Goal: Task Accomplishment & Management: Manage account settings

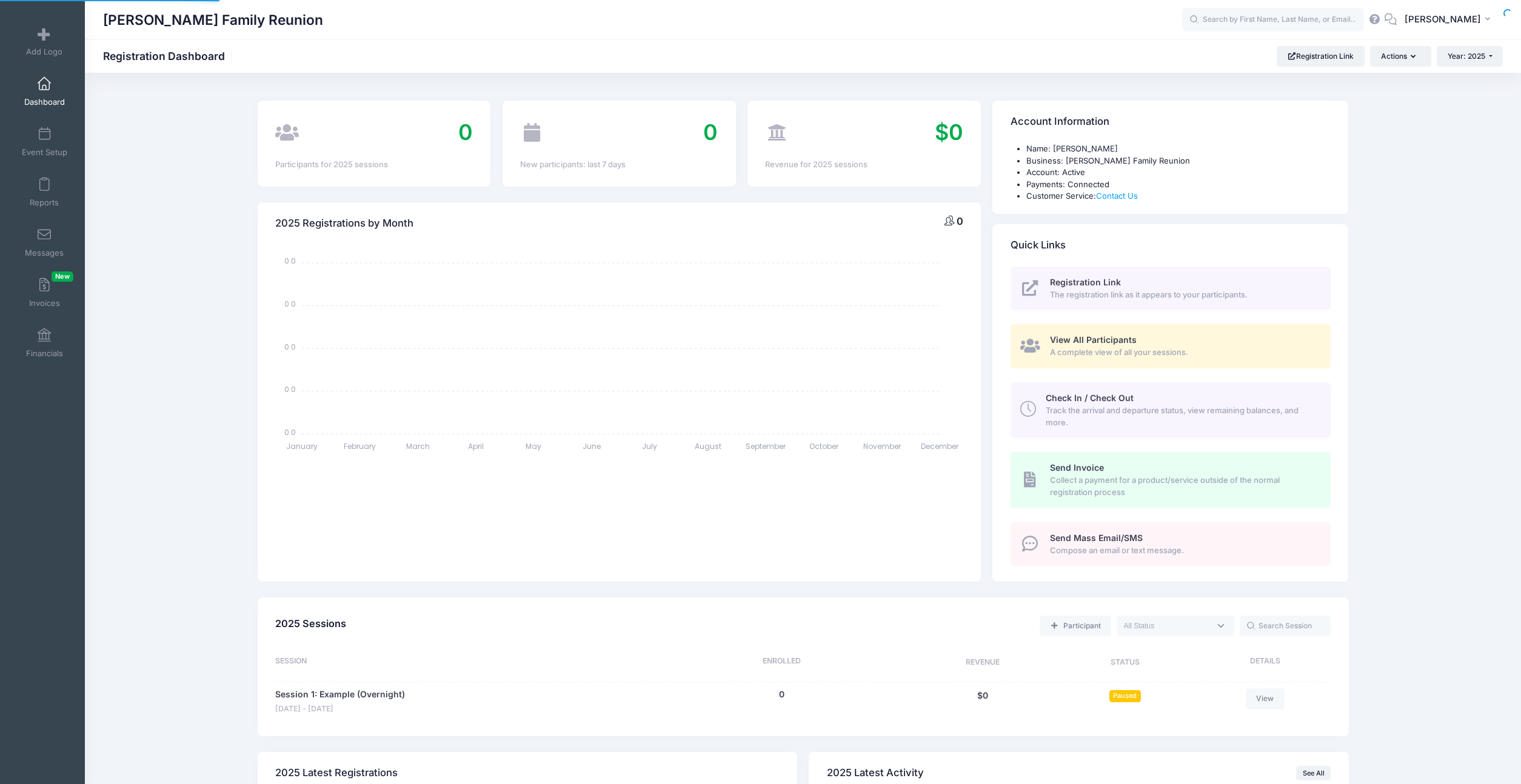
select select
click at [44, 135] on span at bounding box center [44, 135] width 0 height 14
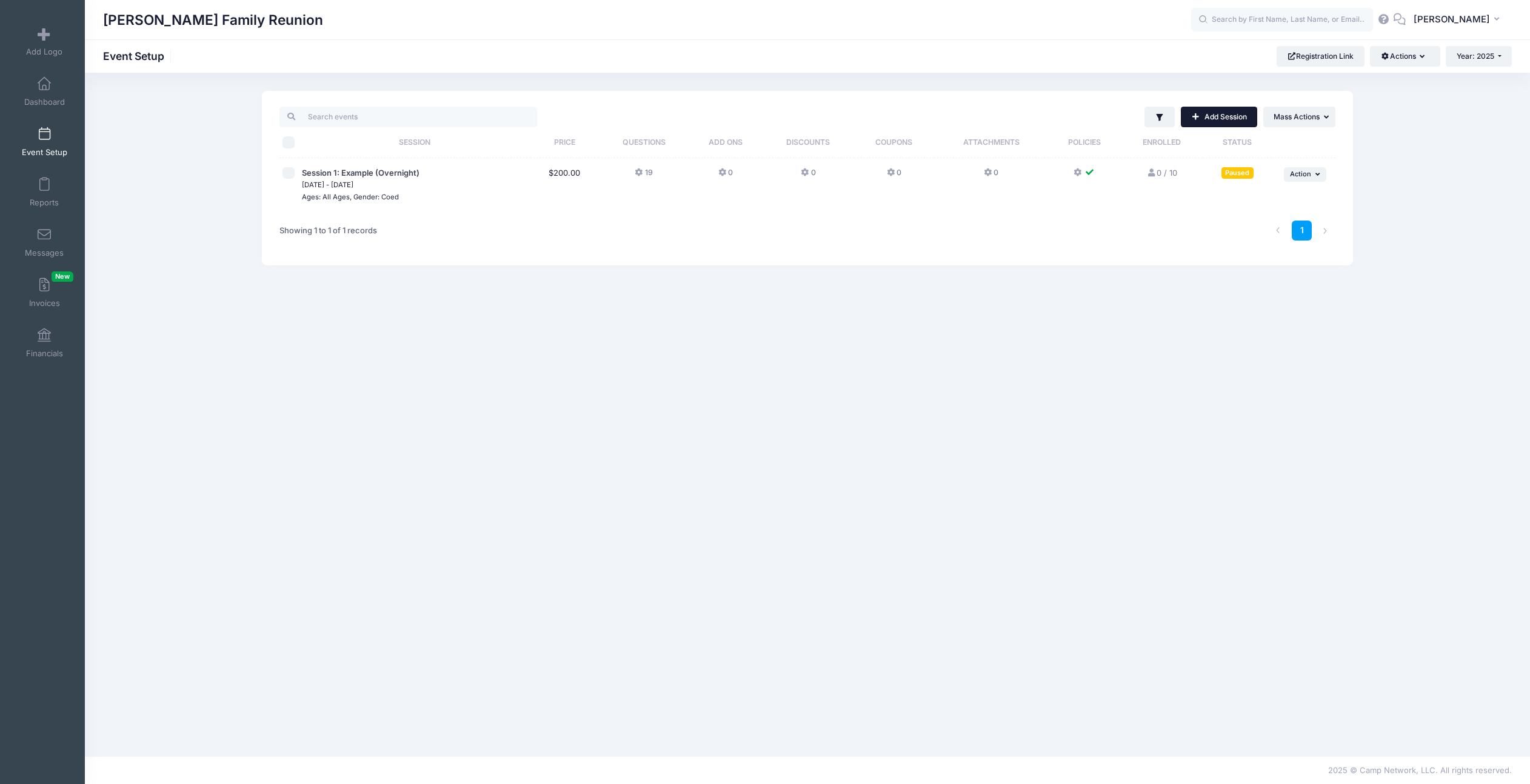
click at [1218, 118] on link "Add Session" at bounding box center [1219, 117] width 77 height 20
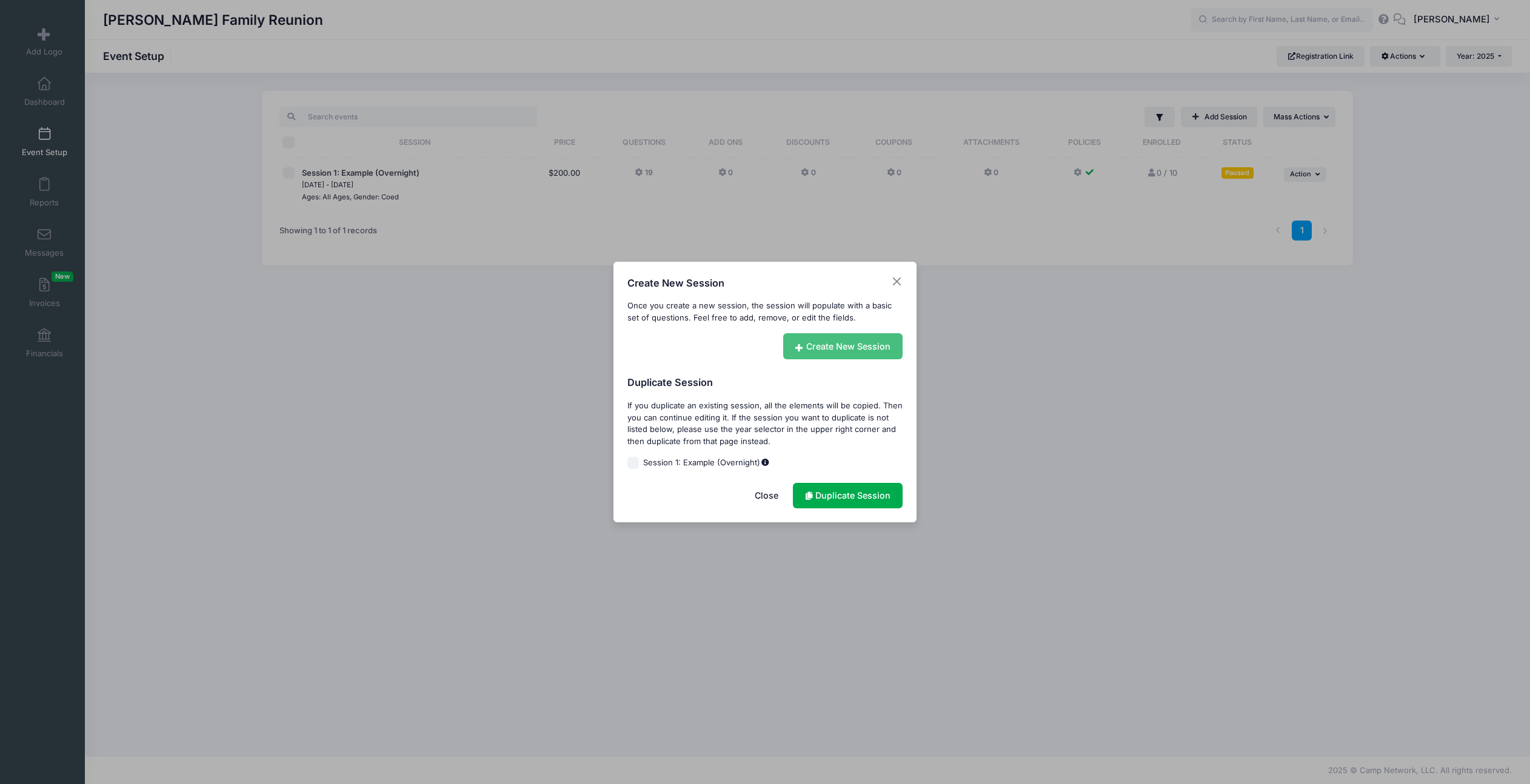
click at [839, 343] on link "Create New Session" at bounding box center [843, 346] width 120 height 26
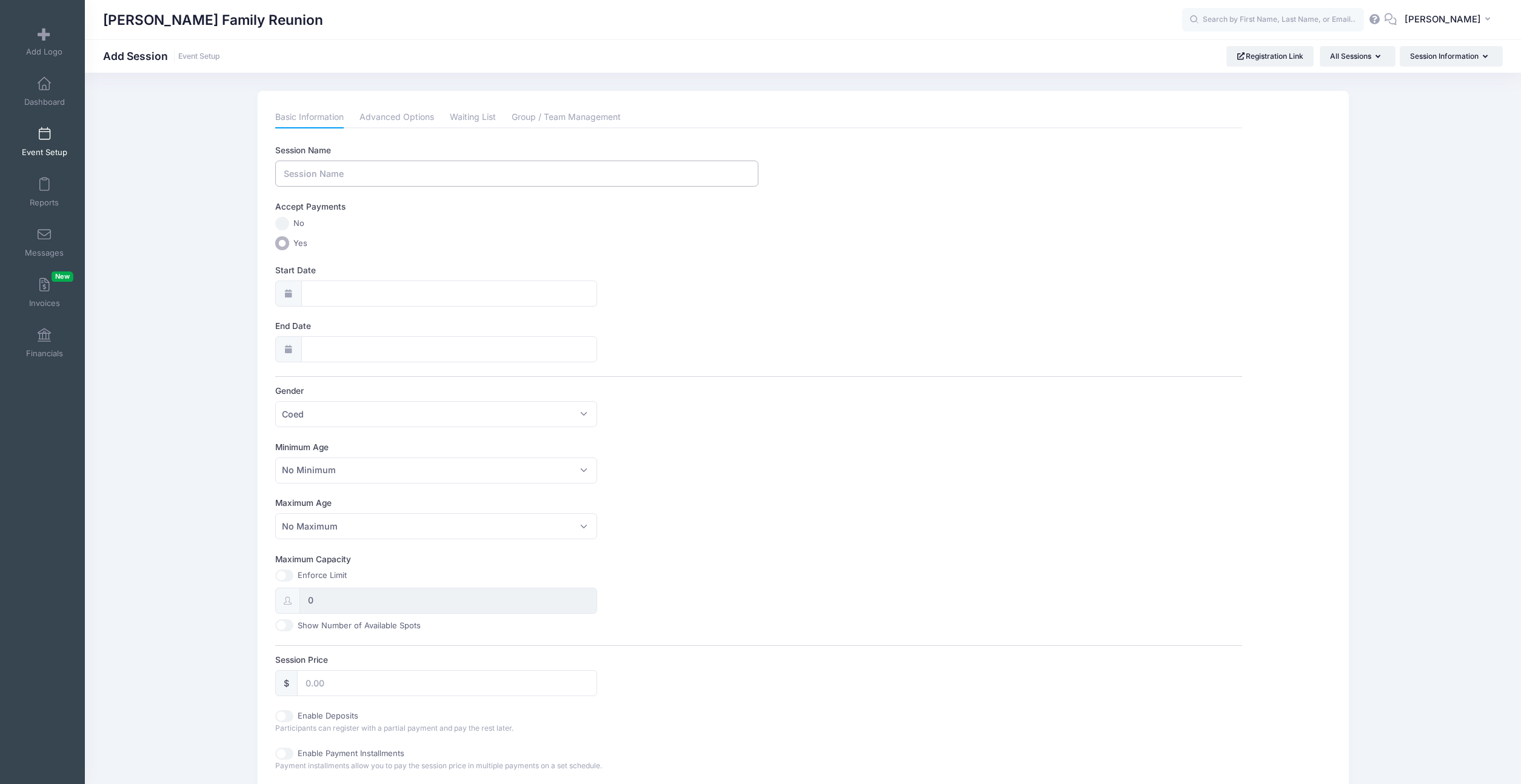
click at [324, 177] on input "Session Name" at bounding box center [517, 173] width 483 height 26
type input "2026 Bauman Family Reunion"
click at [346, 296] on input "Start Date" at bounding box center [449, 294] width 296 height 26
click at [456, 327] on icon at bounding box center [453, 325] width 8 height 8
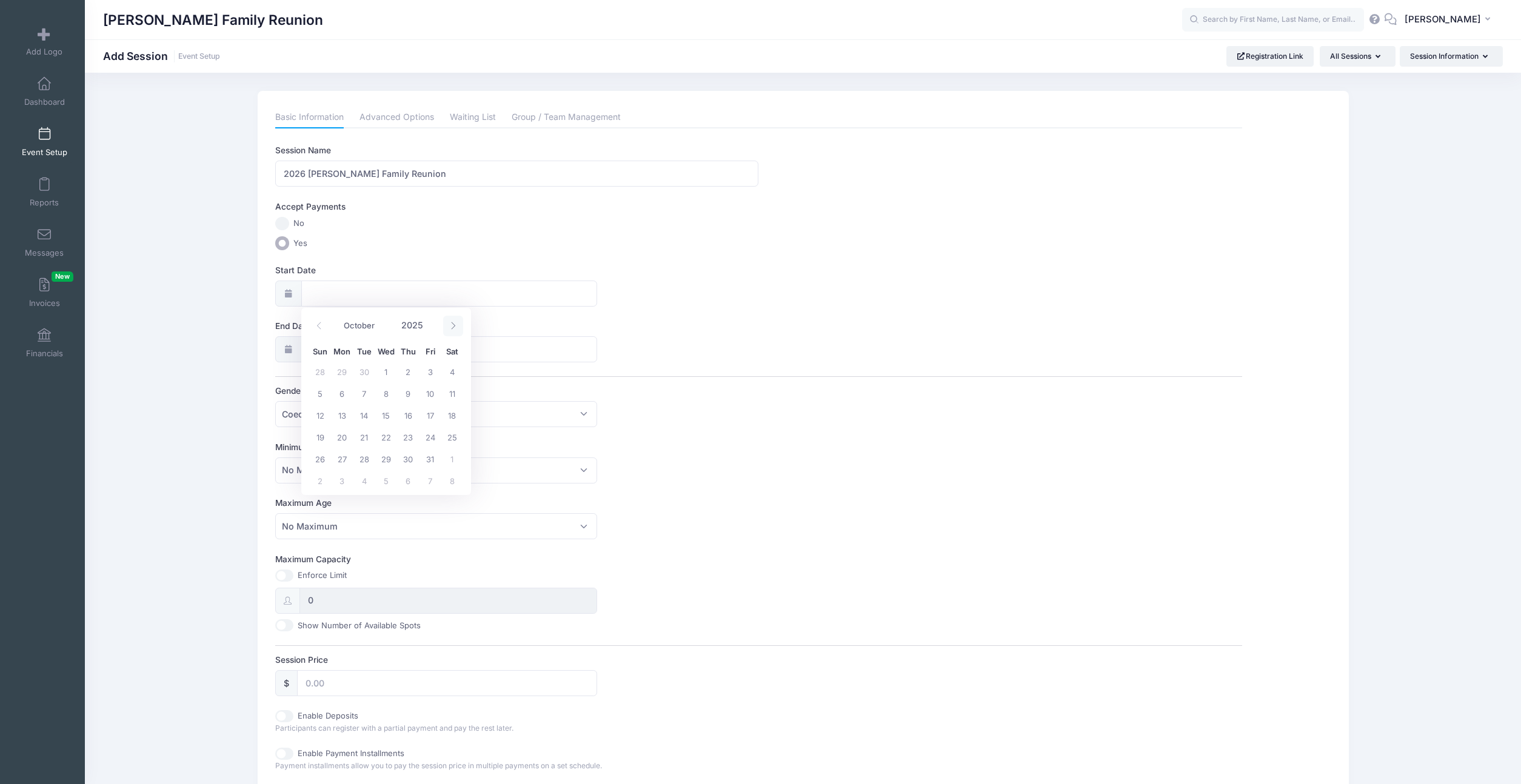
click at [456, 327] on icon at bounding box center [453, 325] width 8 height 8
select select "11"
click at [456, 327] on icon at bounding box center [453, 325] width 8 height 8
type input "2026"
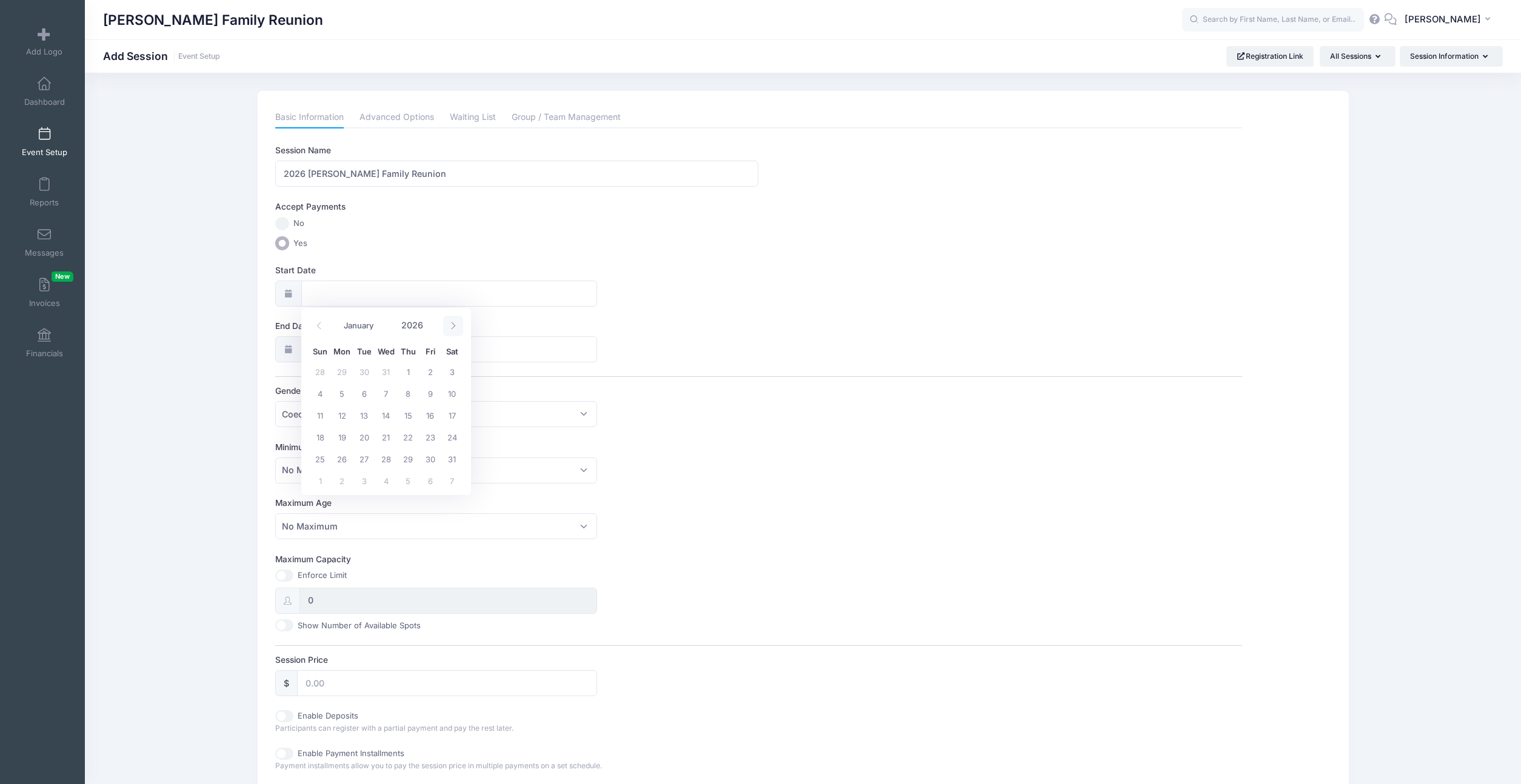
click at [456, 327] on icon at bounding box center [453, 325] width 8 height 8
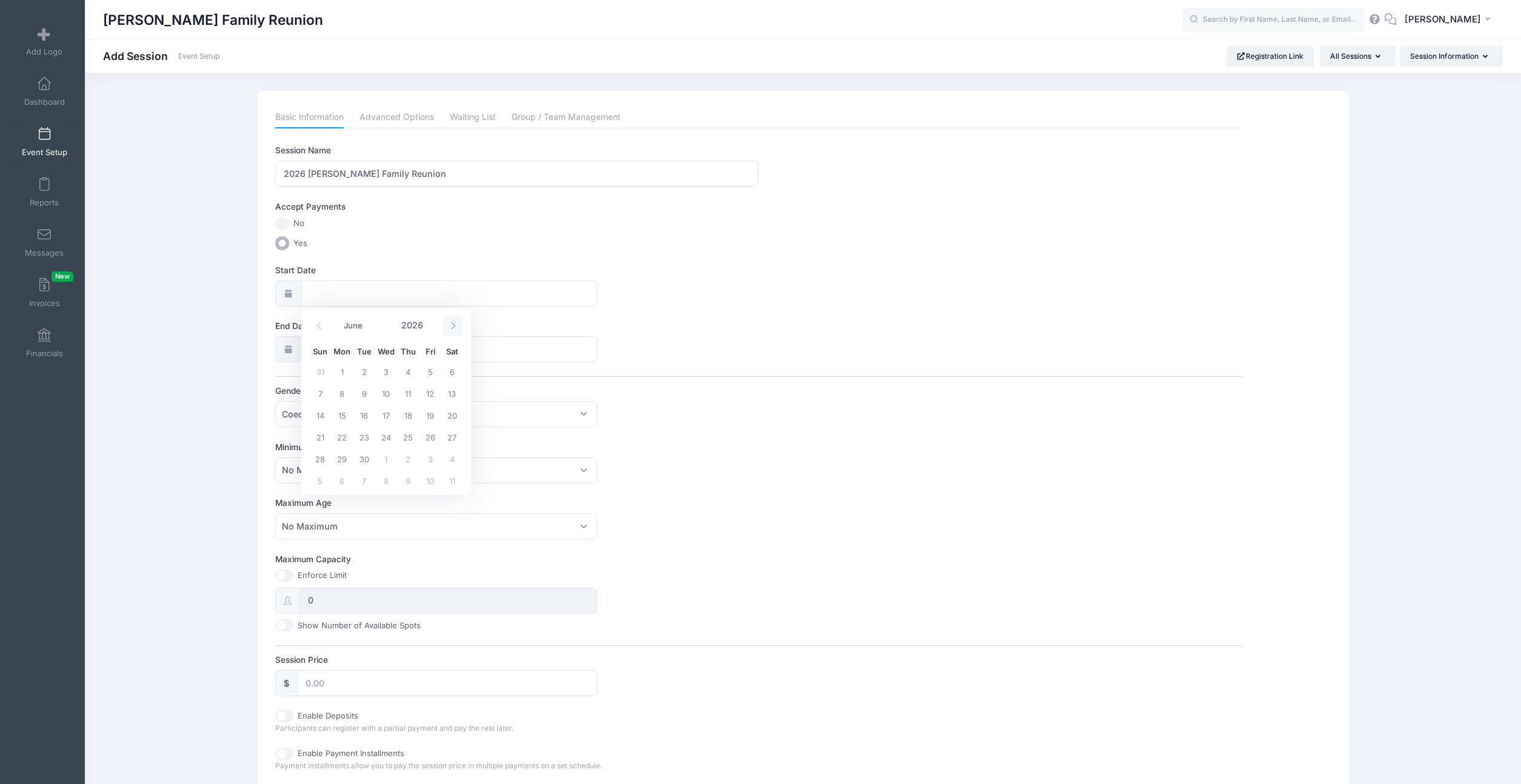
click at [456, 327] on icon at bounding box center [453, 325] width 8 height 8
select select "6"
click at [407, 459] on span "30" at bounding box center [408, 459] width 22 height 22
type input "07/30/2026"
type input "07/31/2026"
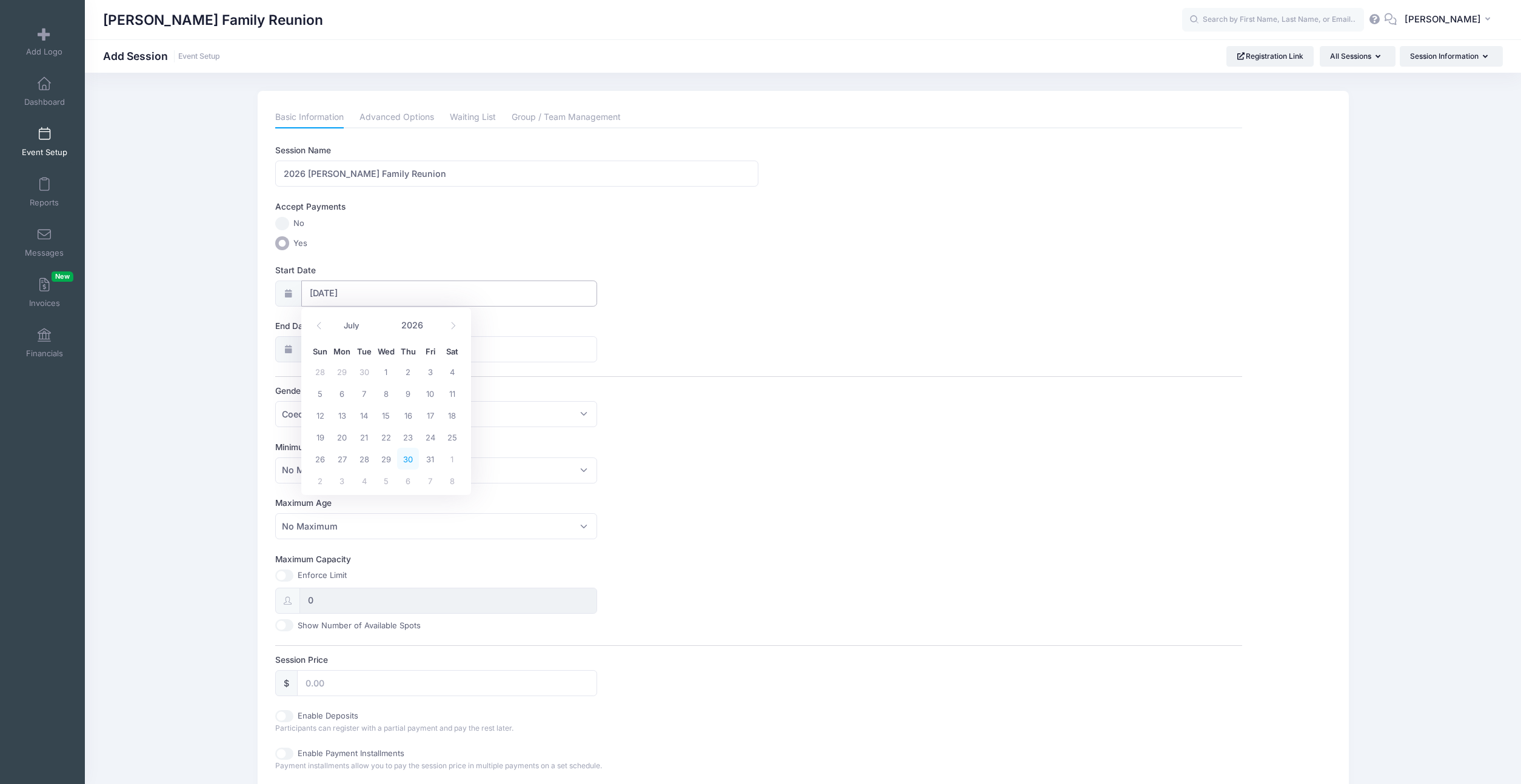
type input "2026"
select select "6"
click at [318, 532] on span "2" at bounding box center [320, 536] width 22 height 22
type input "08/02/2026"
click at [329, 423] on span "Coed" at bounding box center [437, 414] width 322 height 26
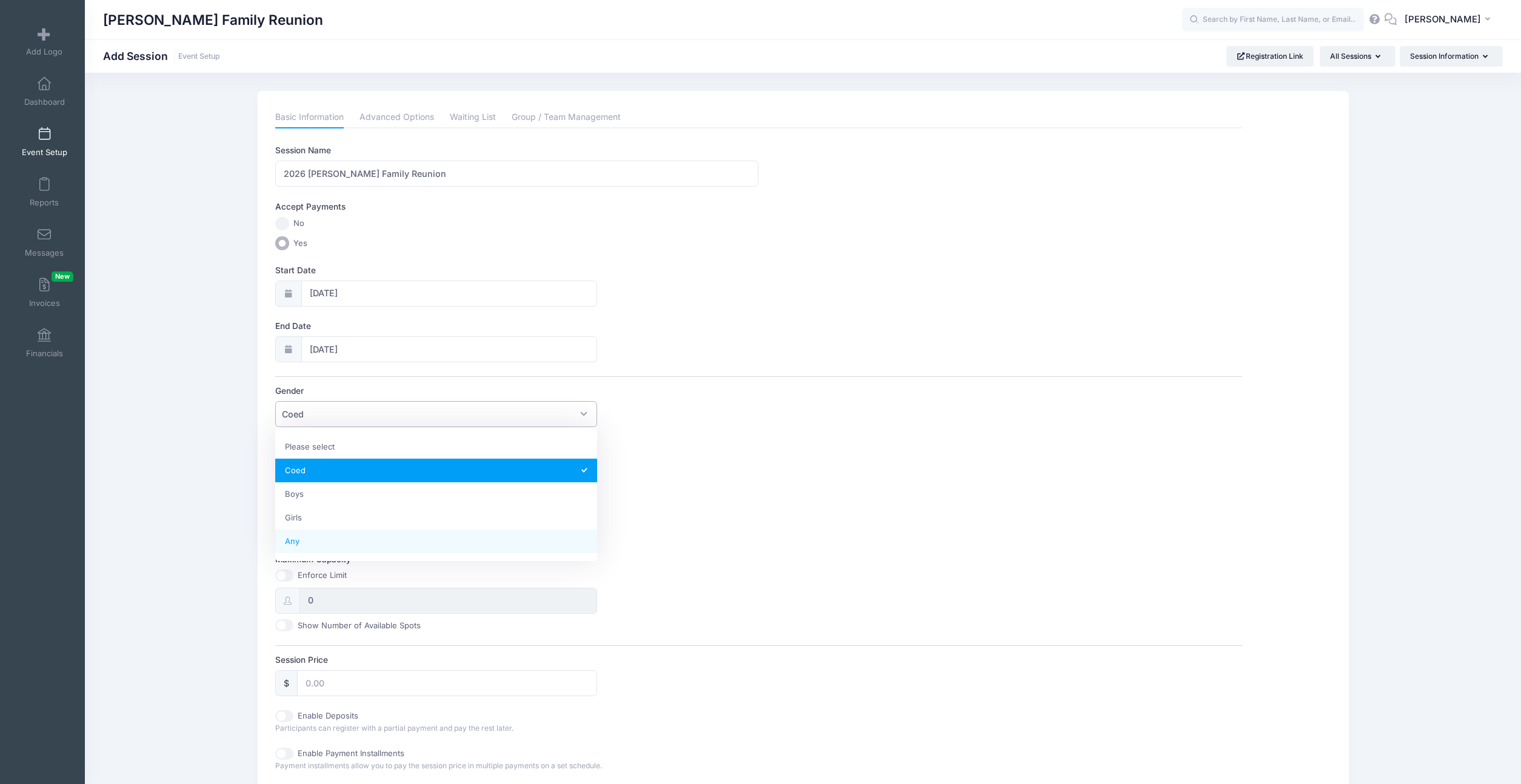
select select "Any"
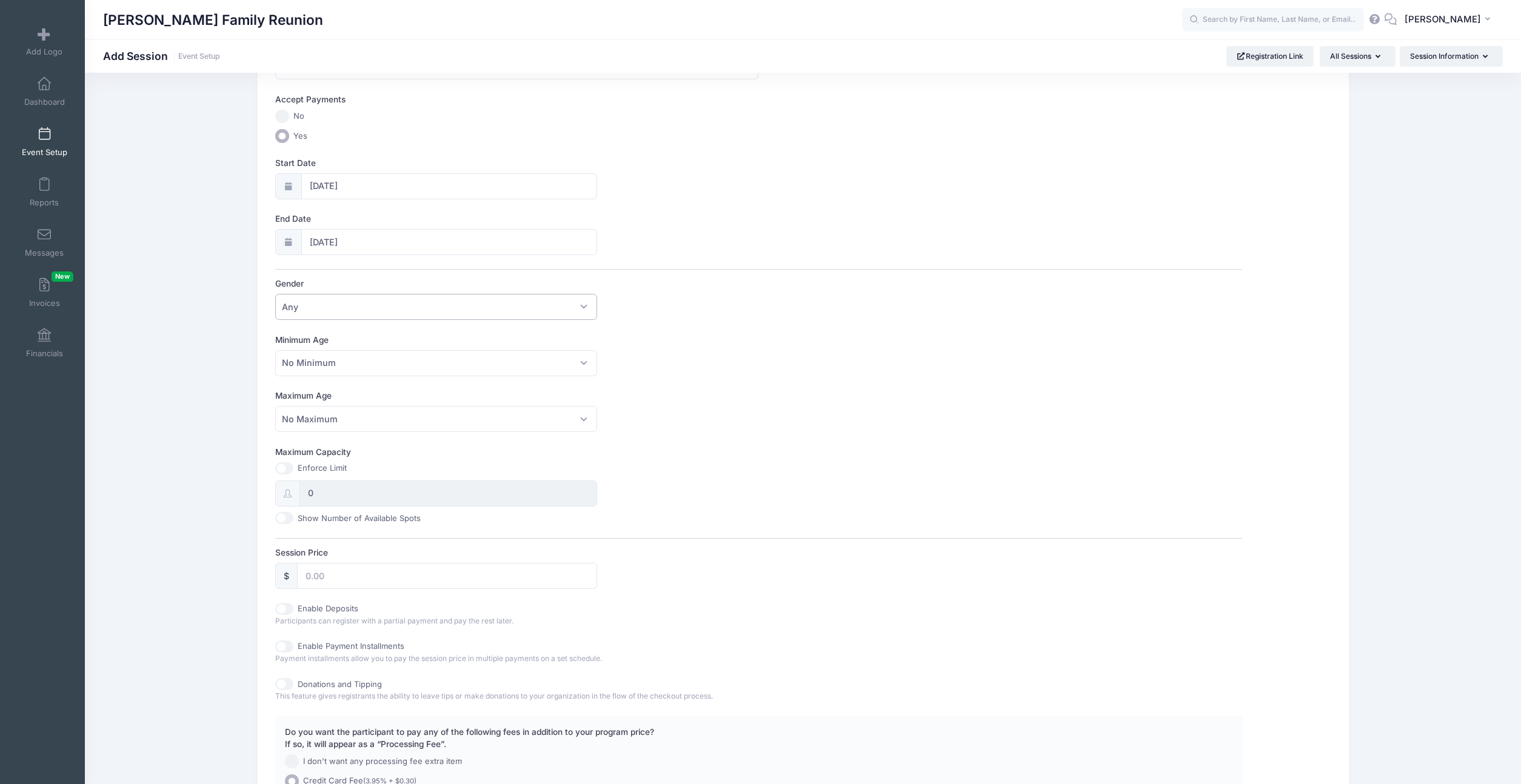
scroll to position [219, 0]
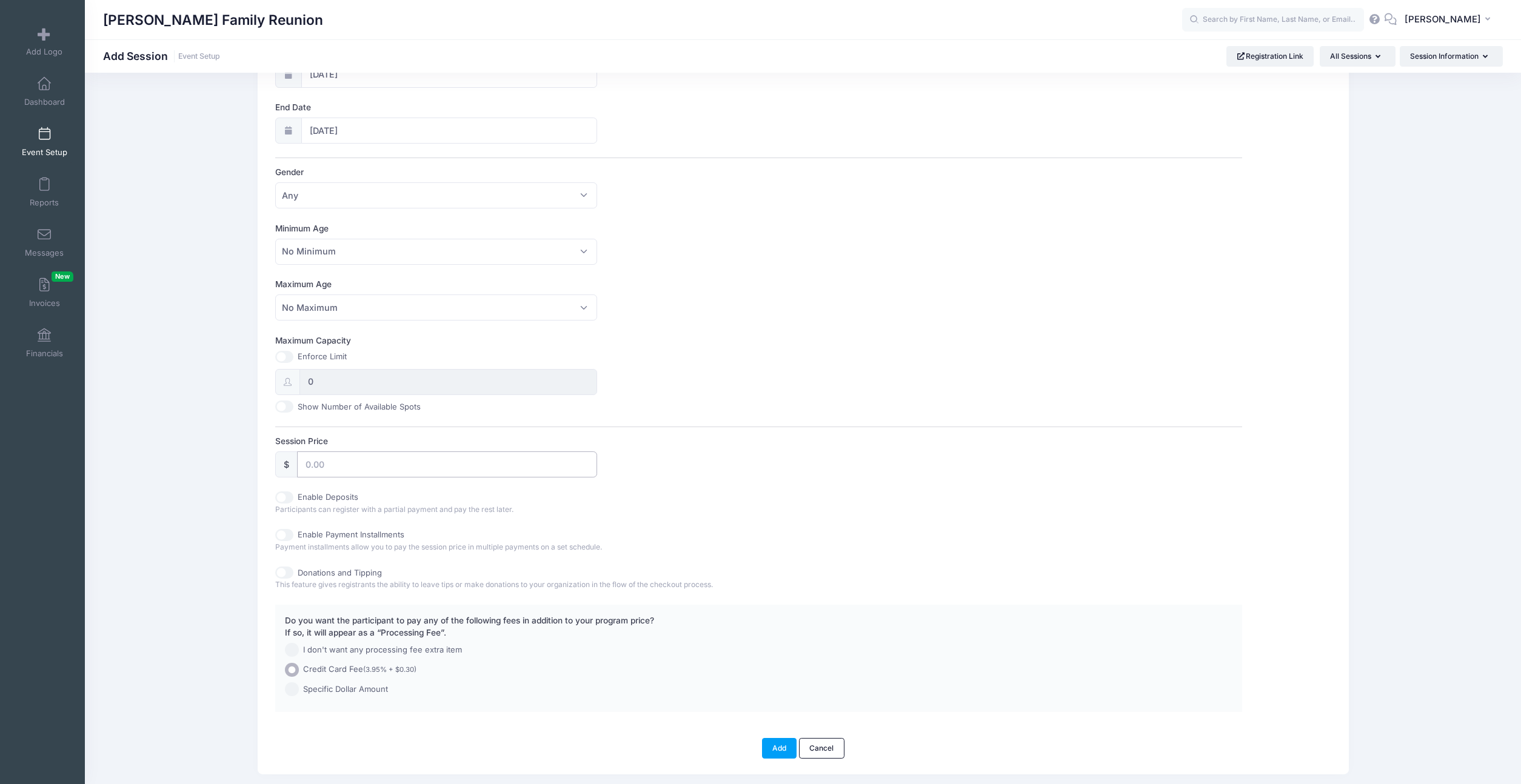
click at [328, 466] on input "Session Price" at bounding box center [447, 464] width 301 height 26
type input "260"
click at [561, 491] on div "Enable Deposits" at bounding box center [517, 498] width 483 height 12
click at [335, 493] on label "Enable Deposits" at bounding box center [328, 498] width 61 height 12
click at [293, 493] on input "Enable Deposits" at bounding box center [284, 498] width 18 height 12
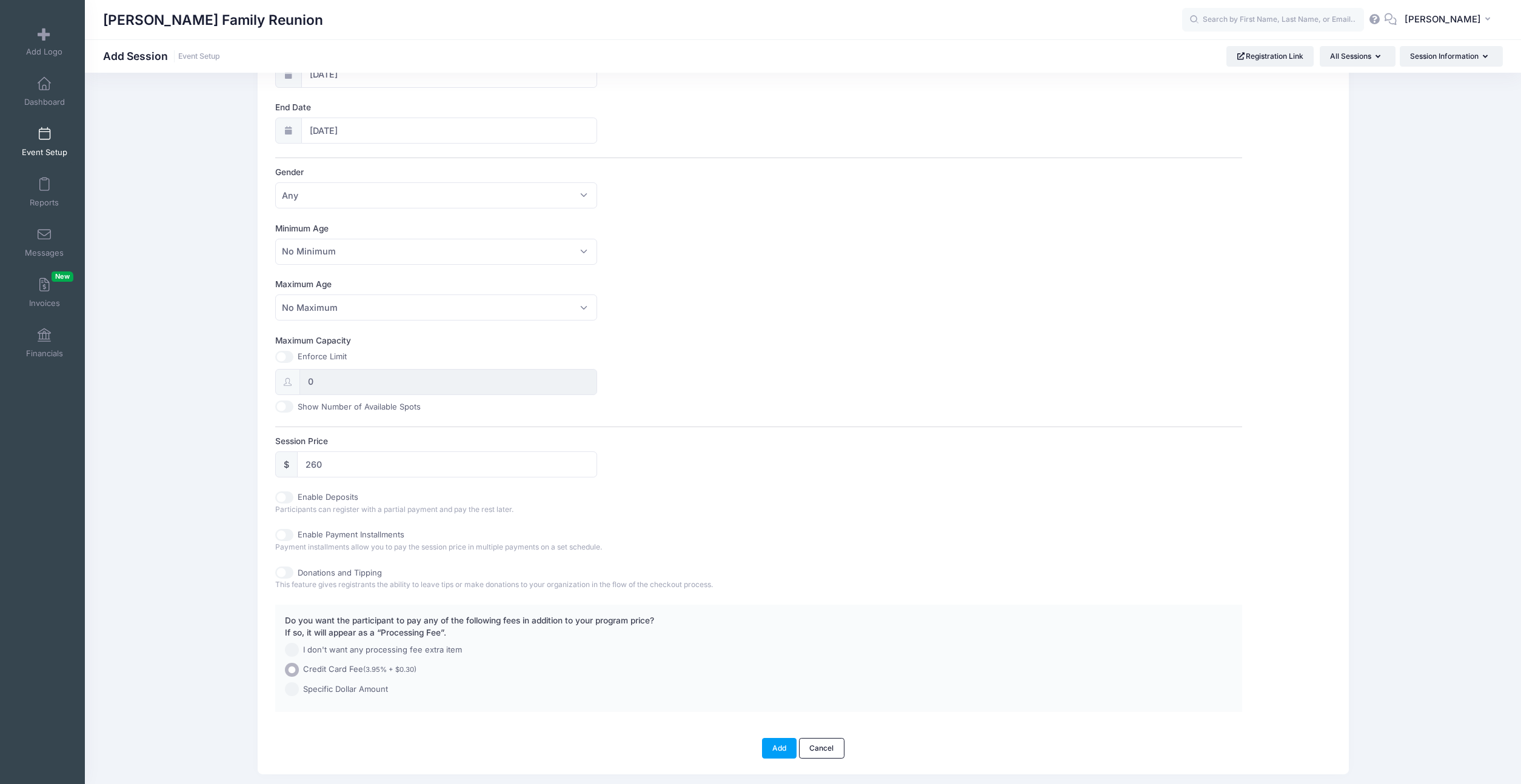
checkbox input "true"
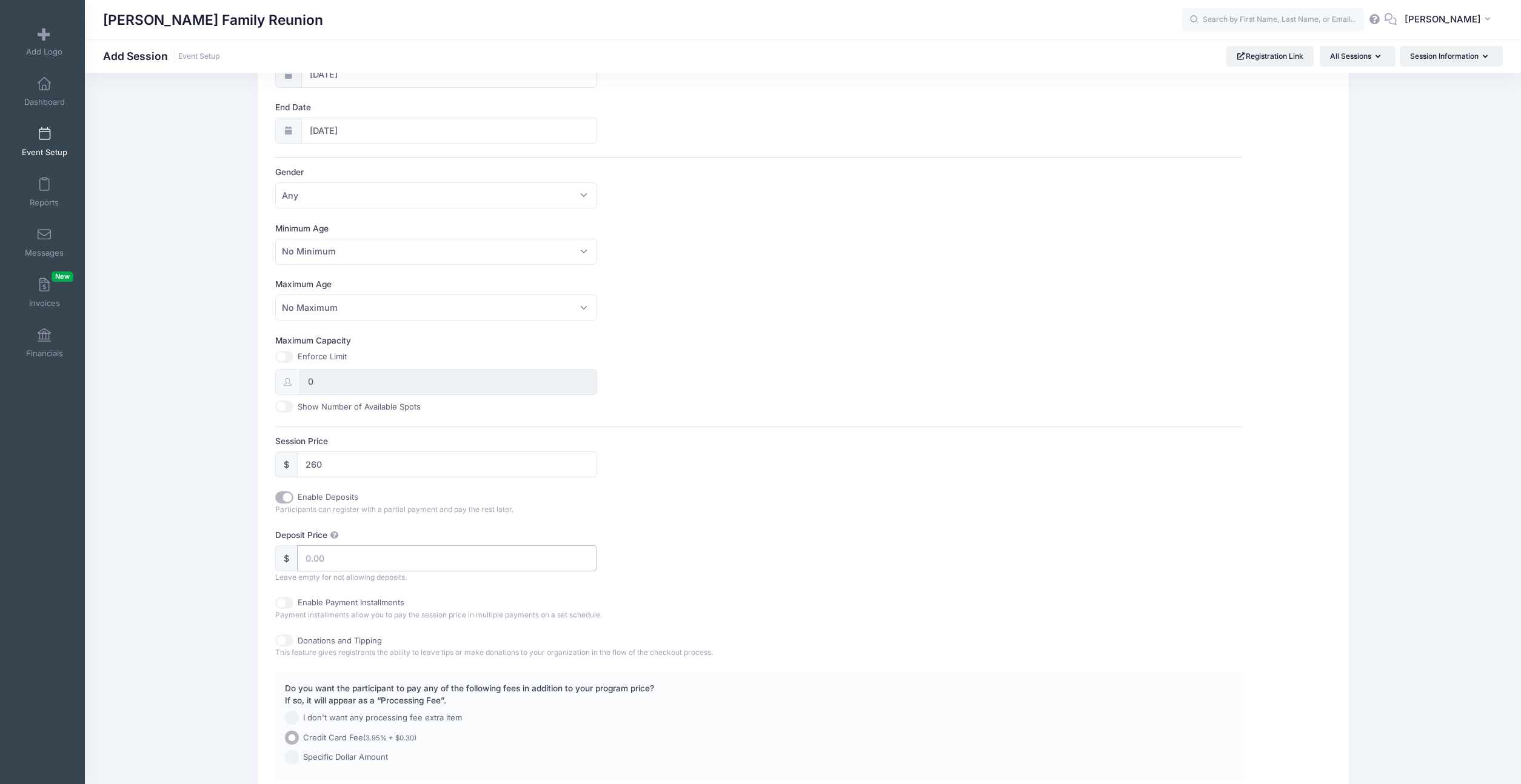
click at [311, 567] on input "Deposit Price" at bounding box center [447, 559] width 301 height 26
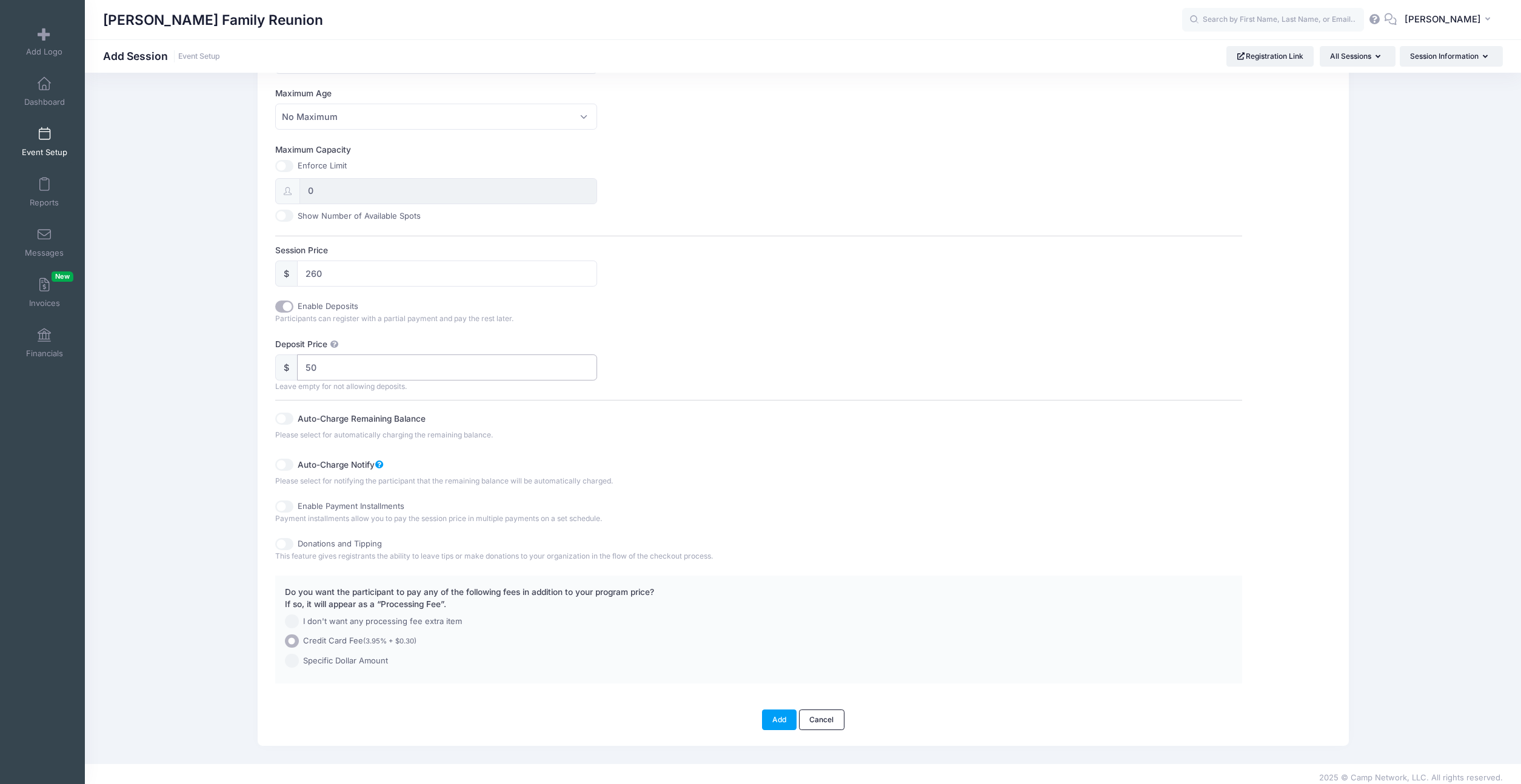
scroll to position [417, 0]
type input "50"
click at [346, 411] on label "Auto-Charge Remaining Balance" at bounding box center [419, 409] width 242 height 17
click at [293, 411] on input "Auto-Charge Remaining Balance" at bounding box center [284, 411] width 18 height 12
checkbox input "true"
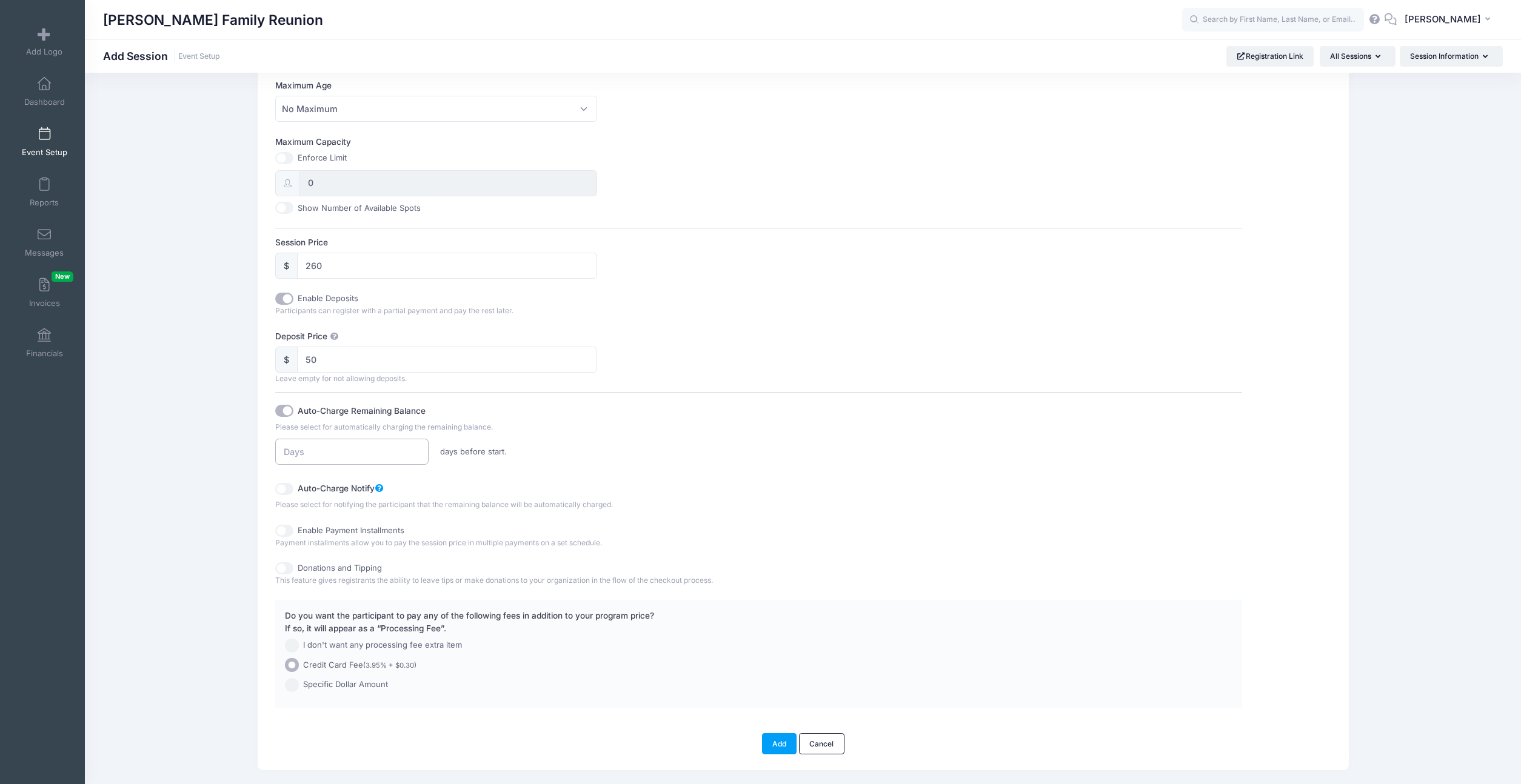
click at [369, 455] on input "number" at bounding box center [352, 452] width 153 height 26
click at [344, 449] on input "60" at bounding box center [352, 452] width 153 height 26
type input "60"
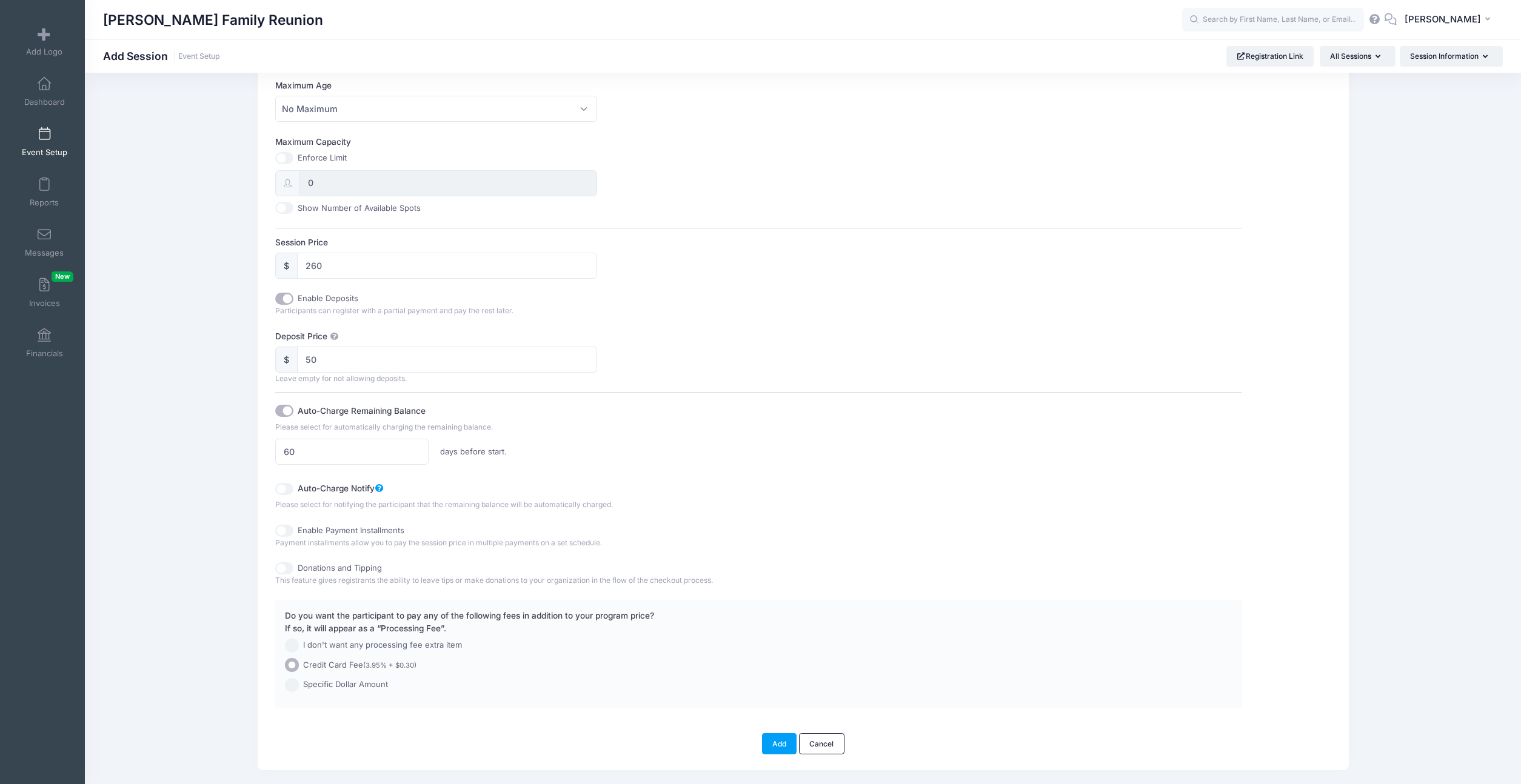
click at [339, 483] on label "Auto-Charge Notify" at bounding box center [479, 487] width 362 height 17
click at [293, 483] on input "Auto-Charge Notify" at bounding box center [284, 489] width 18 height 12
checkbox input "true"
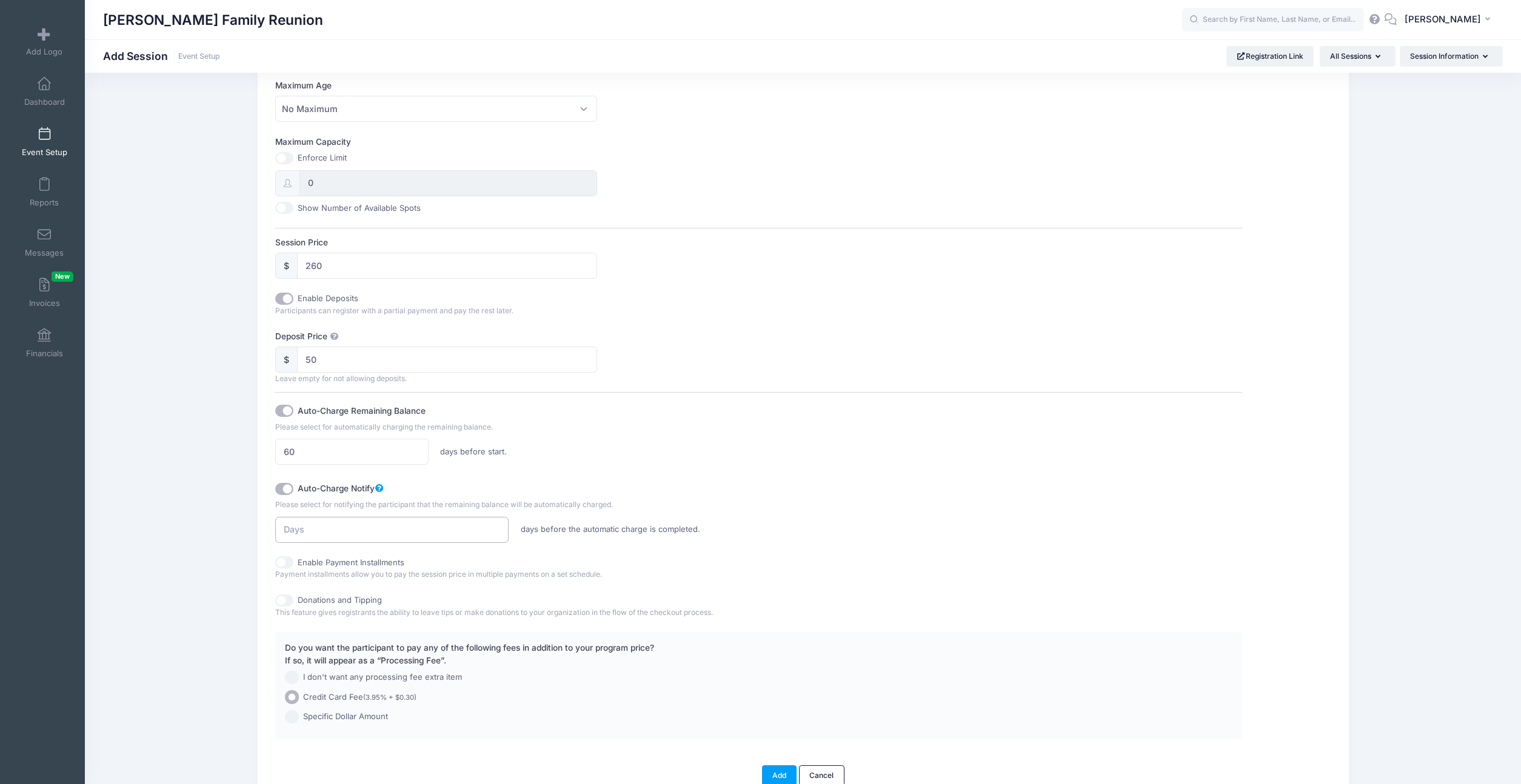
click at [351, 523] on input "number" at bounding box center [392, 530] width 234 height 26
type input "3"
click at [366, 596] on label "Donations and Tipping" at bounding box center [340, 601] width 84 height 12
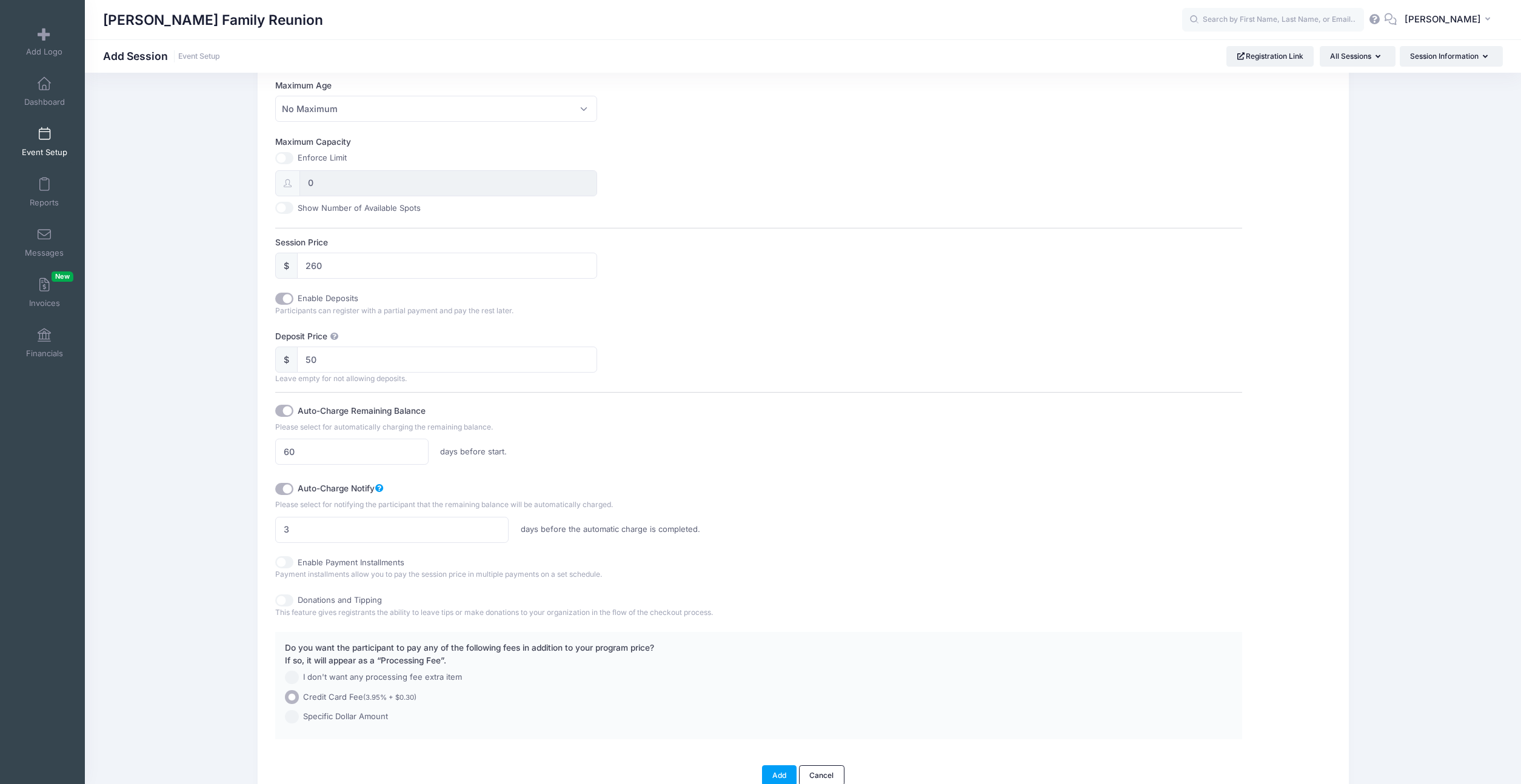
click at [293, 596] on input "Donations and Tipping" at bounding box center [284, 601] width 18 height 12
checkbox input "true"
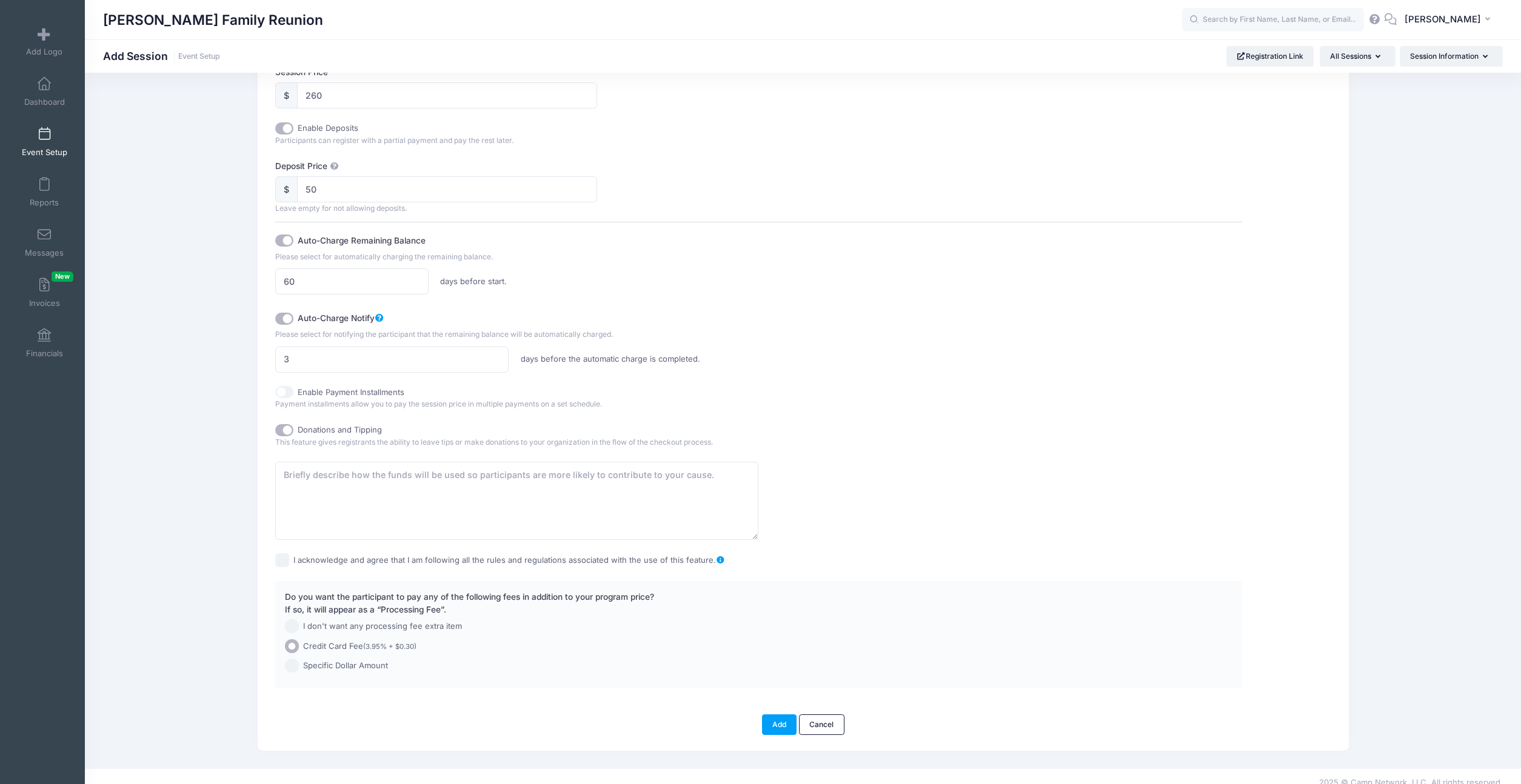
scroll to position [601, 0]
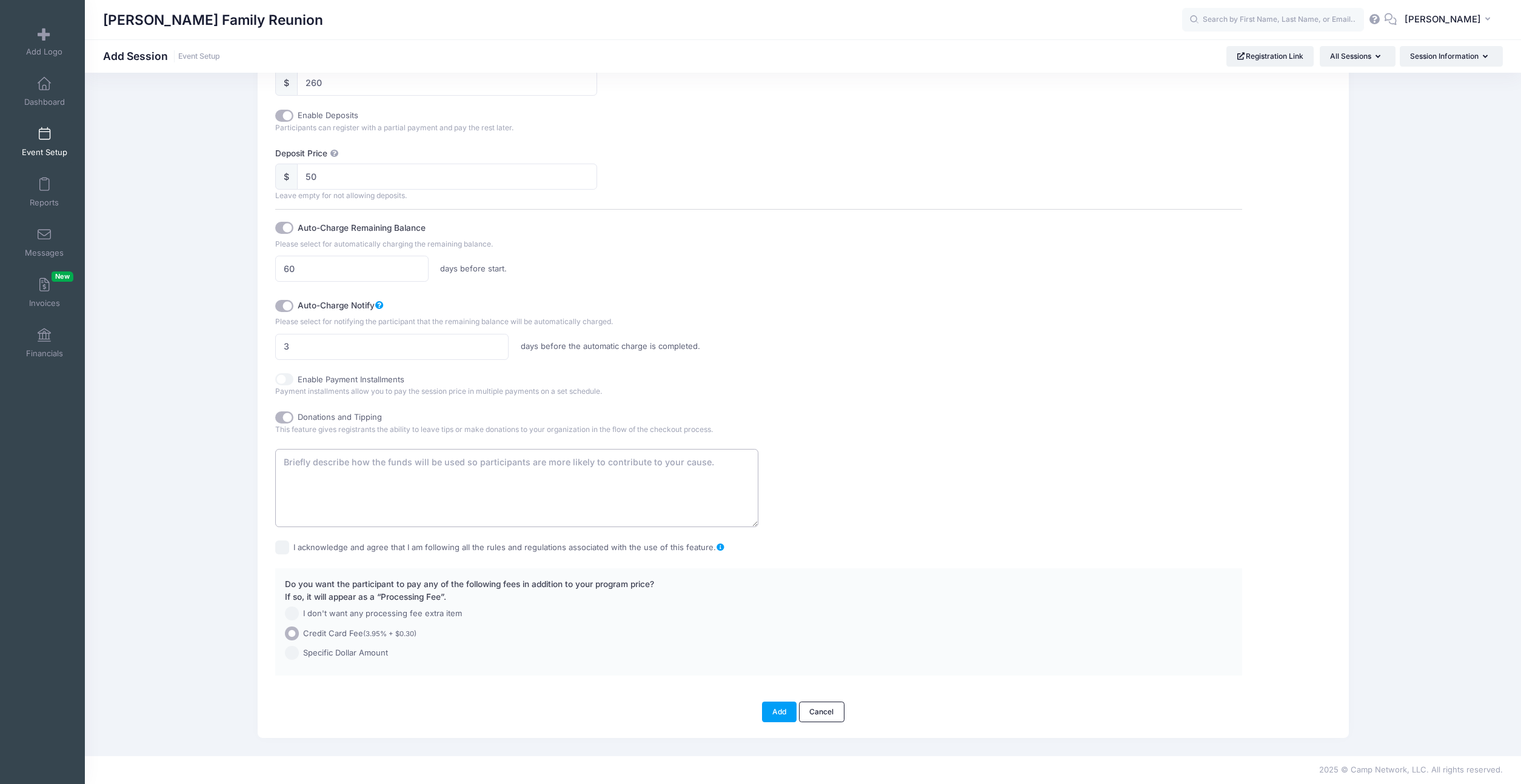
click at [359, 490] on textarea at bounding box center [517, 488] width 483 height 78
type textarea "Begin a seed fund for the 2030 Reunion!"
click at [341, 610] on span "I don't want any processing fee extra item" at bounding box center [382, 614] width 159 height 12
click at [299, 610] on input "I don't want any processing fee extra item" at bounding box center [291, 614] width 14 height 14
radio input "true"
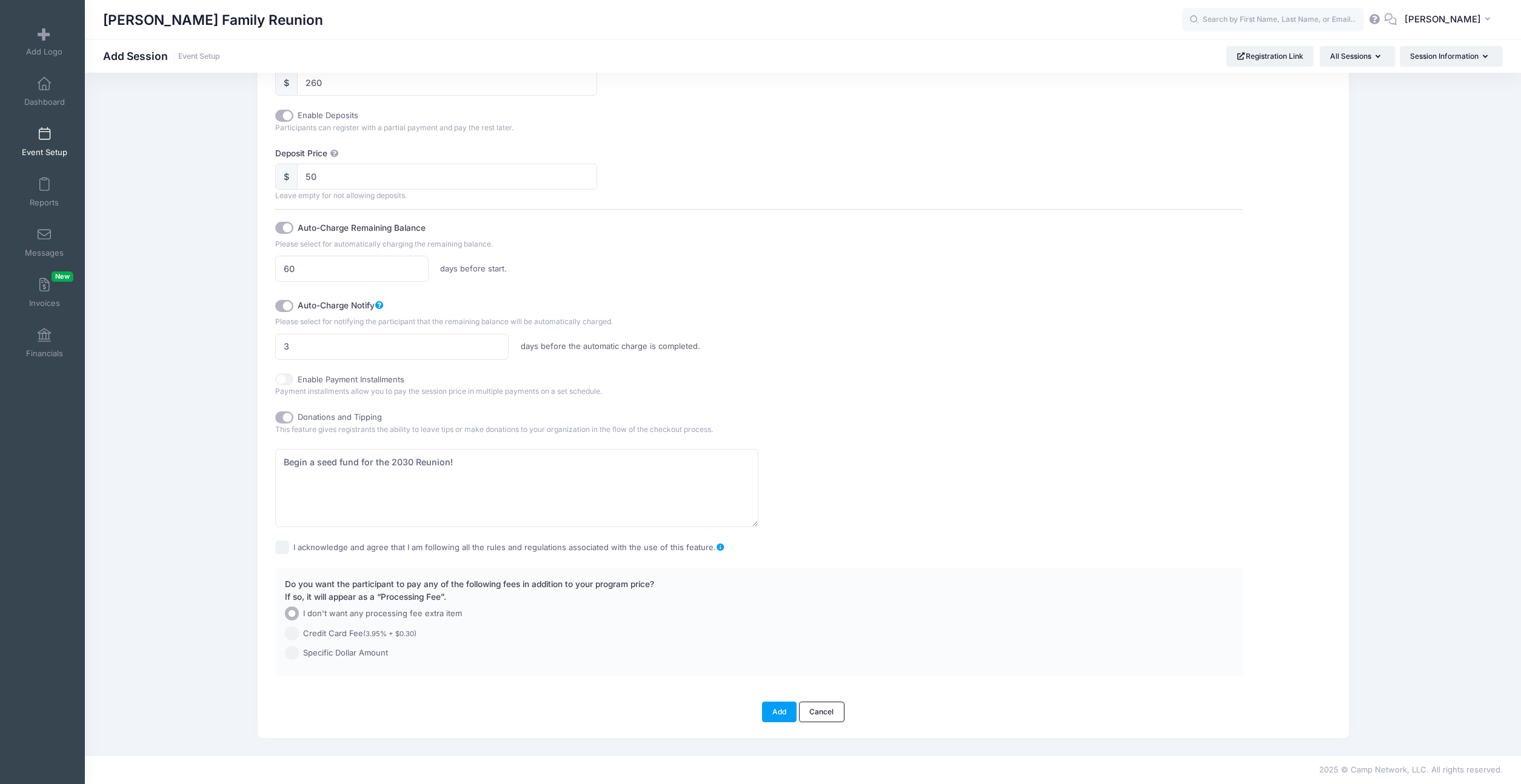
click at [387, 548] on label "I acknowledge and agree that I am following all the rules and regulations assoc…" at bounding box center [509, 548] width 432 height 12
click at [289, 548] on input "I acknowledge and agree that I am following all the rules and regulations assoc…" at bounding box center [282, 548] width 14 height 14
checkbox input "true"
click at [774, 712] on button "Add" at bounding box center [779, 712] width 35 height 20
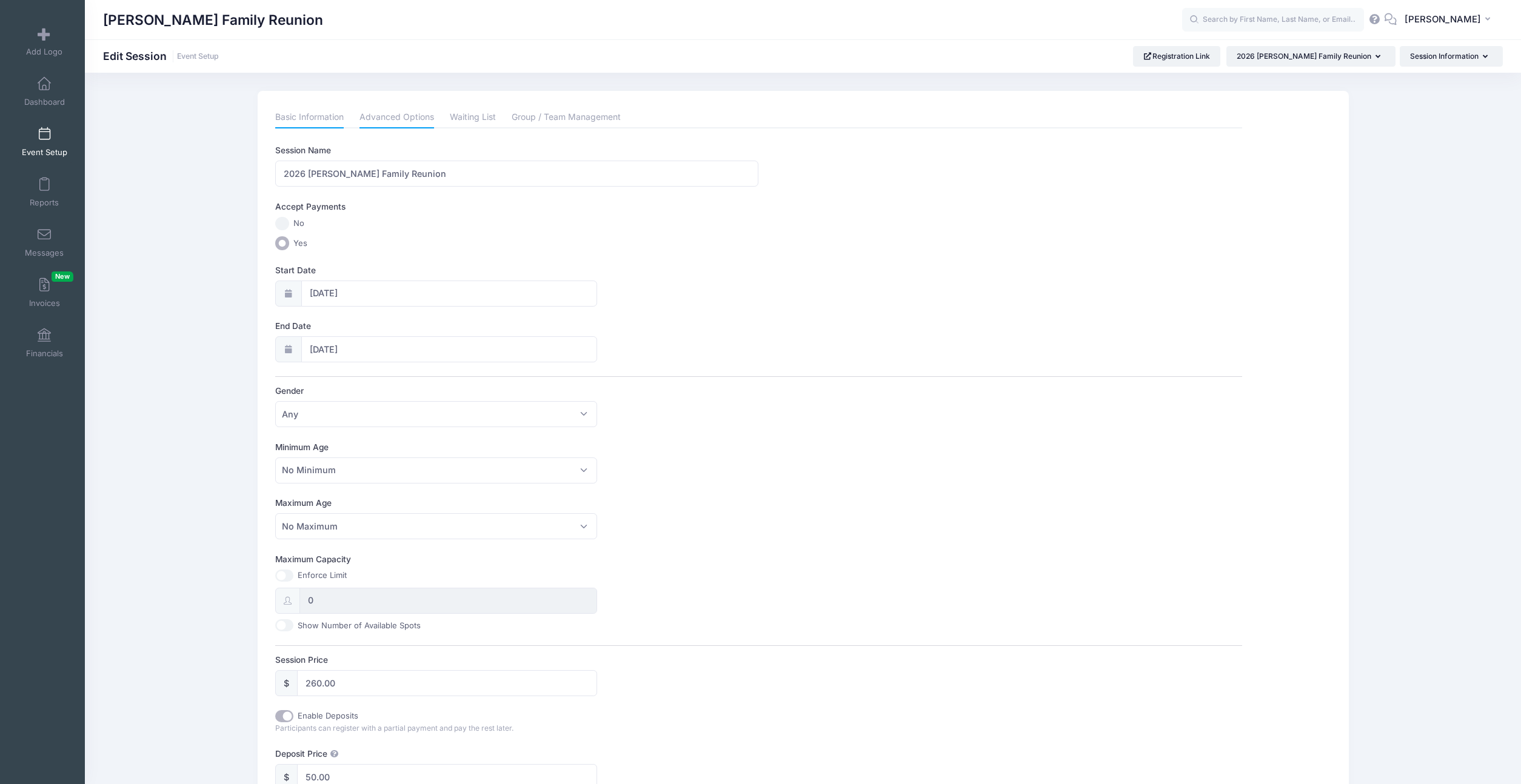
click at [408, 122] on link "Advanced Options" at bounding box center [396, 117] width 75 height 22
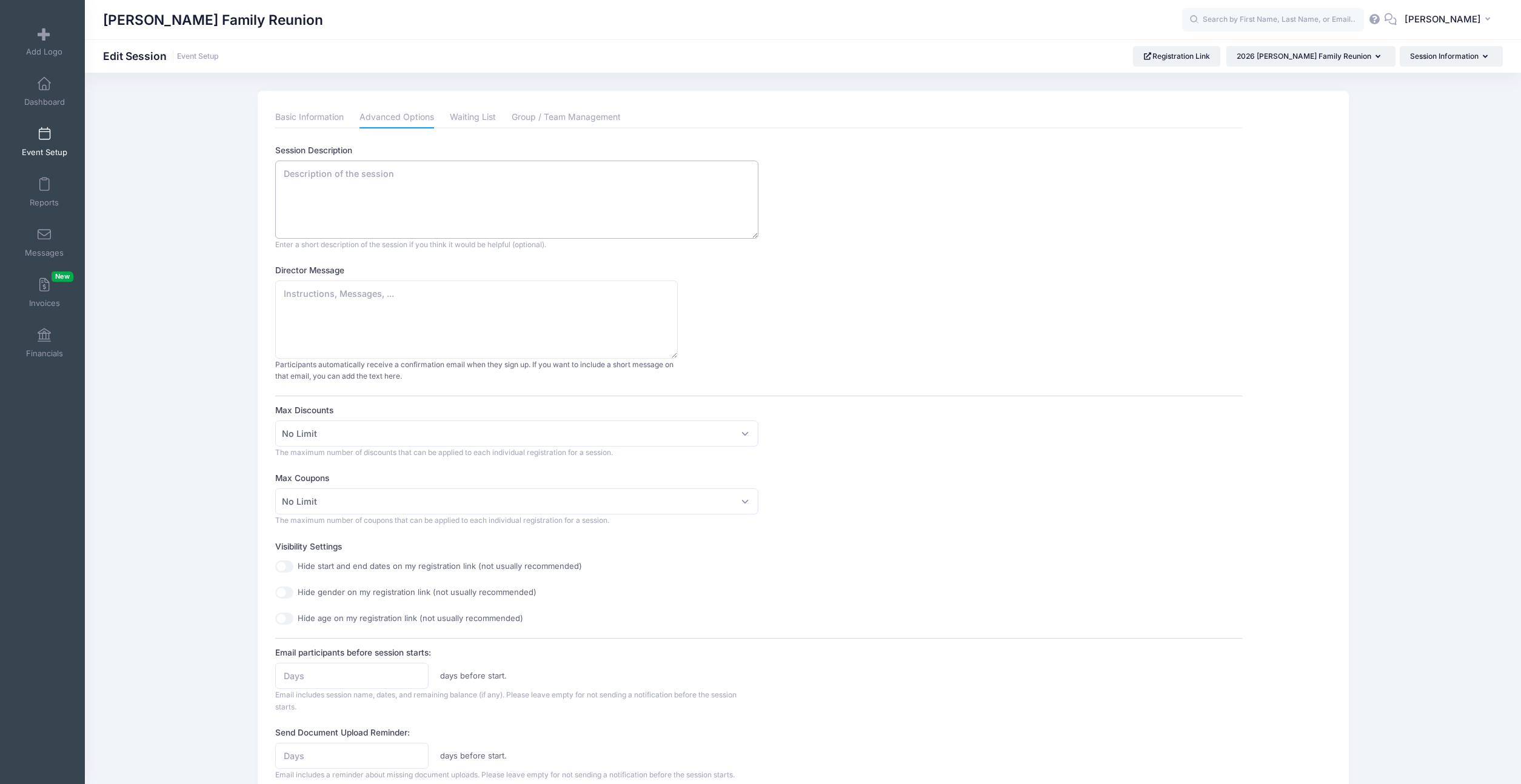
click at [396, 181] on textarea "Session Description" at bounding box center [517, 199] width 483 height 78
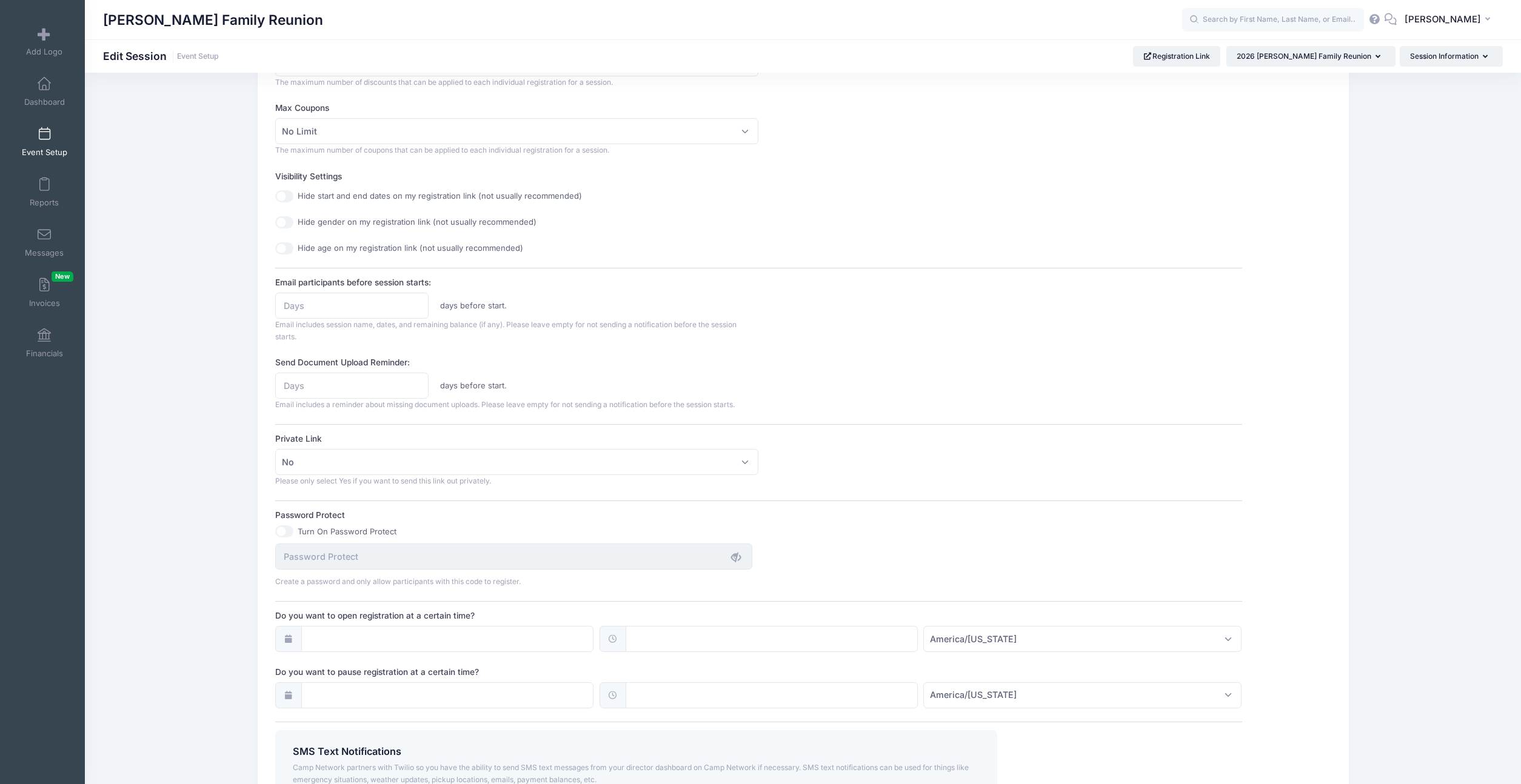
scroll to position [391, 0]
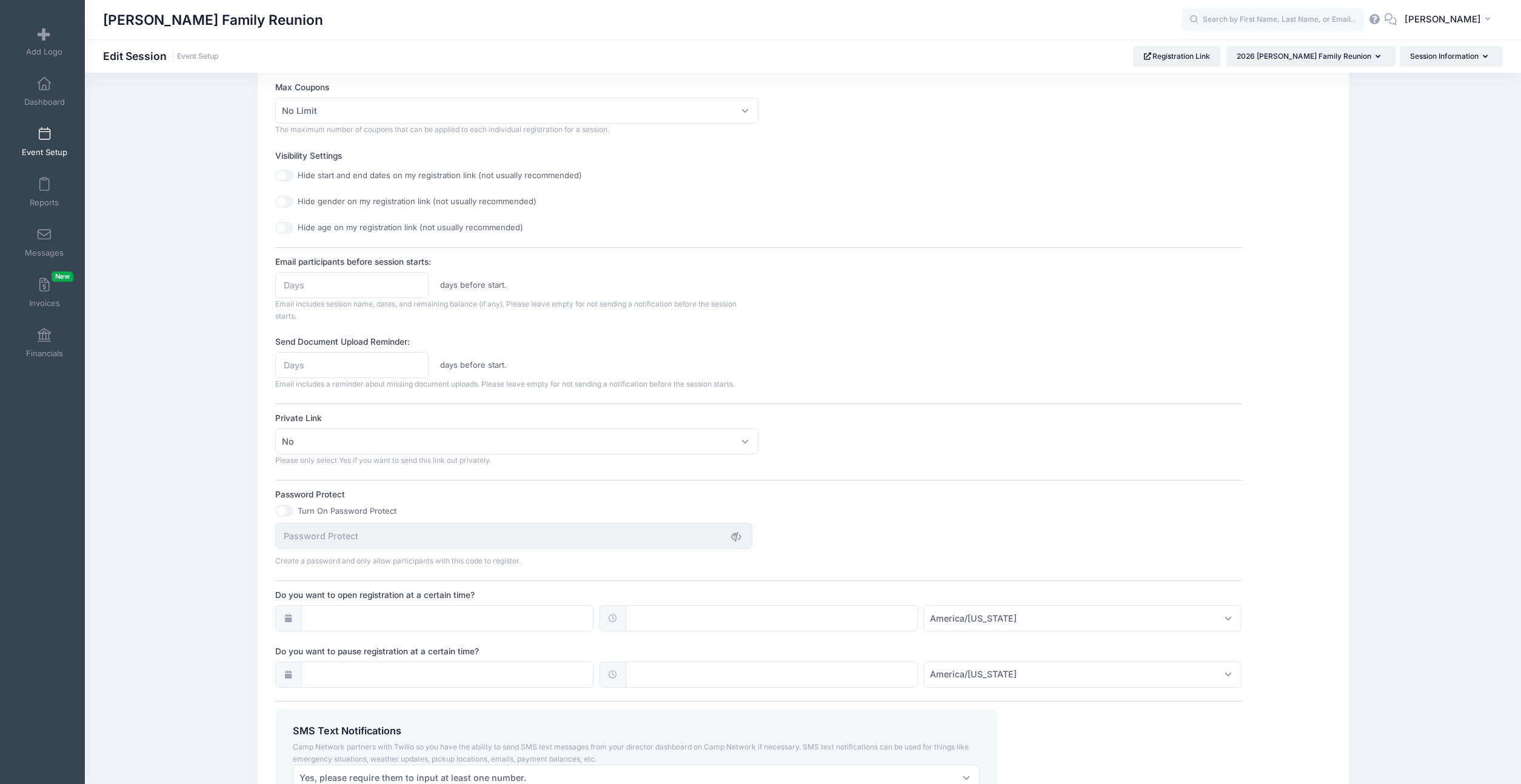
type textarea "It's our family reunion."
click at [357, 283] on input "Email participants before session starts:" at bounding box center [352, 285] width 153 height 26
type input "14"
click at [601, 270] on div "Email participants before session starts: 14 days before start. Email includes …" at bounding box center [759, 288] width 967 height 66
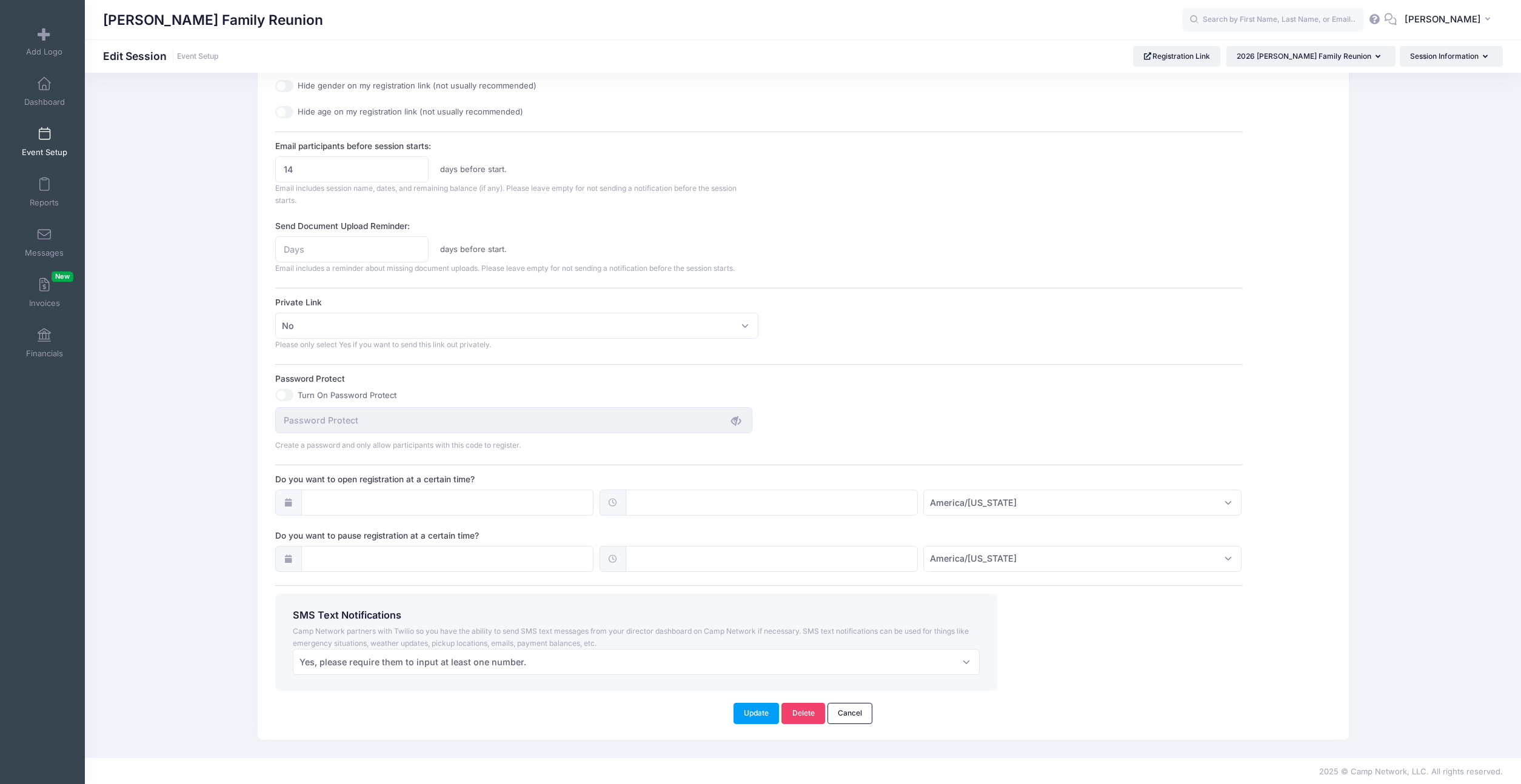
scroll to position [508, 0]
click at [554, 654] on span "Yes, please require them to input at least one number." at bounding box center [636, 661] width 687 height 26
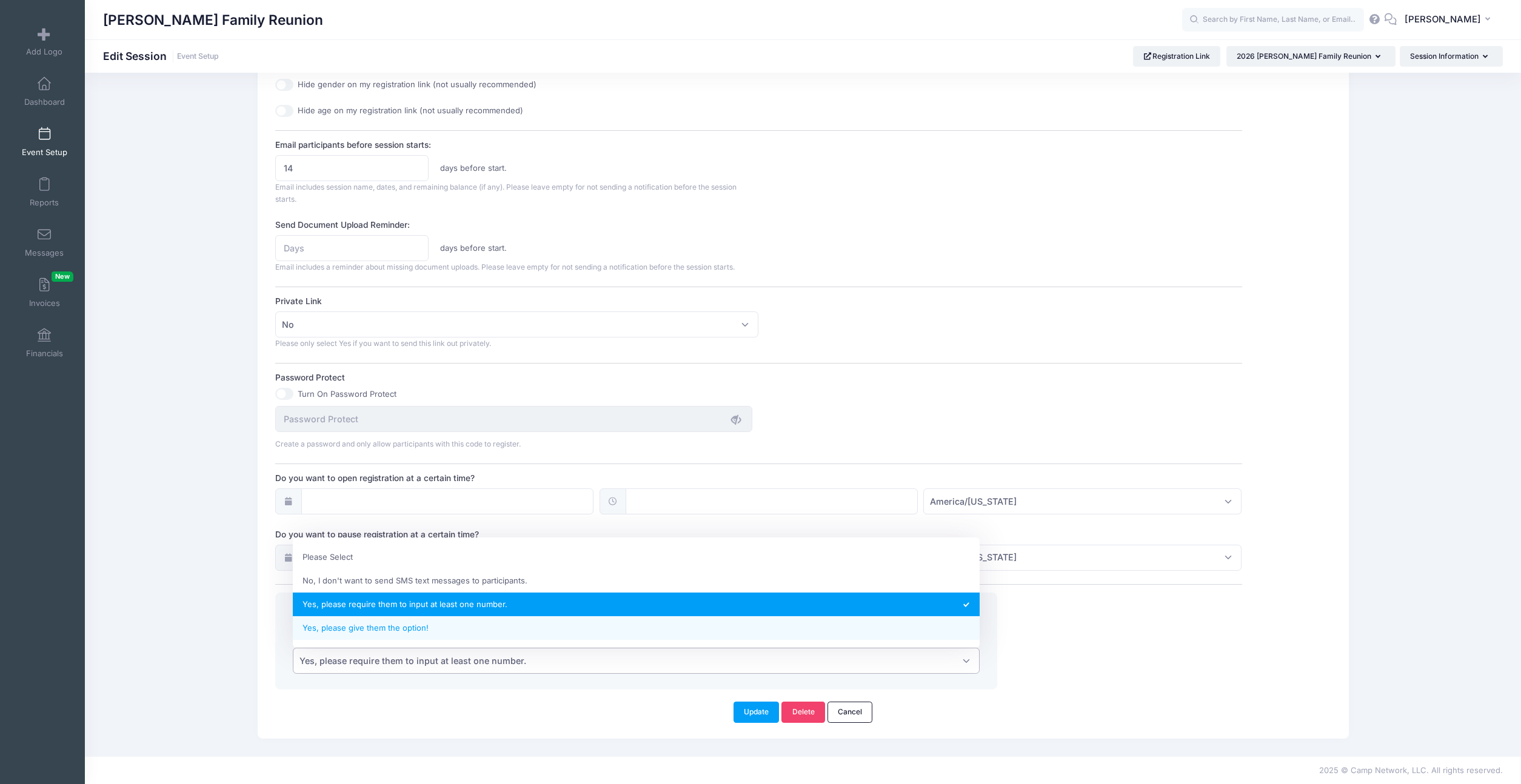
select select "2"
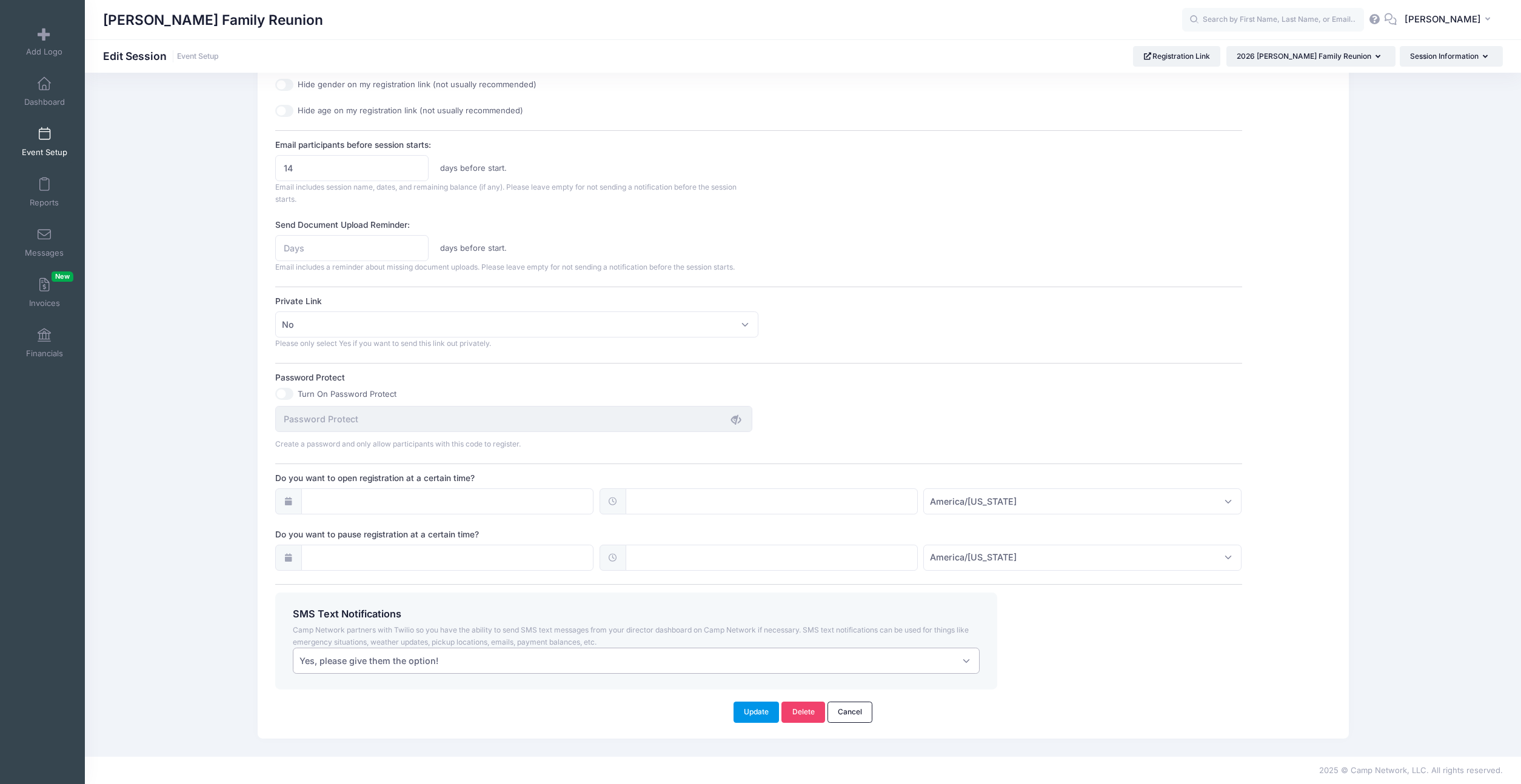
click at [757, 717] on button "Update" at bounding box center [756, 712] width 46 height 20
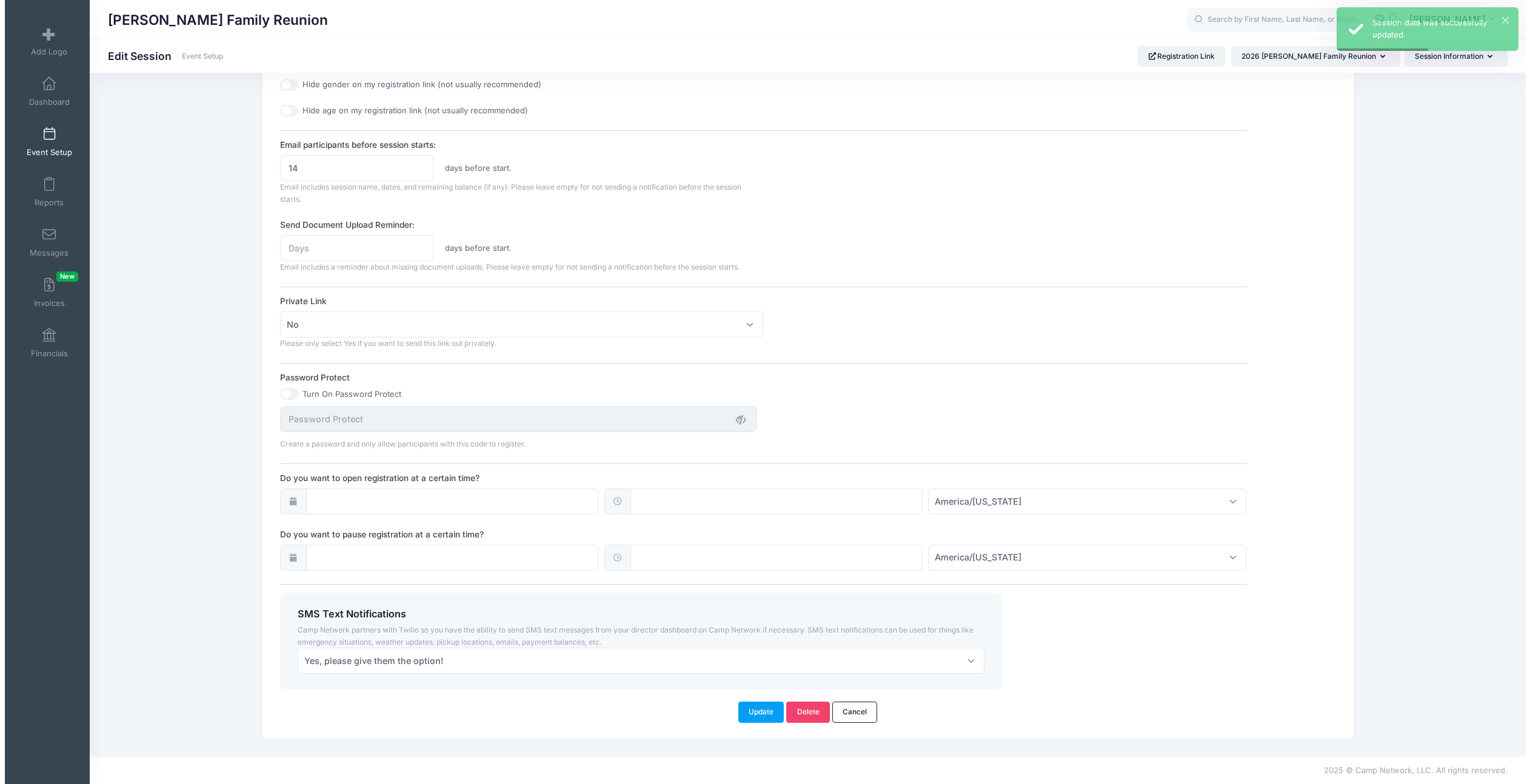
scroll to position [0, 0]
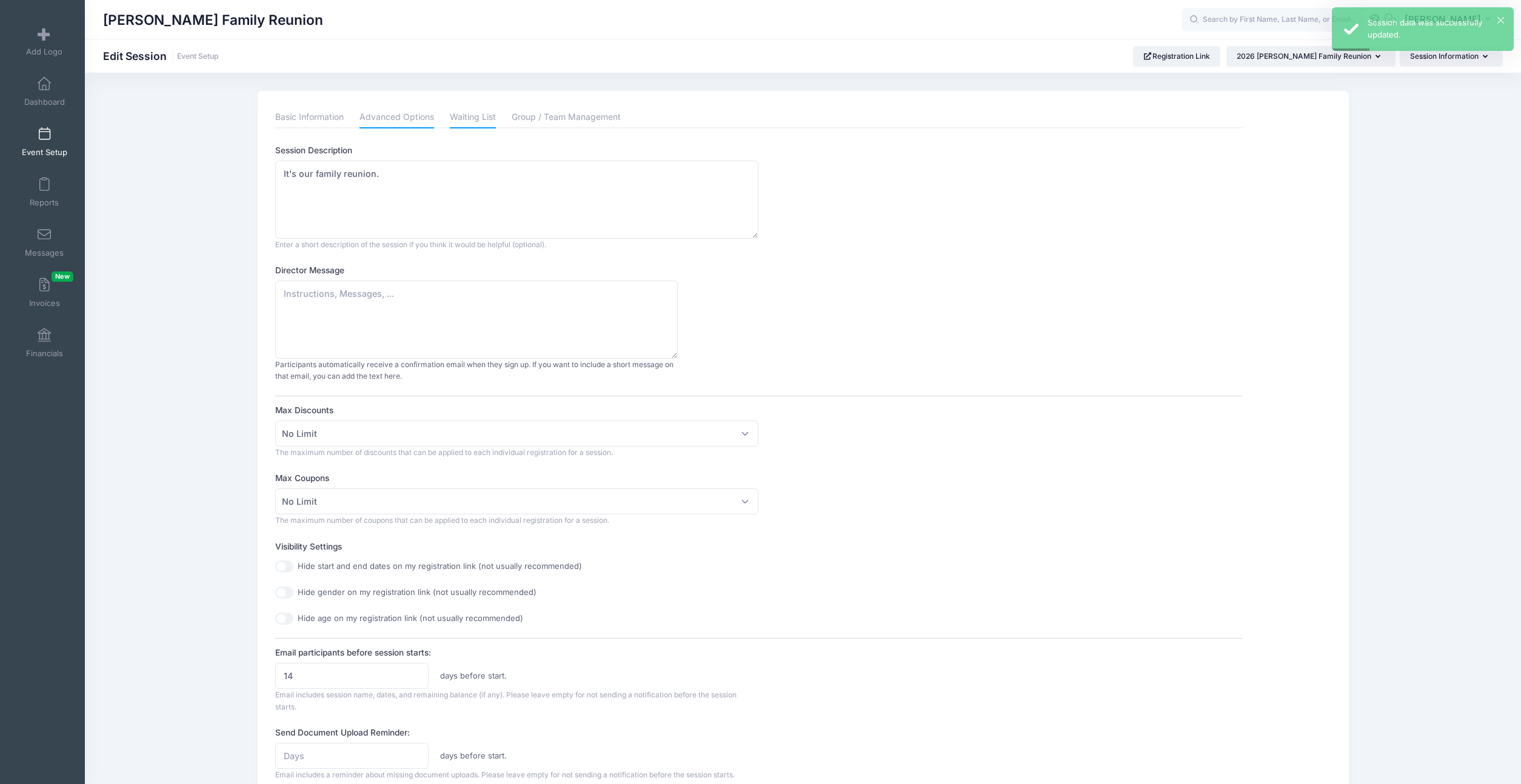
click at [476, 115] on link "Waiting List" at bounding box center [472, 117] width 46 height 22
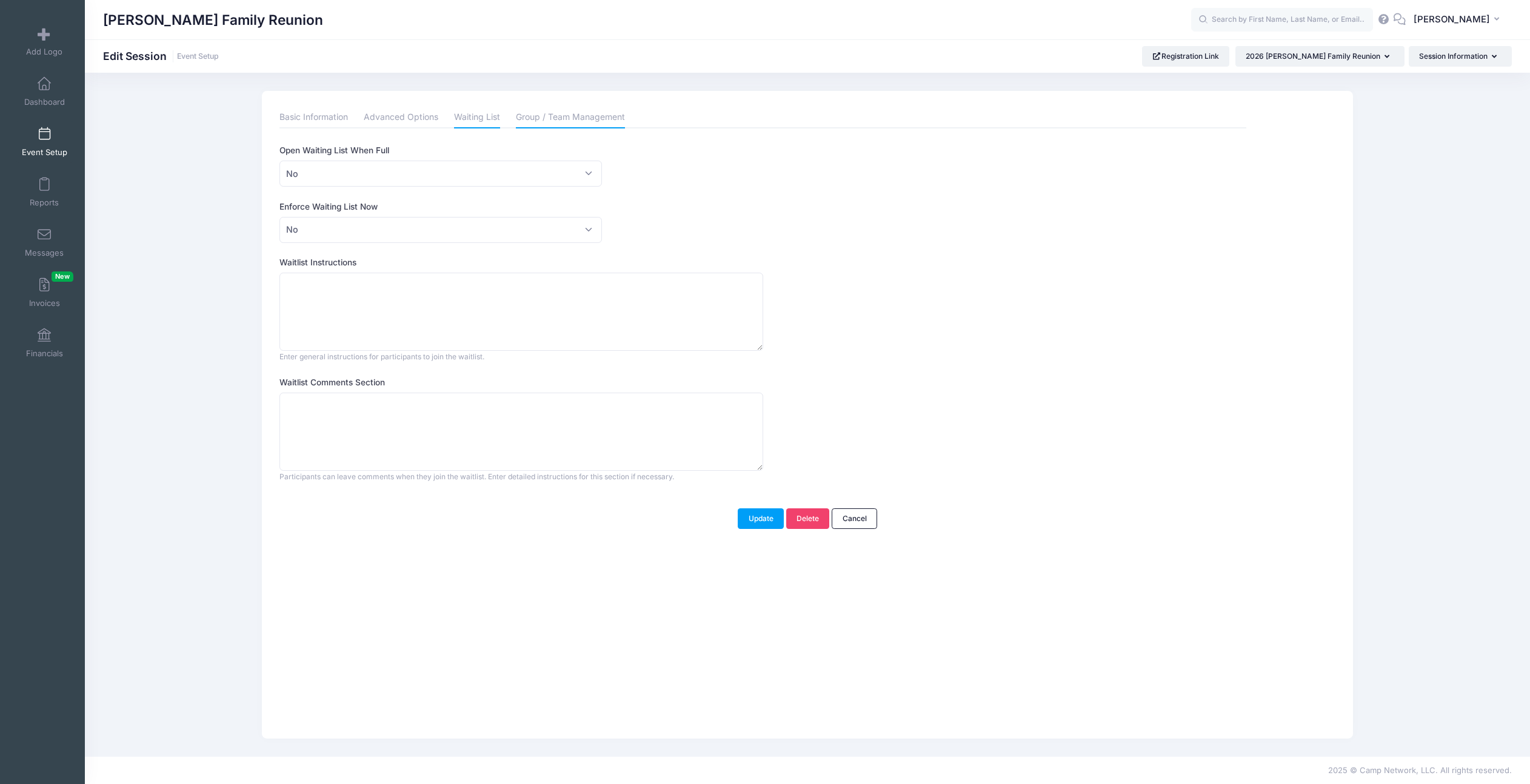
click at [550, 121] on link "Group / Team Management" at bounding box center [570, 117] width 109 height 22
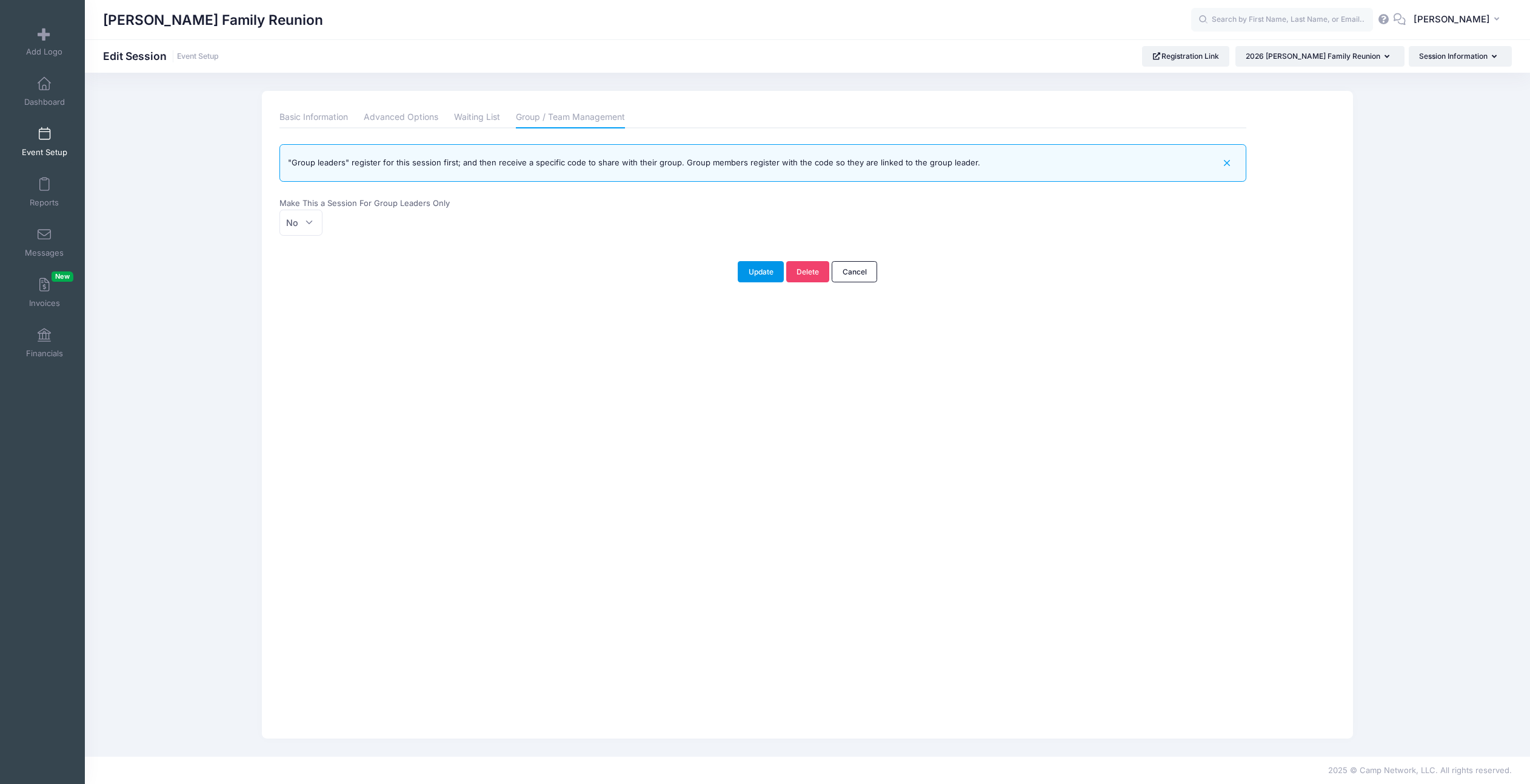
click at [764, 268] on button "Update" at bounding box center [761, 271] width 46 height 20
click at [1440, 63] on button "Session Information" at bounding box center [1460, 56] width 103 height 20
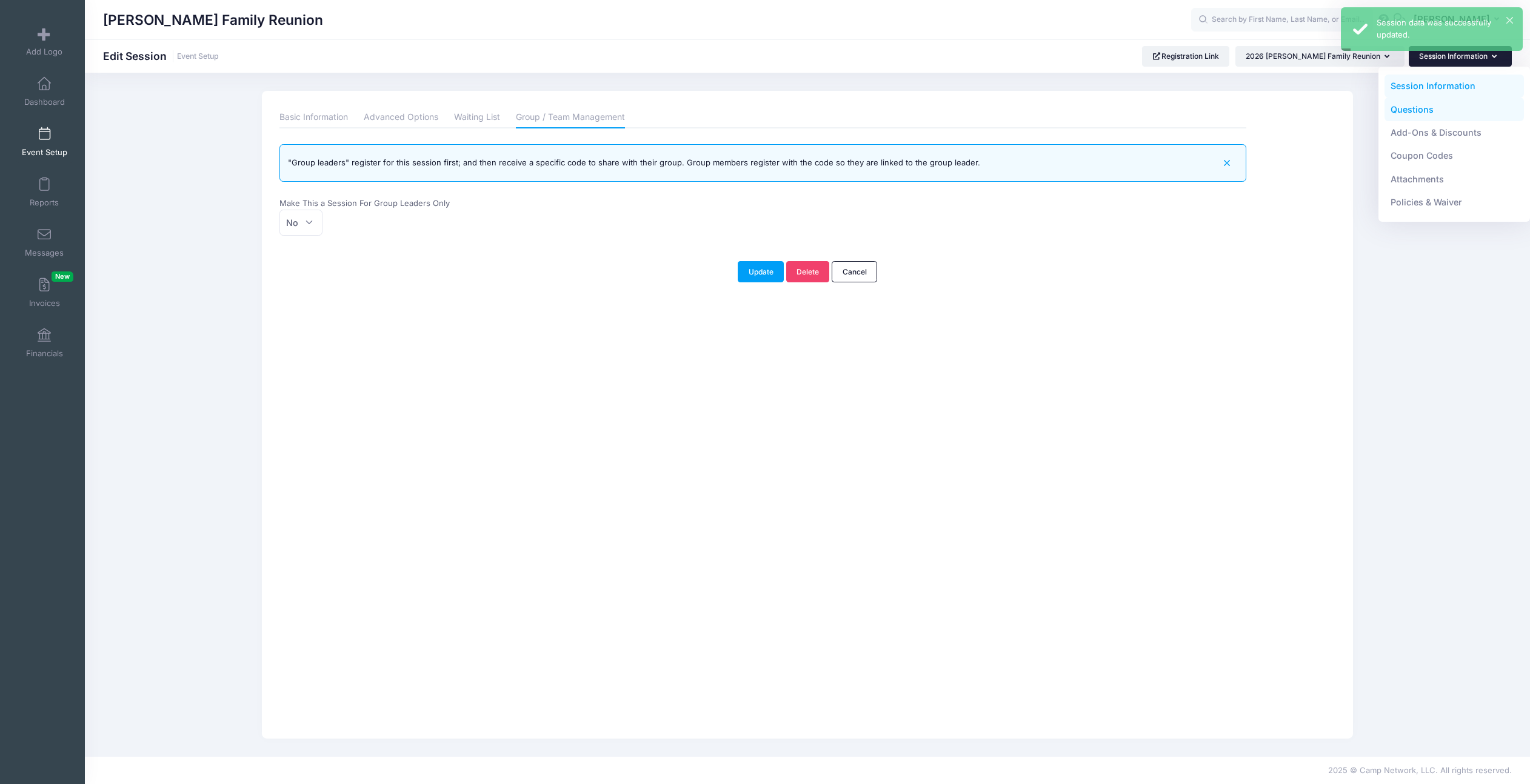
click at [1439, 110] on link "Questions" at bounding box center [1454, 109] width 140 height 23
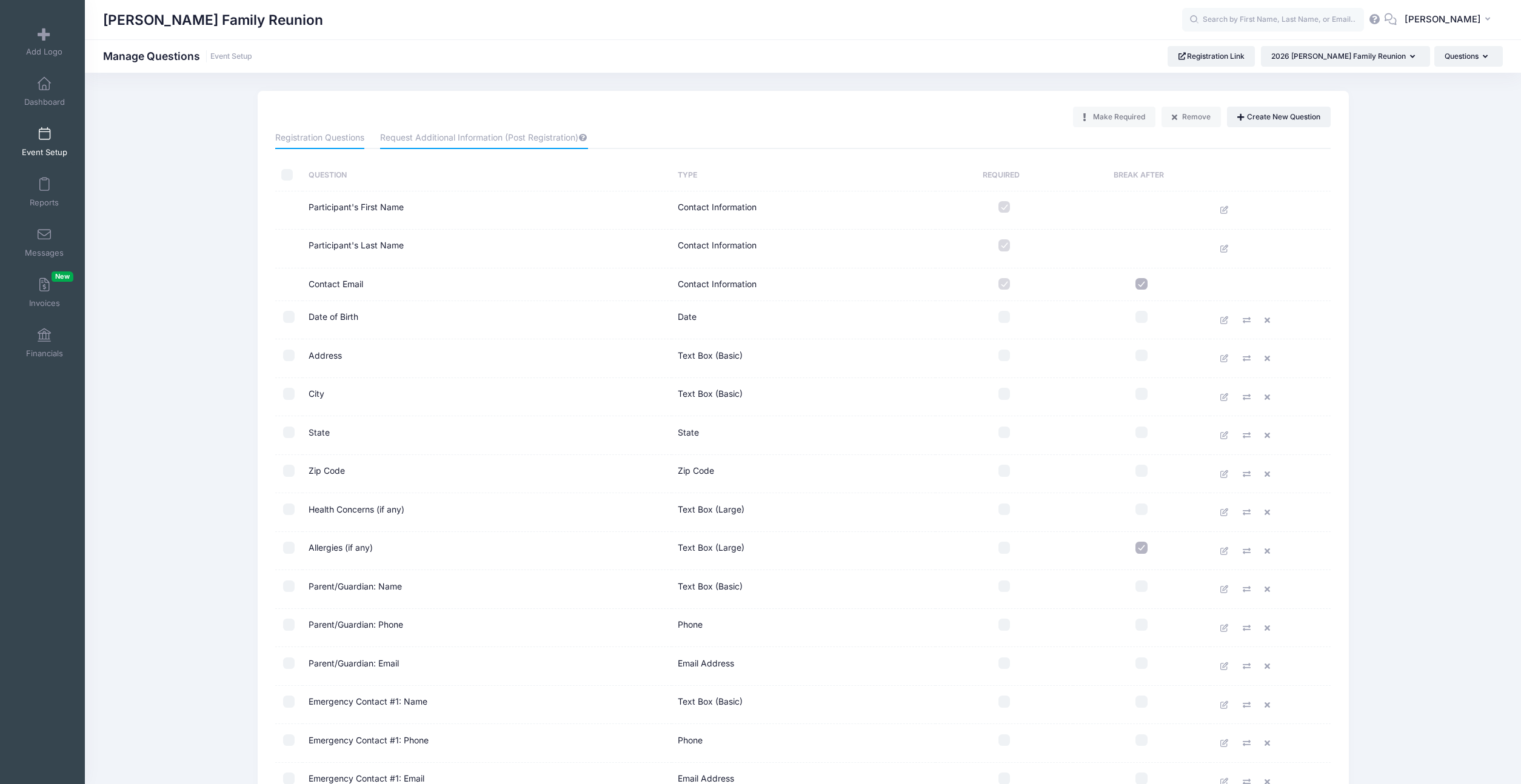
click at [479, 140] on link "Request Additional Information (Post Registration)" at bounding box center [484, 138] width 208 height 22
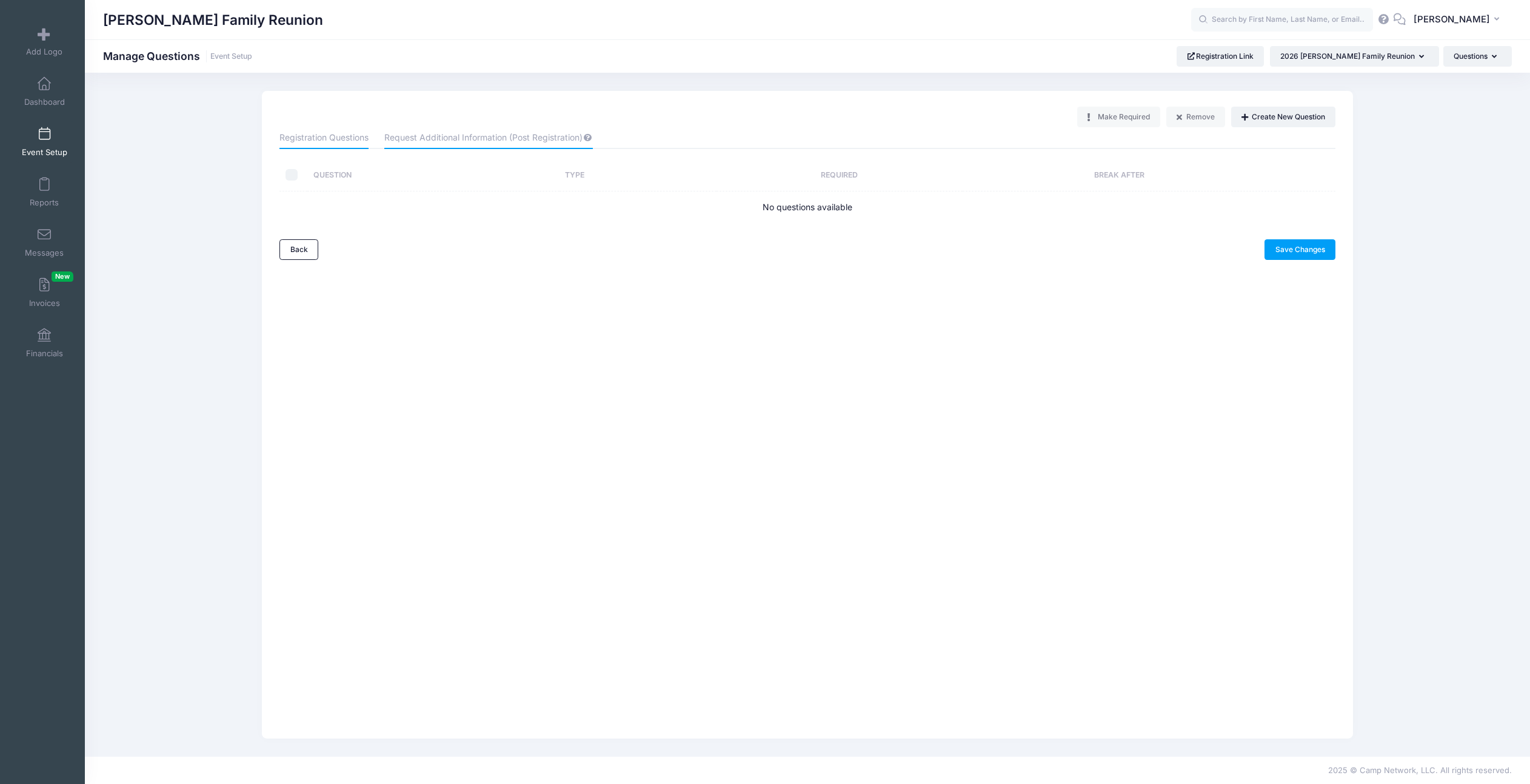
click at [302, 139] on link "Registration Questions" at bounding box center [324, 138] width 89 height 22
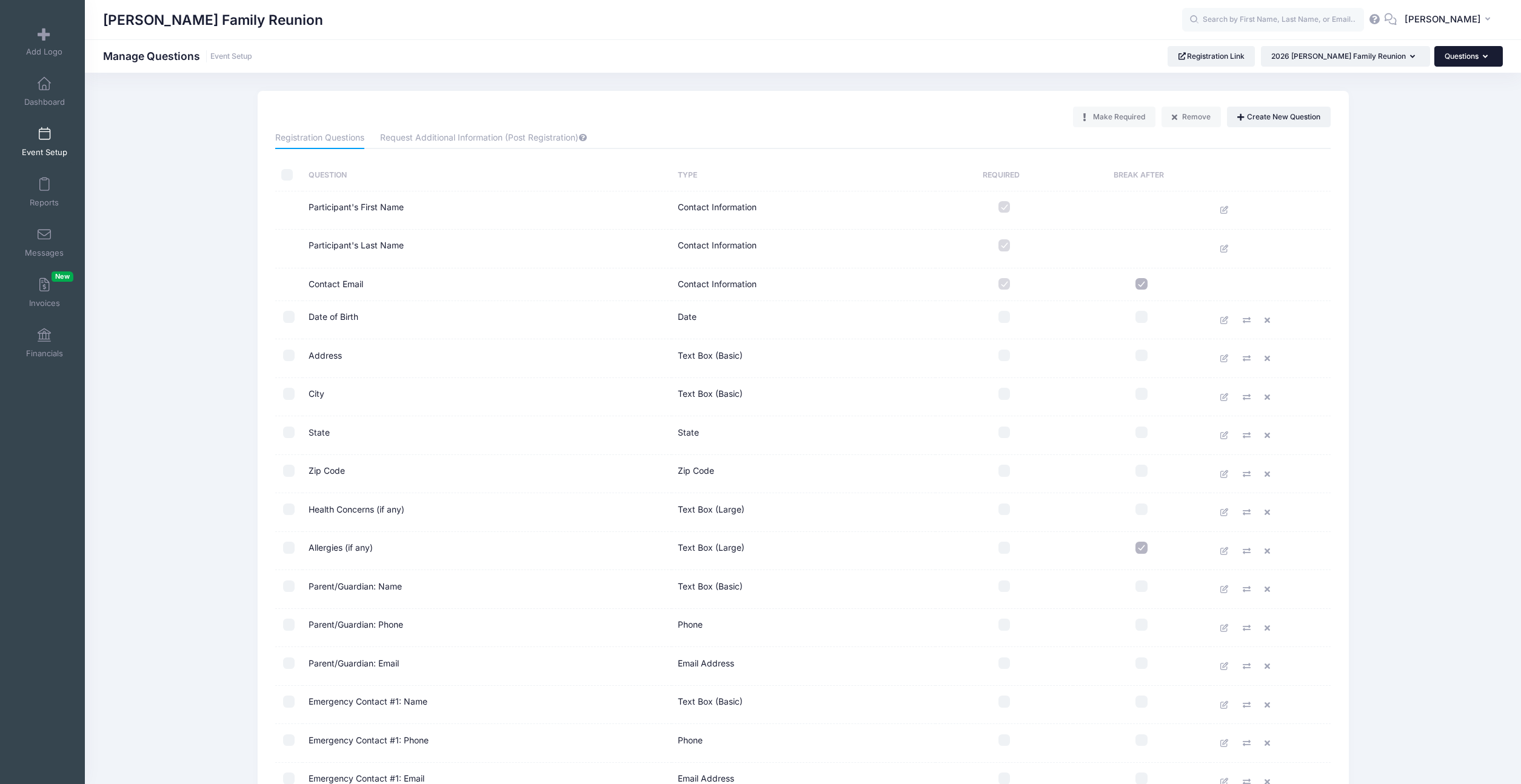
click at [1461, 66] on button "Questions" at bounding box center [1469, 56] width 69 height 20
click at [1430, 138] on link "Add-Ons & Discounts" at bounding box center [1446, 132] width 140 height 23
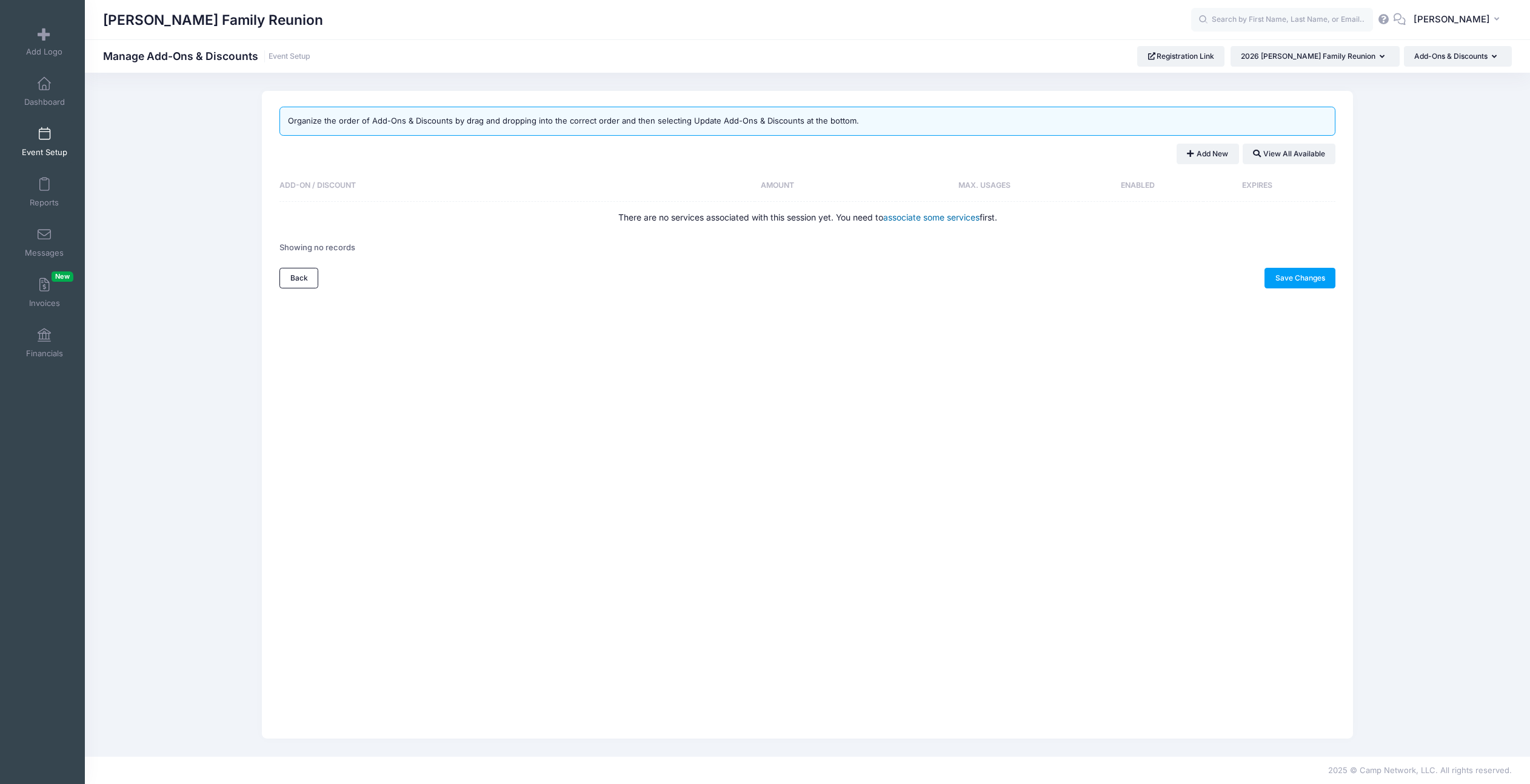
click at [935, 220] on link "associate some services" at bounding box center [931, 217] width 96 height 10
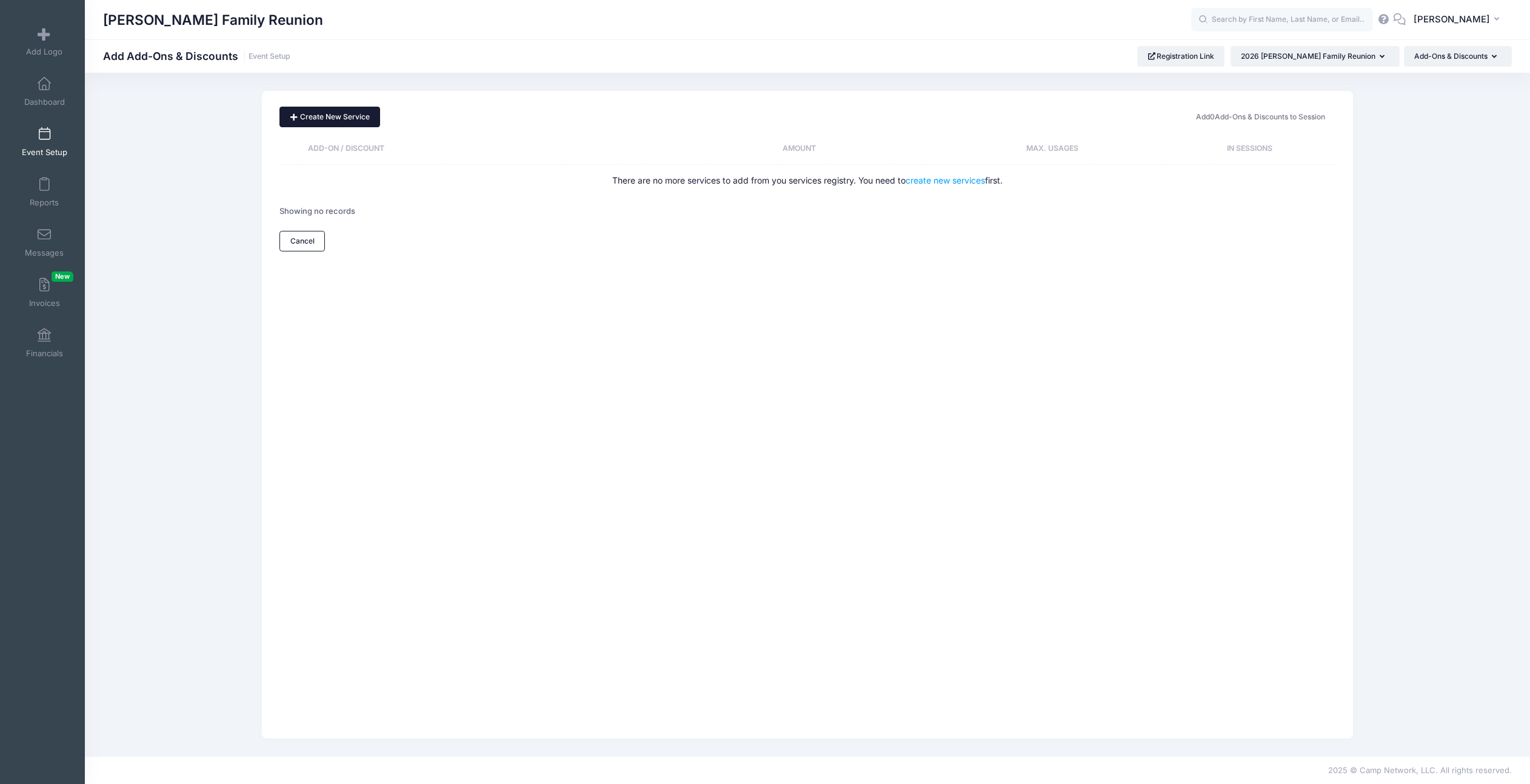
click at [330, 110] on button "Create New Service" at bounding box center [330, 117] width 101 height 20
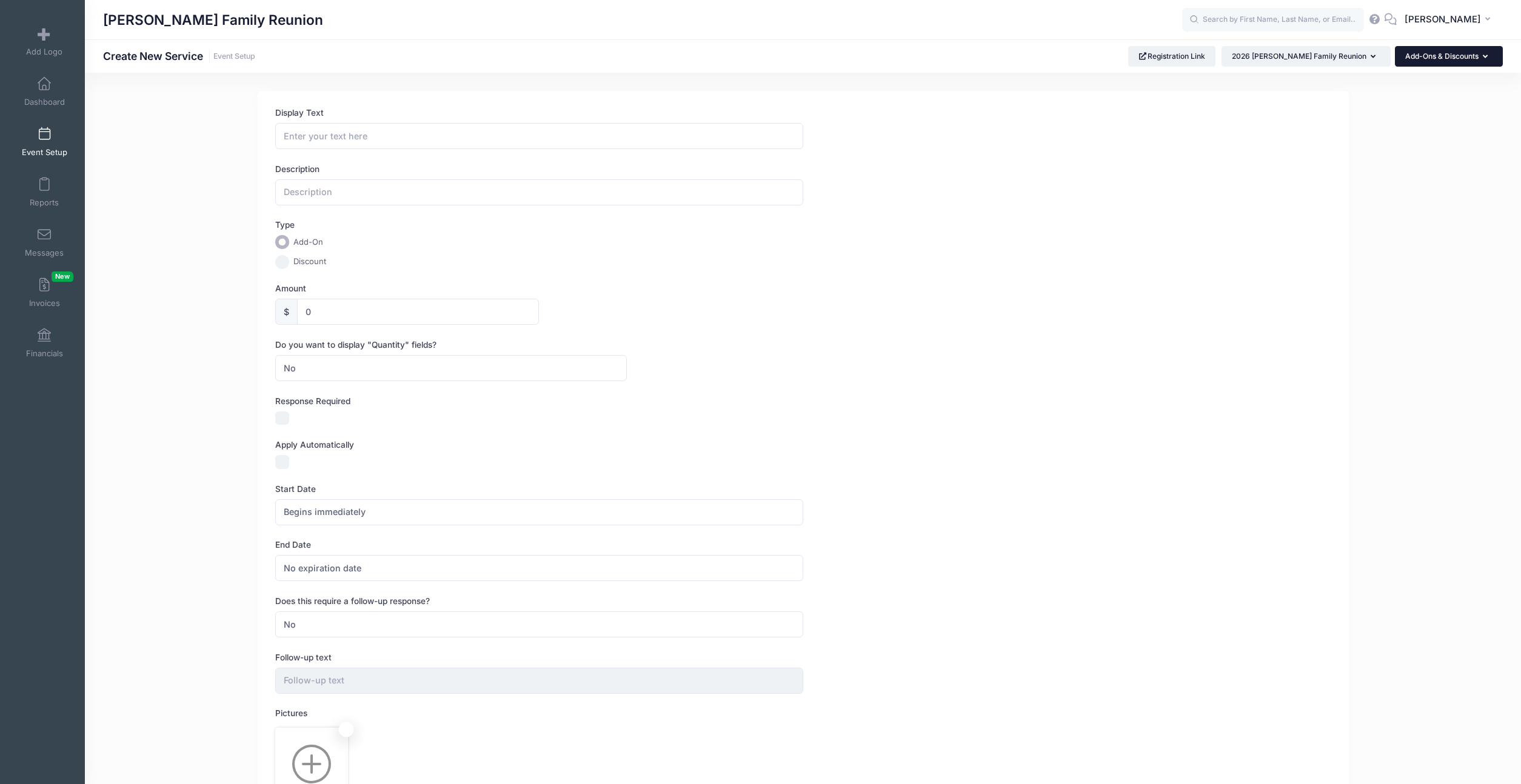
click at [1444, 57] on button "Add-Ons & Discounts" at bounding box center [1449, 56] width 108 height 20
click at [1397, 115] on link "Questions" at bounding box center [1446, 109] width 140 height 23
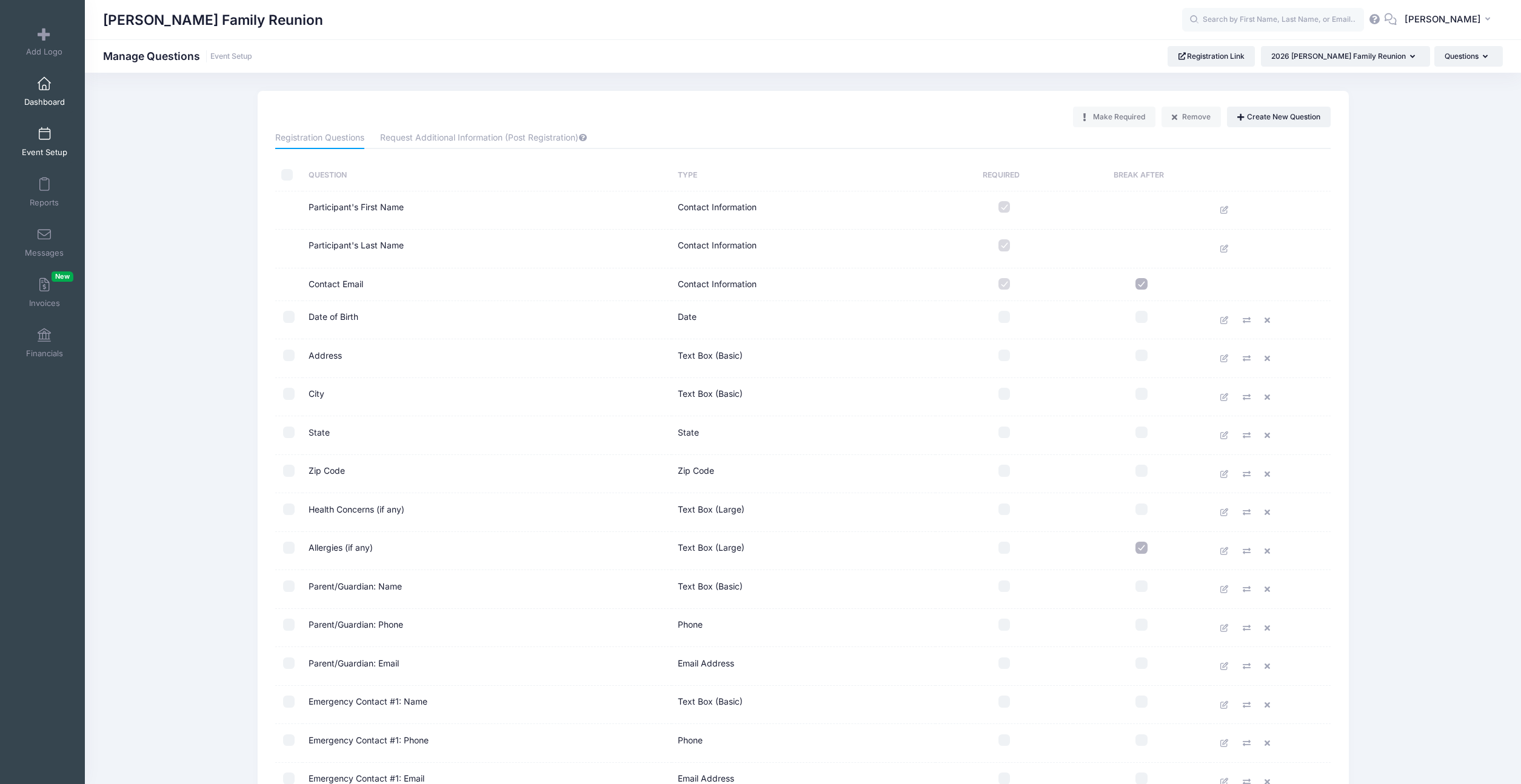
click at [44, 85] on span at bounding box center [44, 85] width 0 height 14
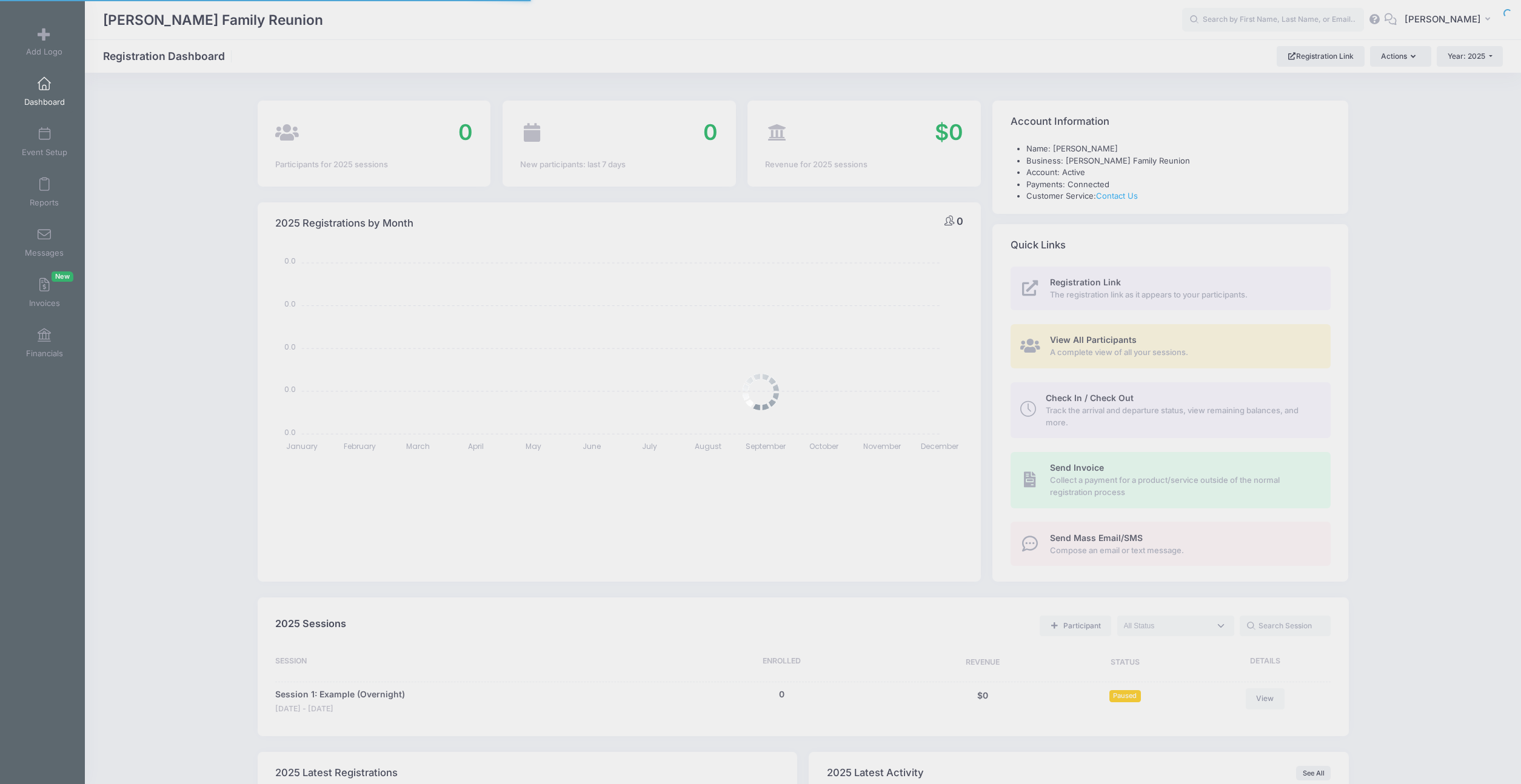
select select
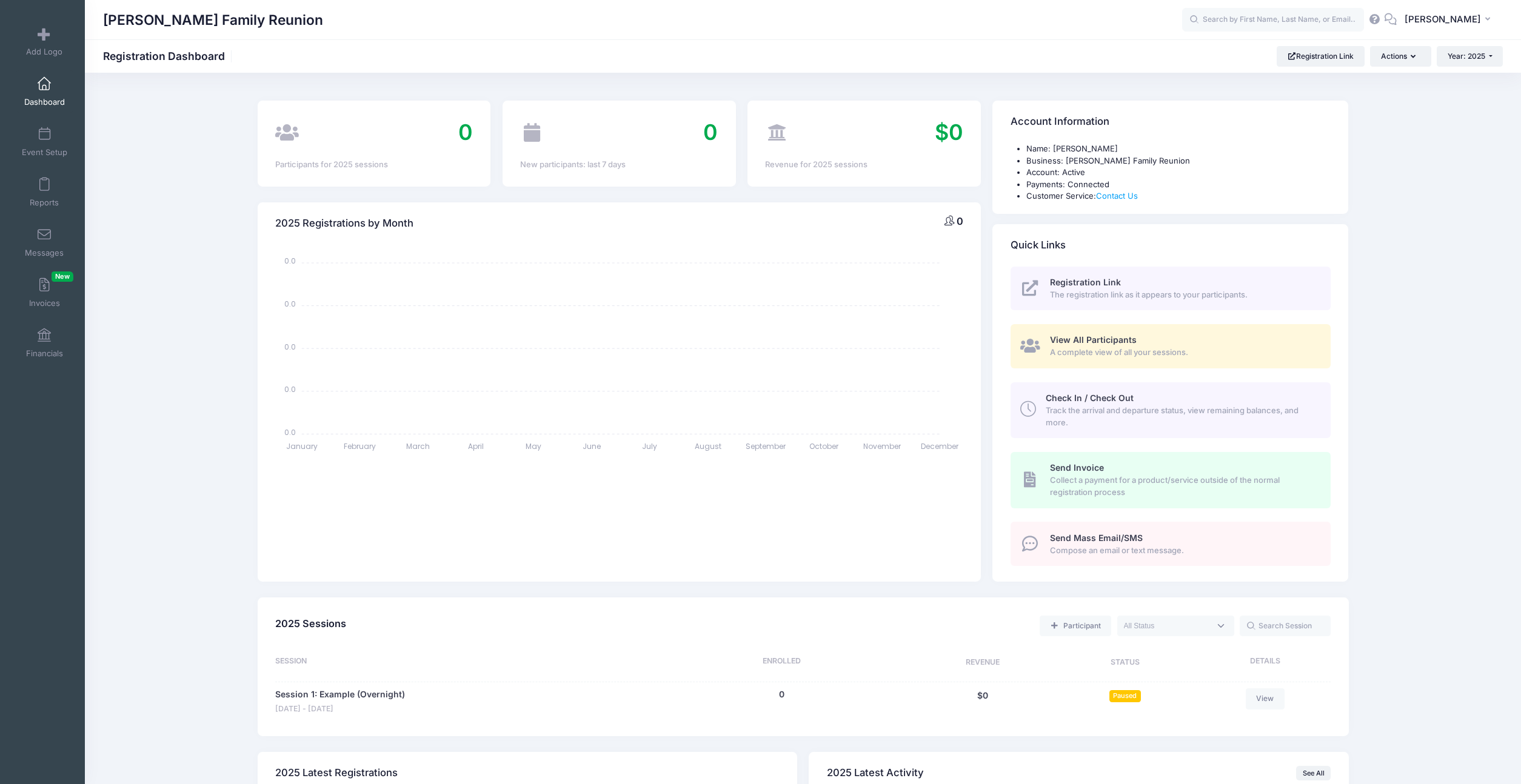
click at [40, 92] on link "Dashboard" at bounding box center [44, 91] width 57 height 43
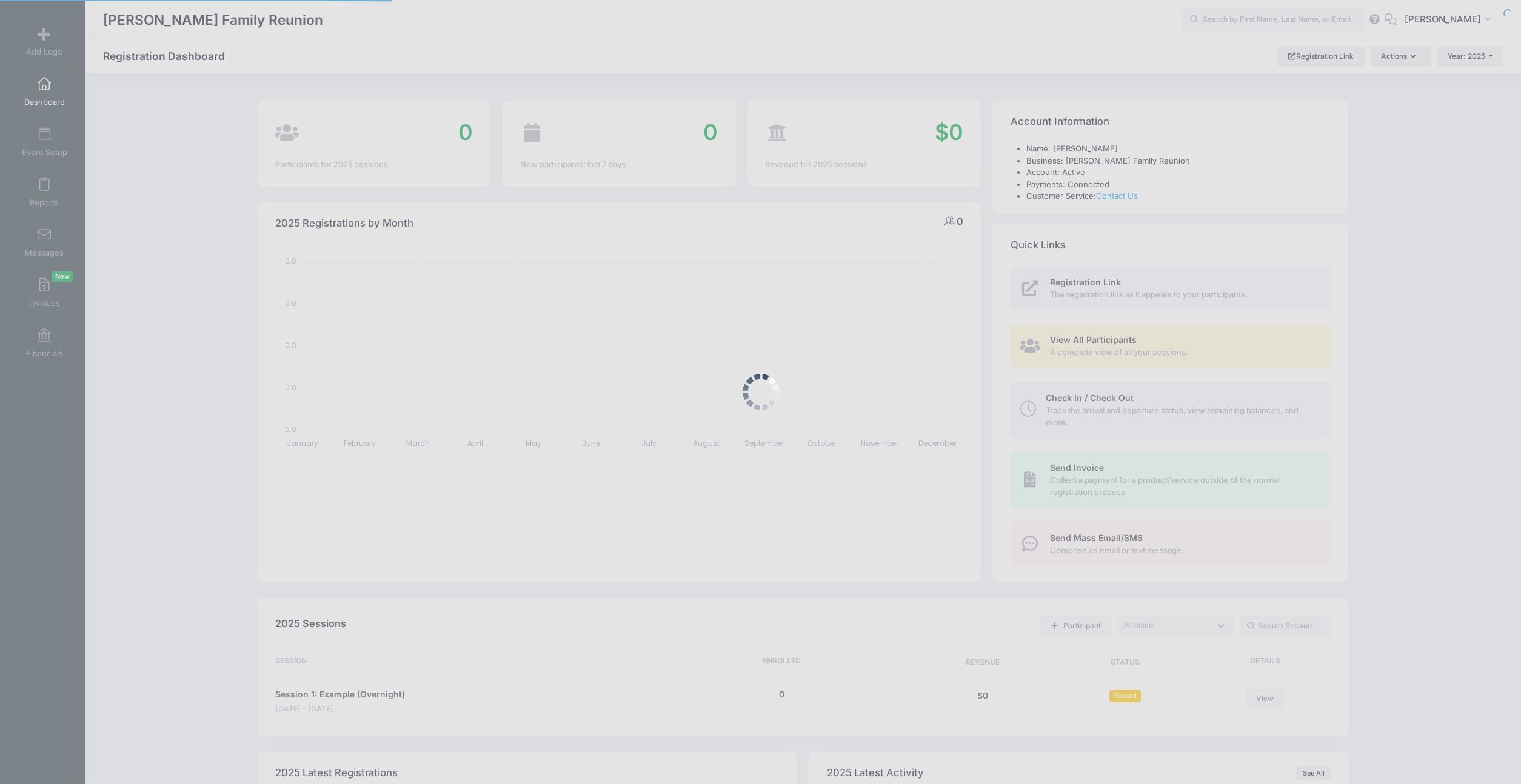
select select
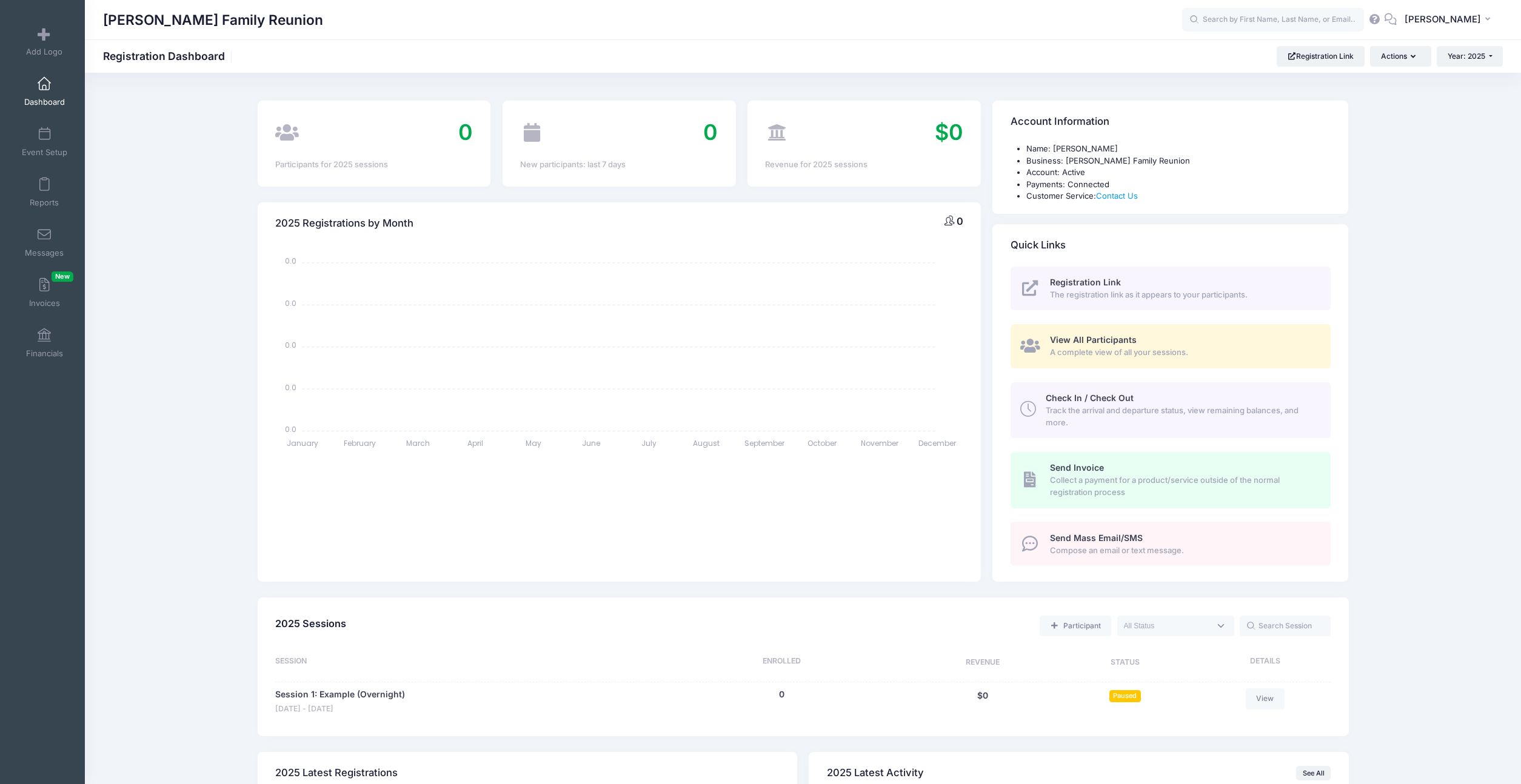
click at [1075, 285] on span "Registration Link" at bounding box center [1085, 282] width 71 height 10
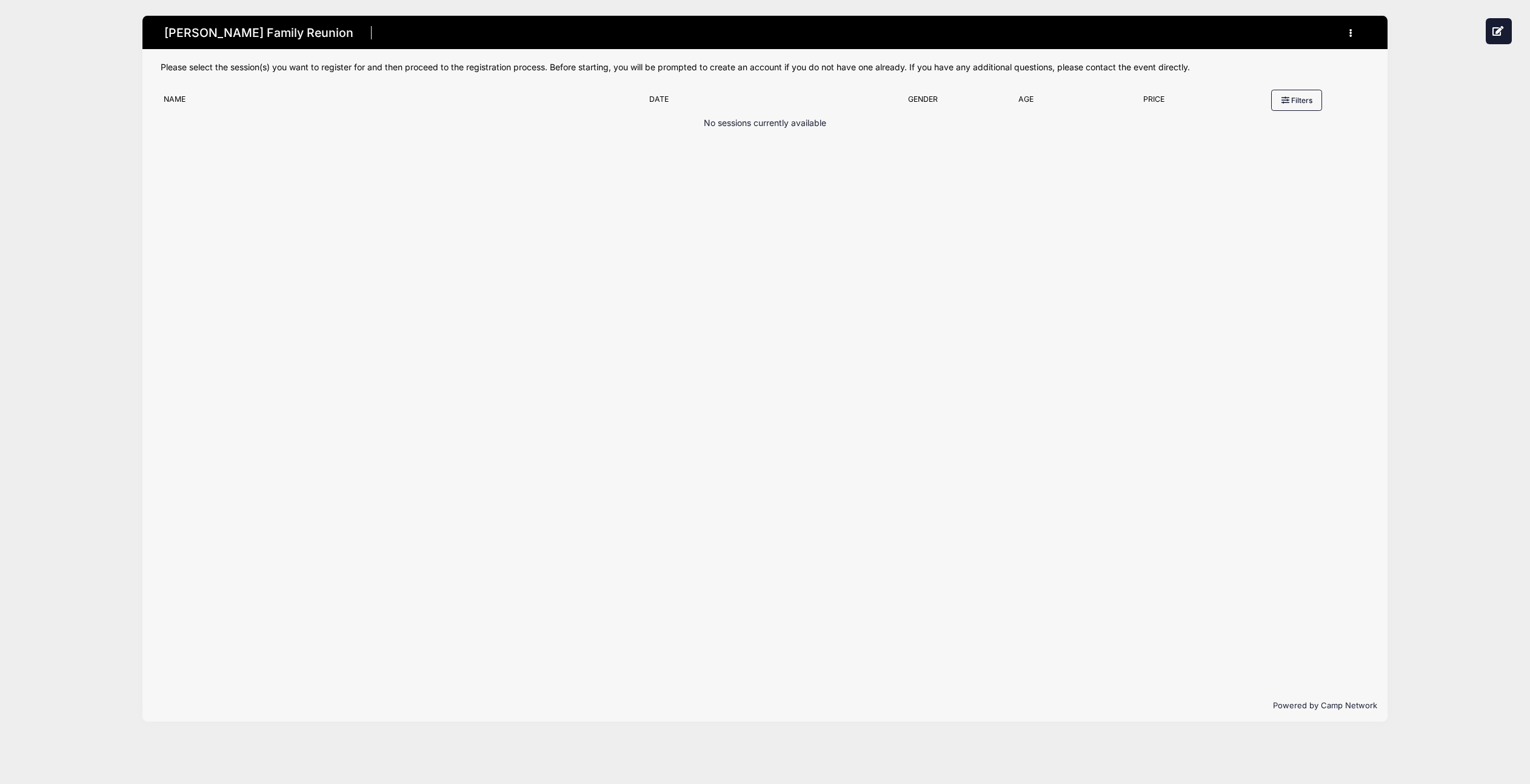
click at [512, 102] on div "Name" at bounding box center [400, 102] width 486 height 17
click at [583, 125] on div "No sessions currently available" at bounding box center [765, 158] width 1210 height 83
click at [730, 129] on p "No sessions currently available" at bounding box center [765, 123] width 122 height 13
click at [735, 126] on p "No sessions currently available" at bounding box center [765, 123] width 122 height 13
click at [1352, 37] on button "button" at bounding box center [1353, 33] width 33 height 21
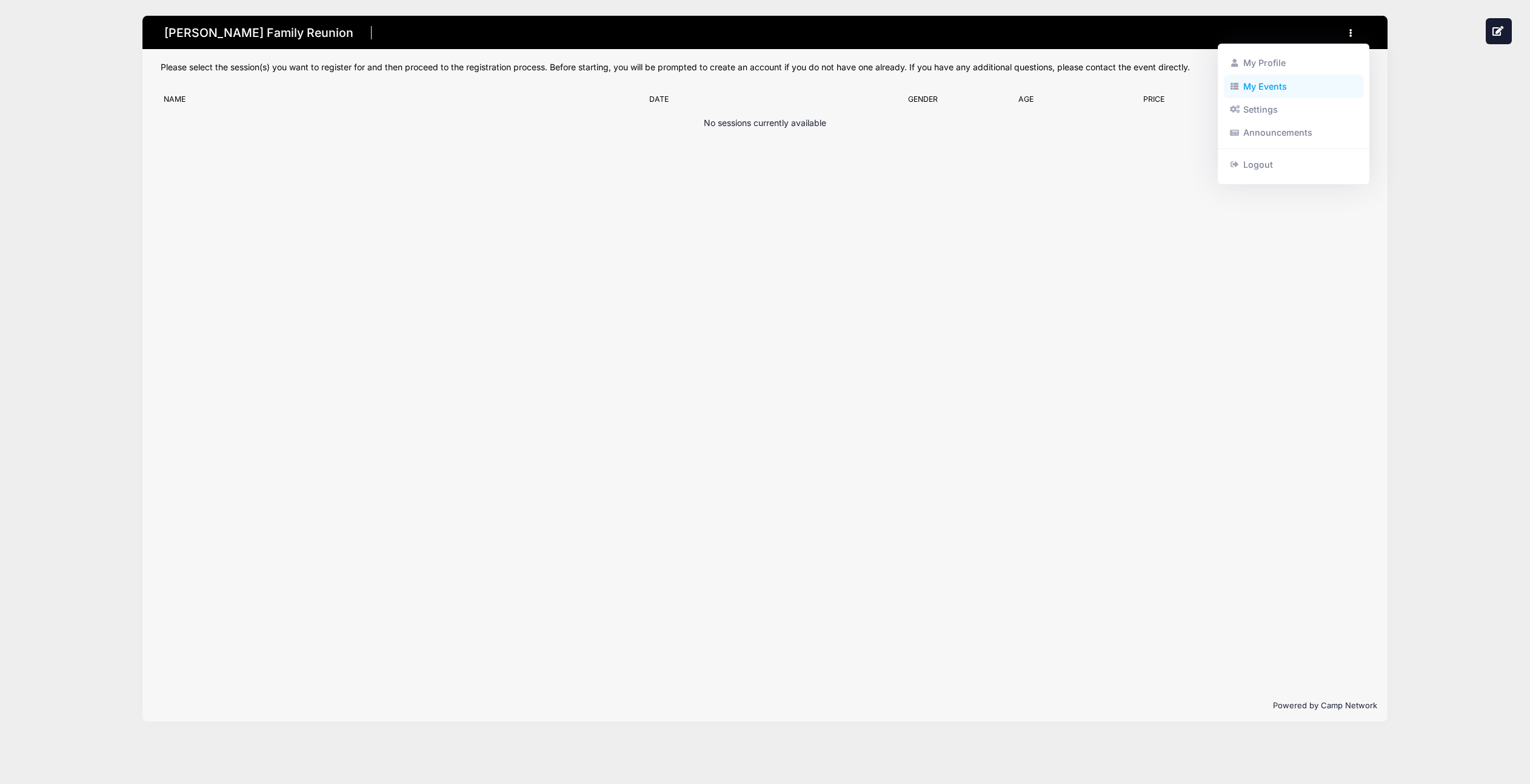
click at [1265, 83] on link "My Events" at bounding box center [1294, 86] width 140 height 23
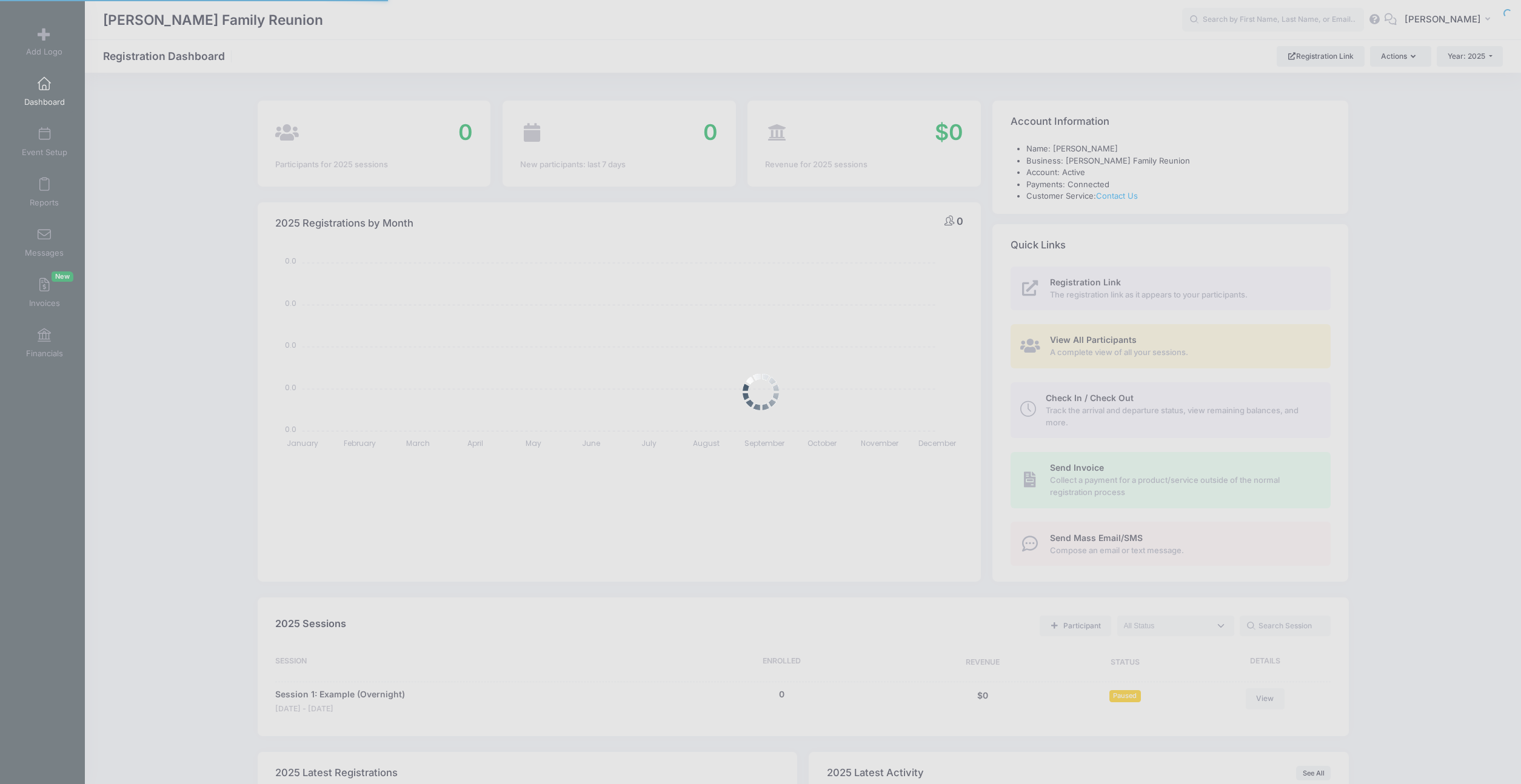
select select
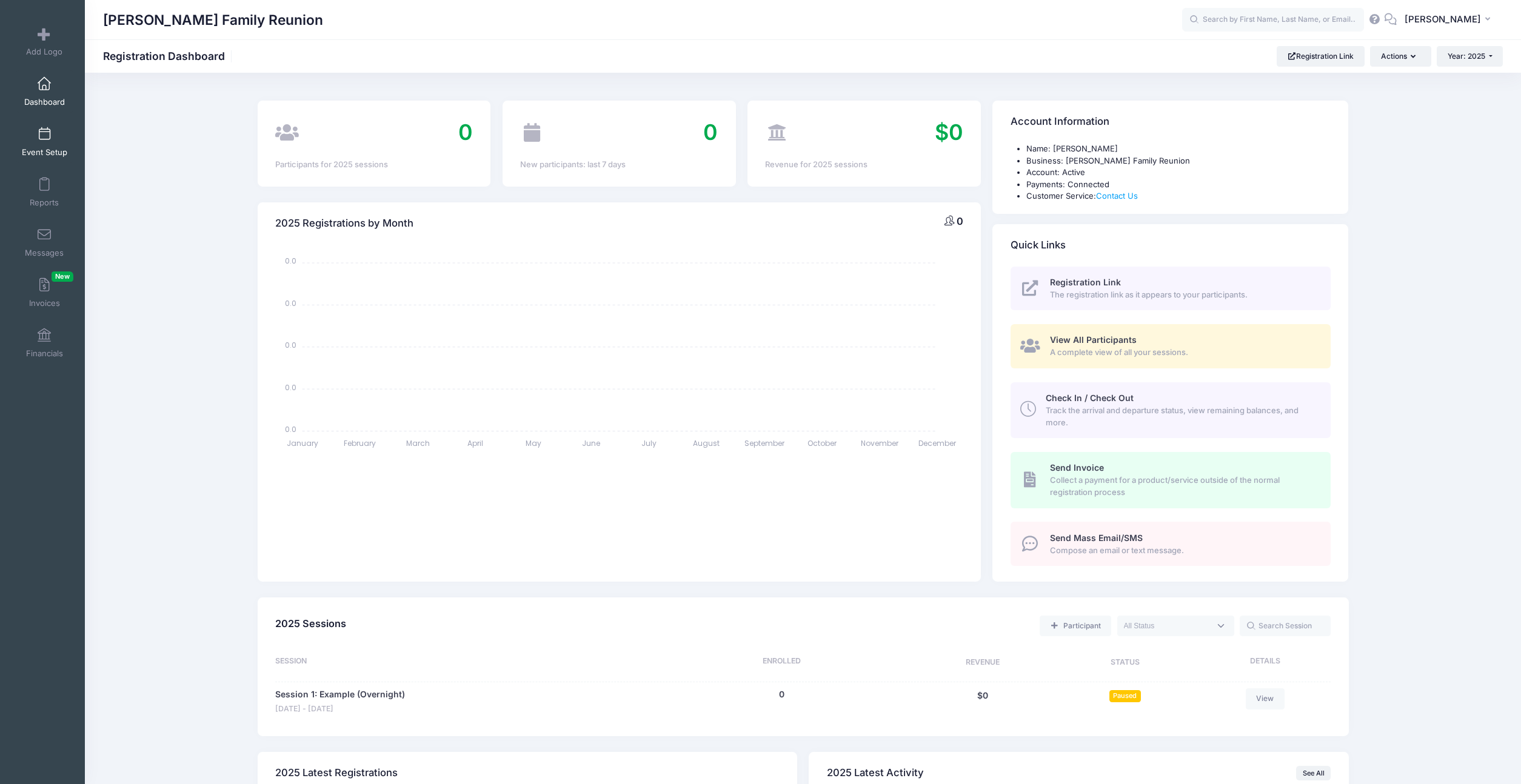
click at [36, 149] on span "Event Setup" at bounding box center [44, 152] width 46 height 10
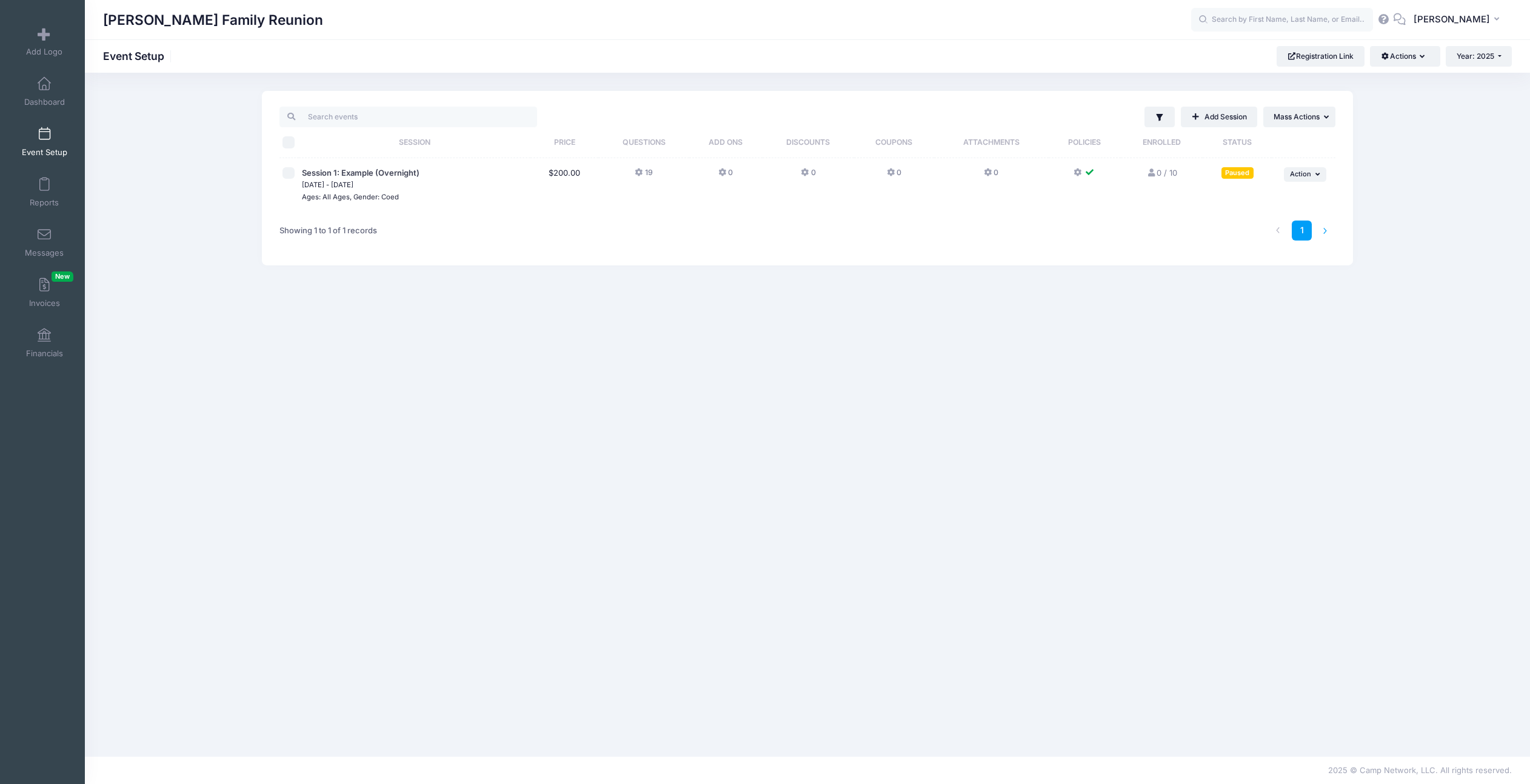
click at [1320, 231] on li at bounding box center [1325, 230] width 20 height 20
click at [1324, 231] on li at bounding box center [1325, 230] width 20 height 20
click at [1463, 56] on span "Year: 2025" at bounding box center [1475, 56] width 38 height 9
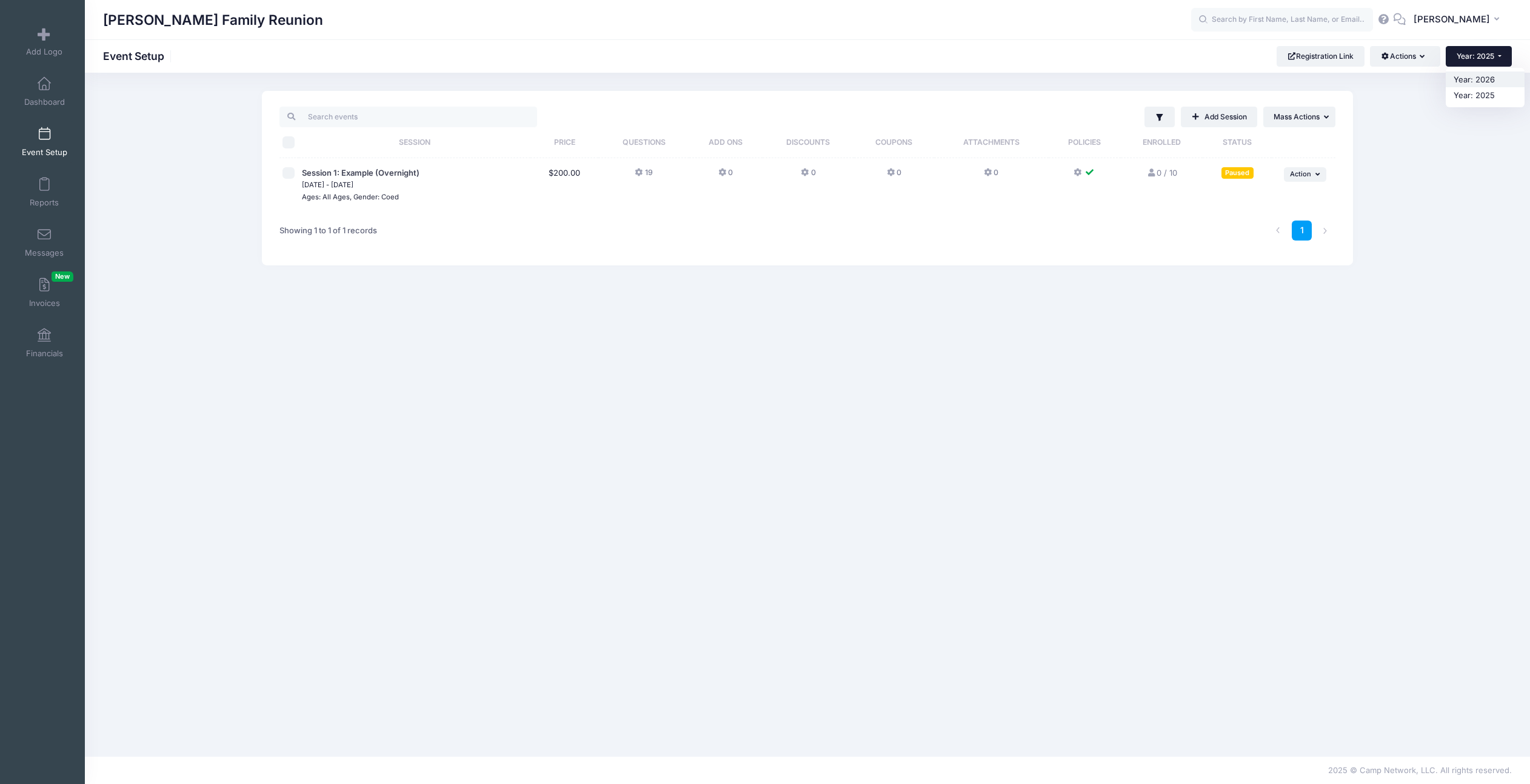
click at [1472, 83] on link "Year: 2026" at bounding box center [1486, 80] width 79 height 16
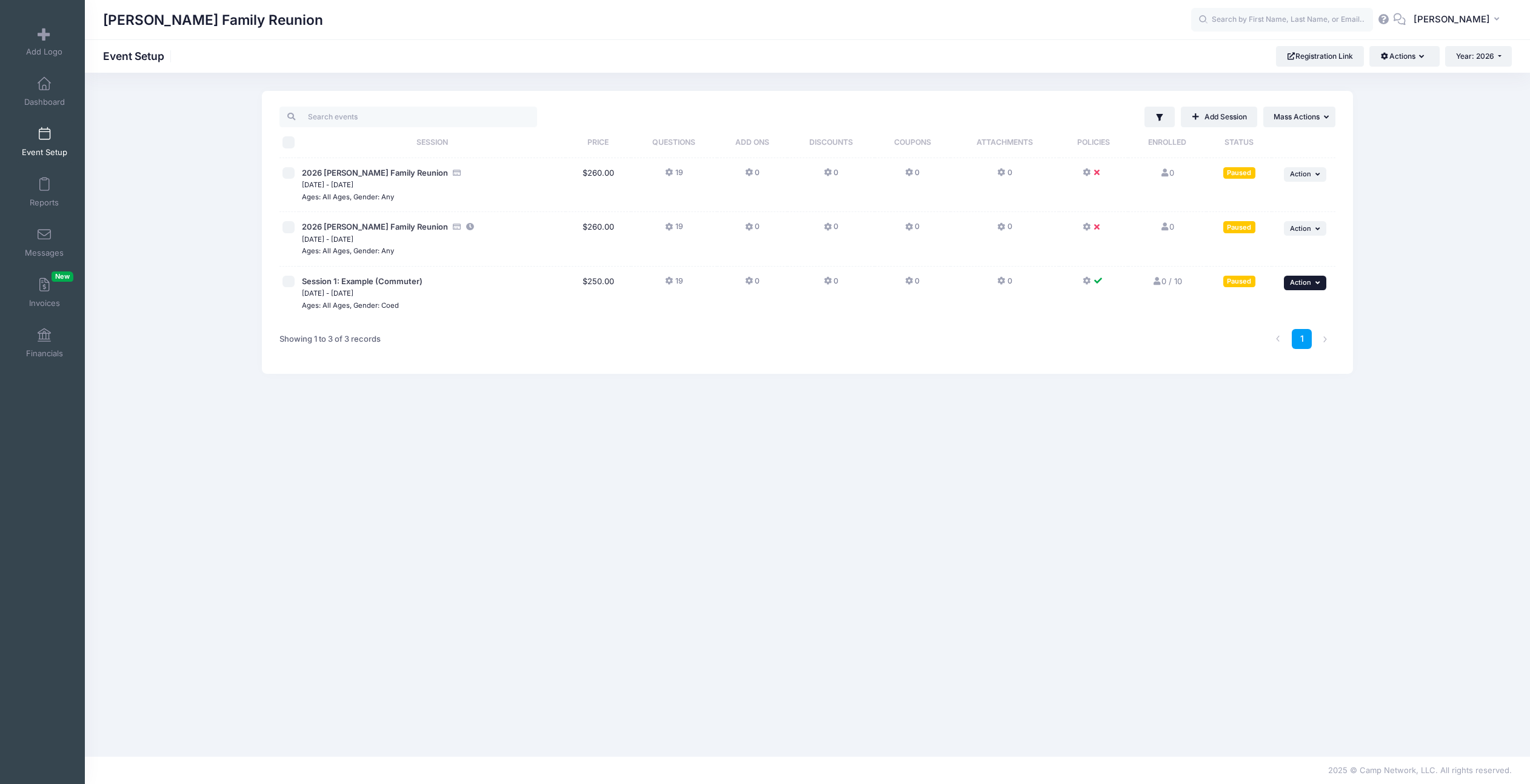
click at [1307, 286] on span "Action" at bounding box center [1300, 283] width 21 height 9
click at [1257, 386] on link "Delete Session" at bounding box center [1266, 379] width 110 height 23
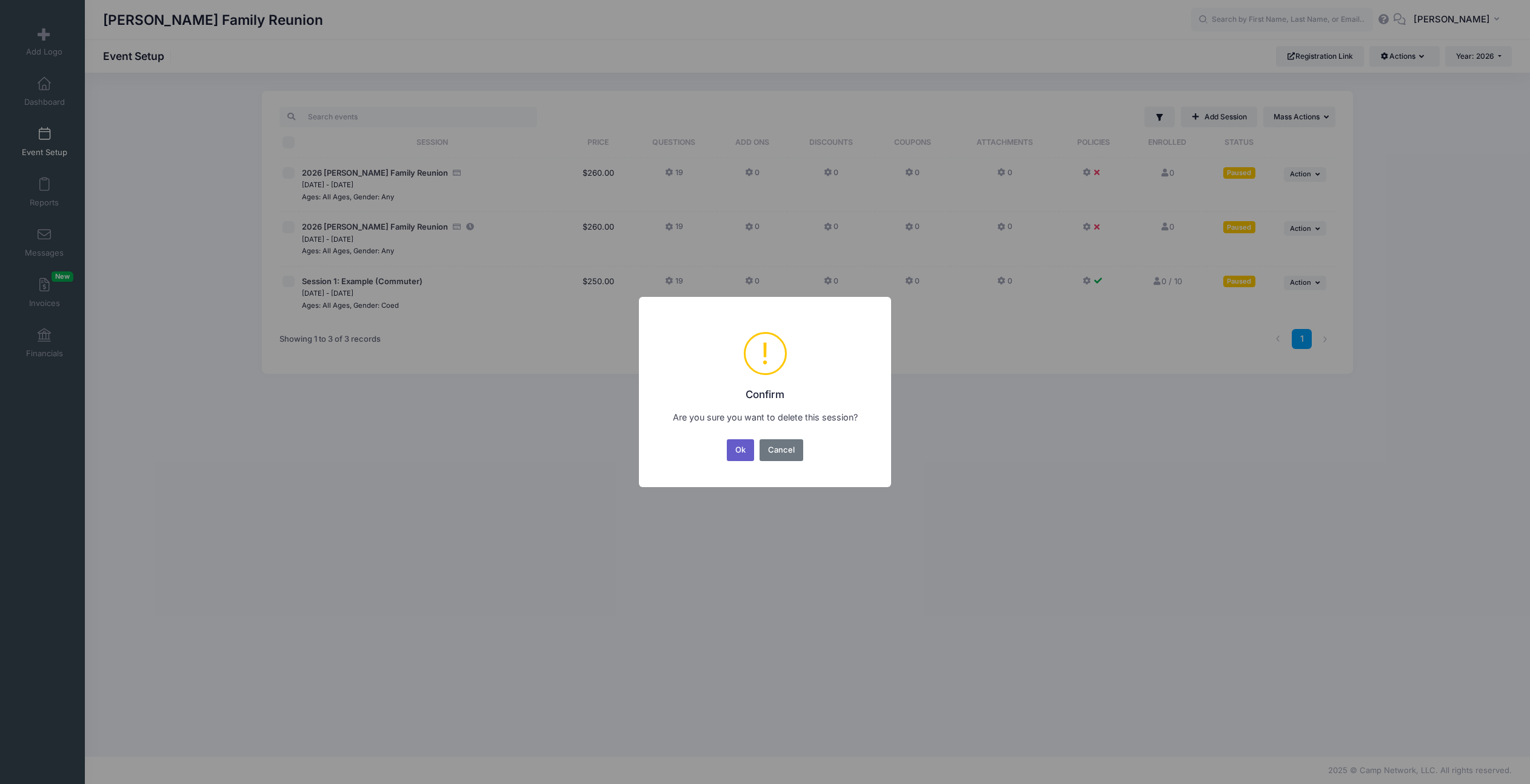
click at [729, 443] on button "Ok" at bounding box center [740, 450] width 28 height 22
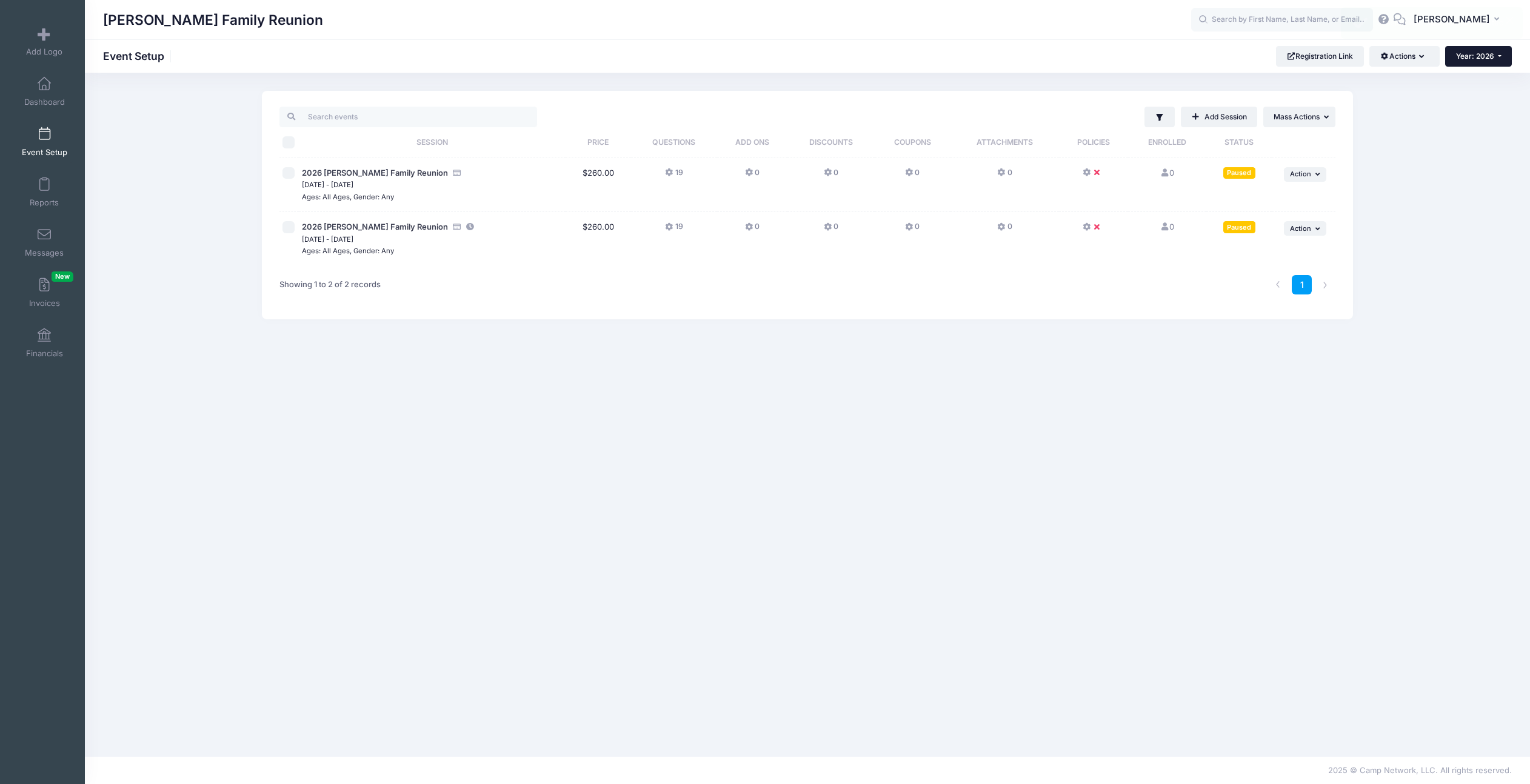
click at [1469, 64] on button "Year: 2026" at bounding box center [1479, 56] width 67 height 20
click at [1477, 94] on link "Year: 2025" at bounding box center [1485, 95] width 79 height 16
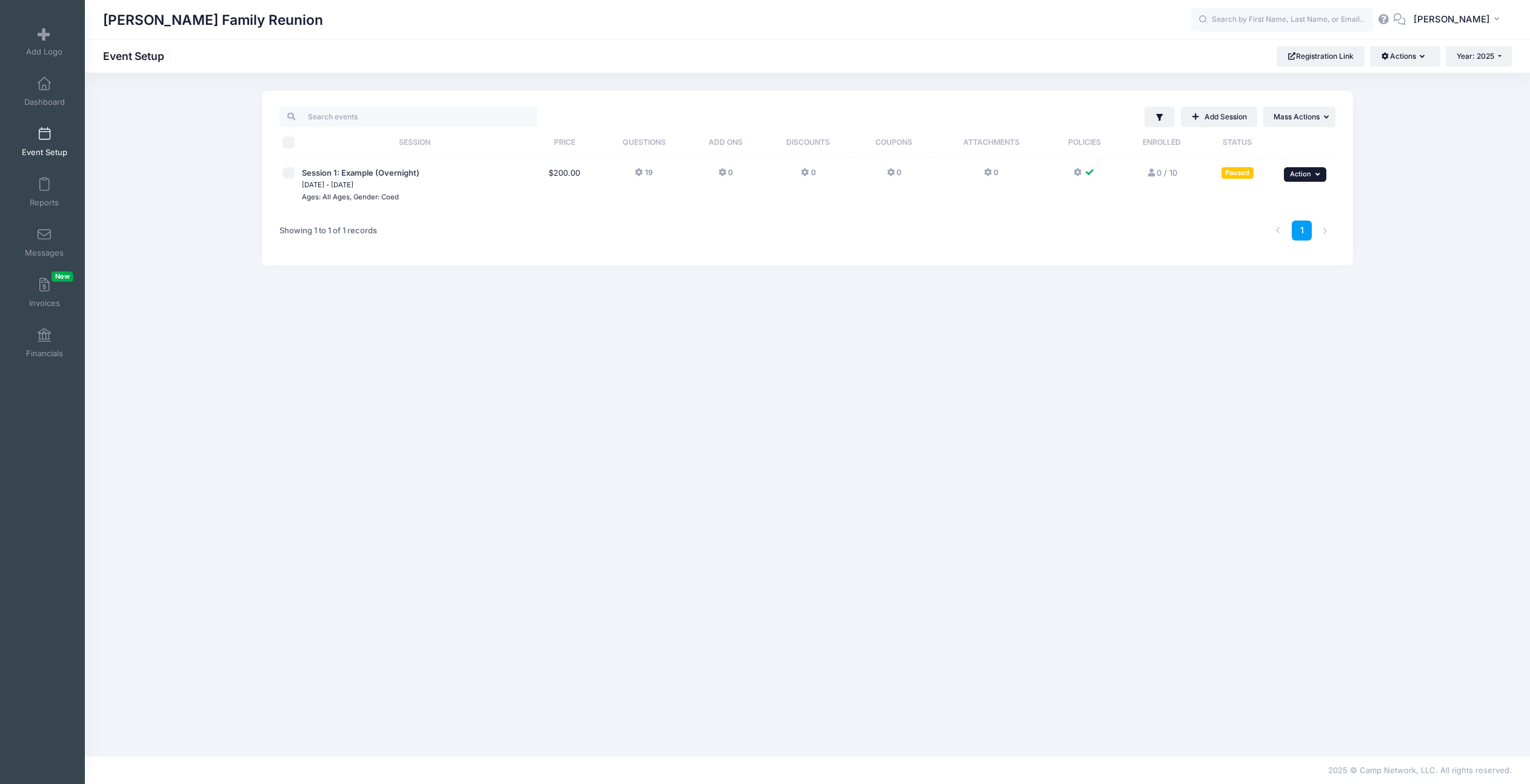
click at [1302, 174] on span "Action" at bounding box center [1300, 174] width 21 height 9
click at [1247, 276] on link "Delete Session" at bounding box center [1266, 270] width 110 height 23
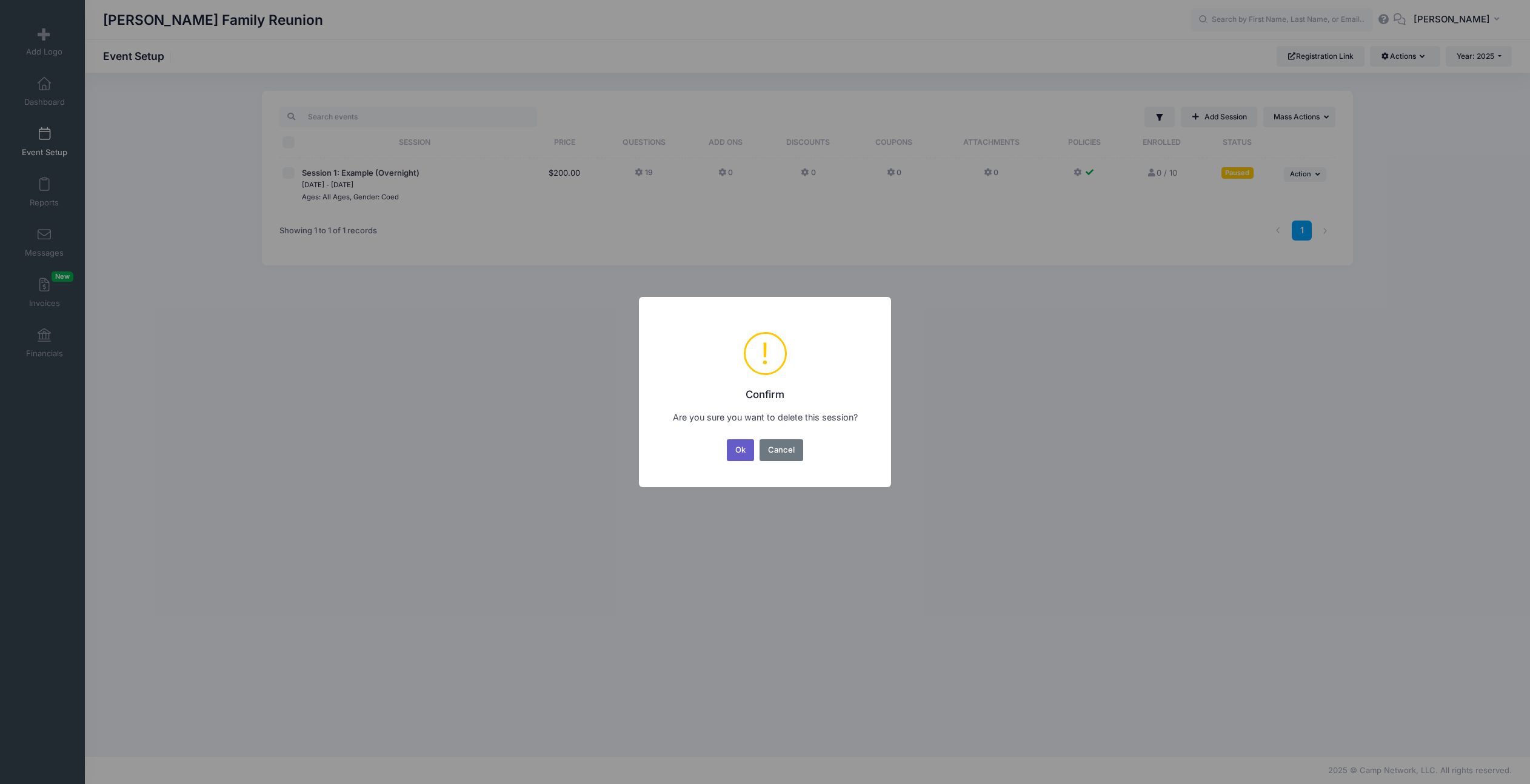
click at [745, 451] on button "Ok" at bounding box center [740, 450] width 28 height 22
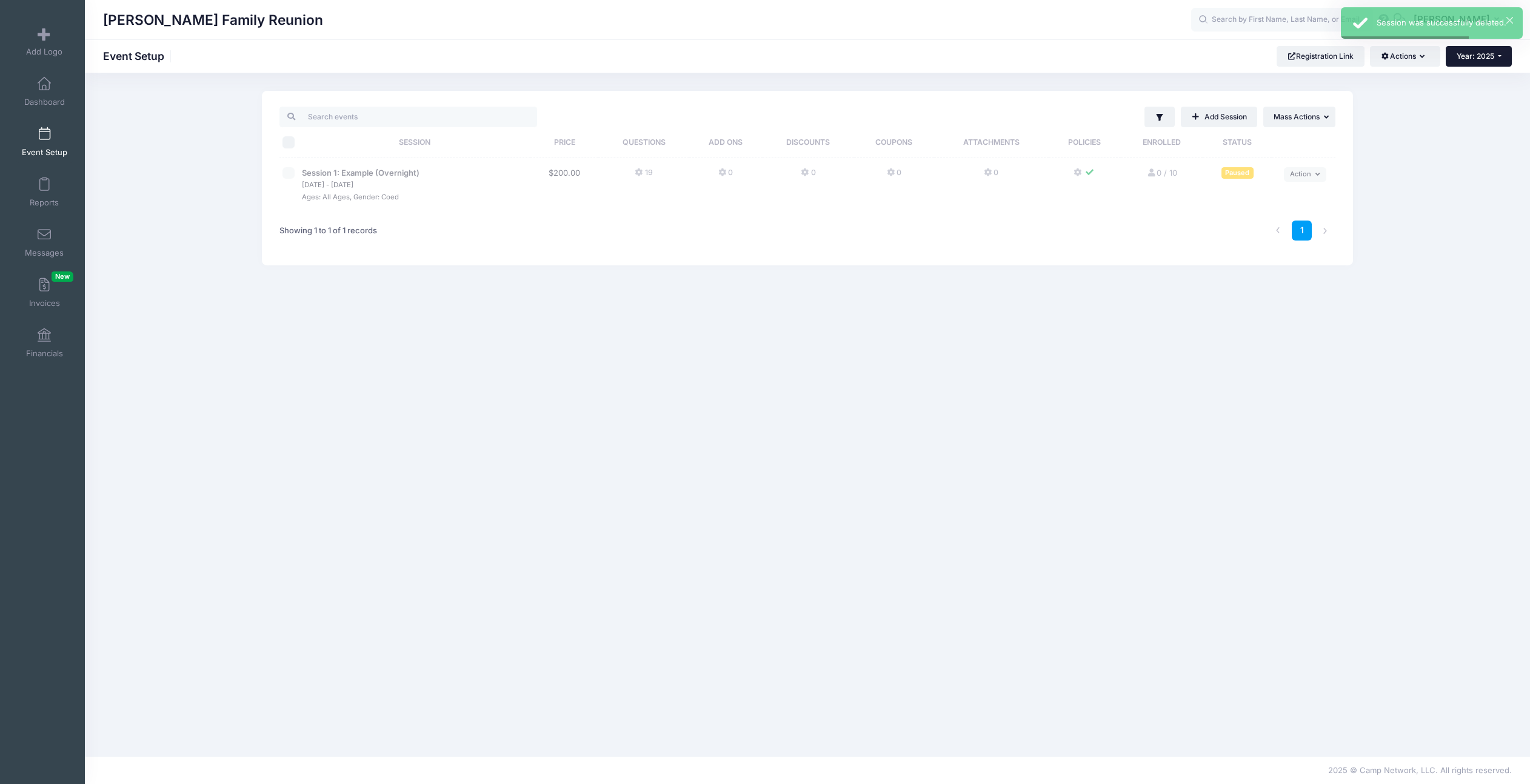
click at [1485, 59] on span "Year: 2025" at bounding box center [1475, 56] width 38 height 9
click at [1481, 83] on link "Year: 2026" at bounding box center [1486, 80] width 79 height 16
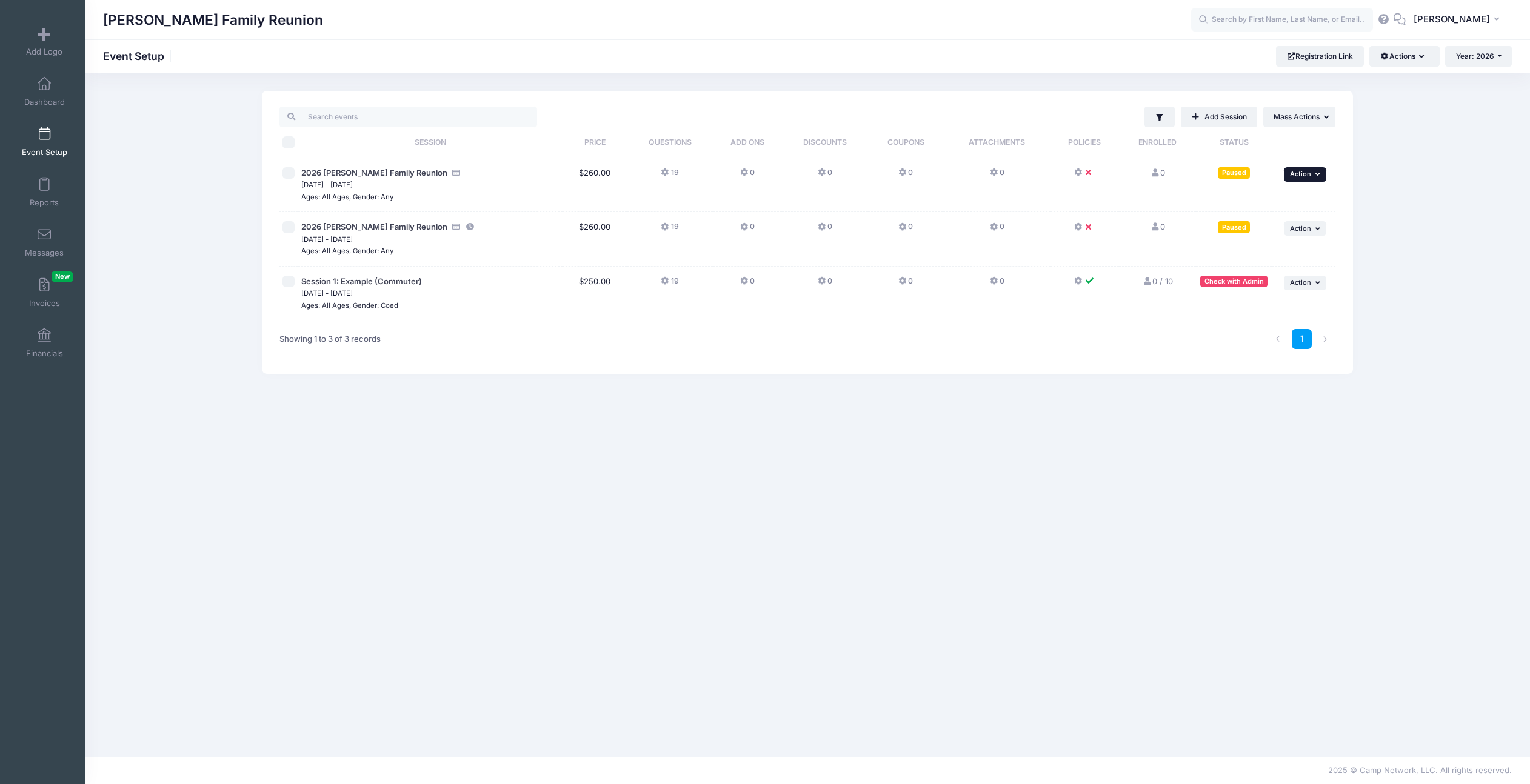
click at [1316, 177] on icon "button" at bounding box center [1319, 174] width 7 height 7
click at [1252, 272] on link "Delete Session" at bounding box center [1266, 270] width 110 height 23
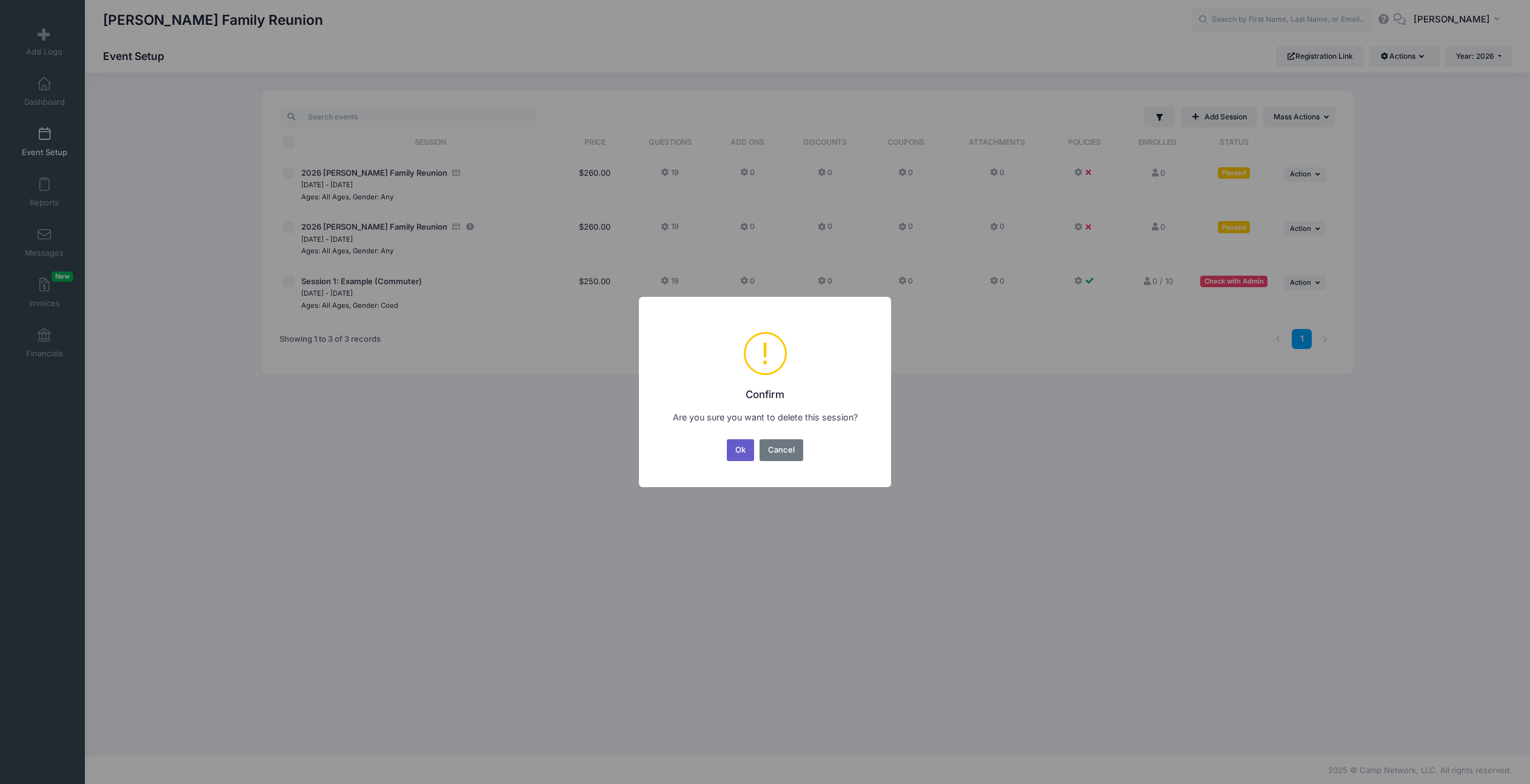
click at [730, 453] on button "Ok" at bounding box center [740, 450] width 28 height 22
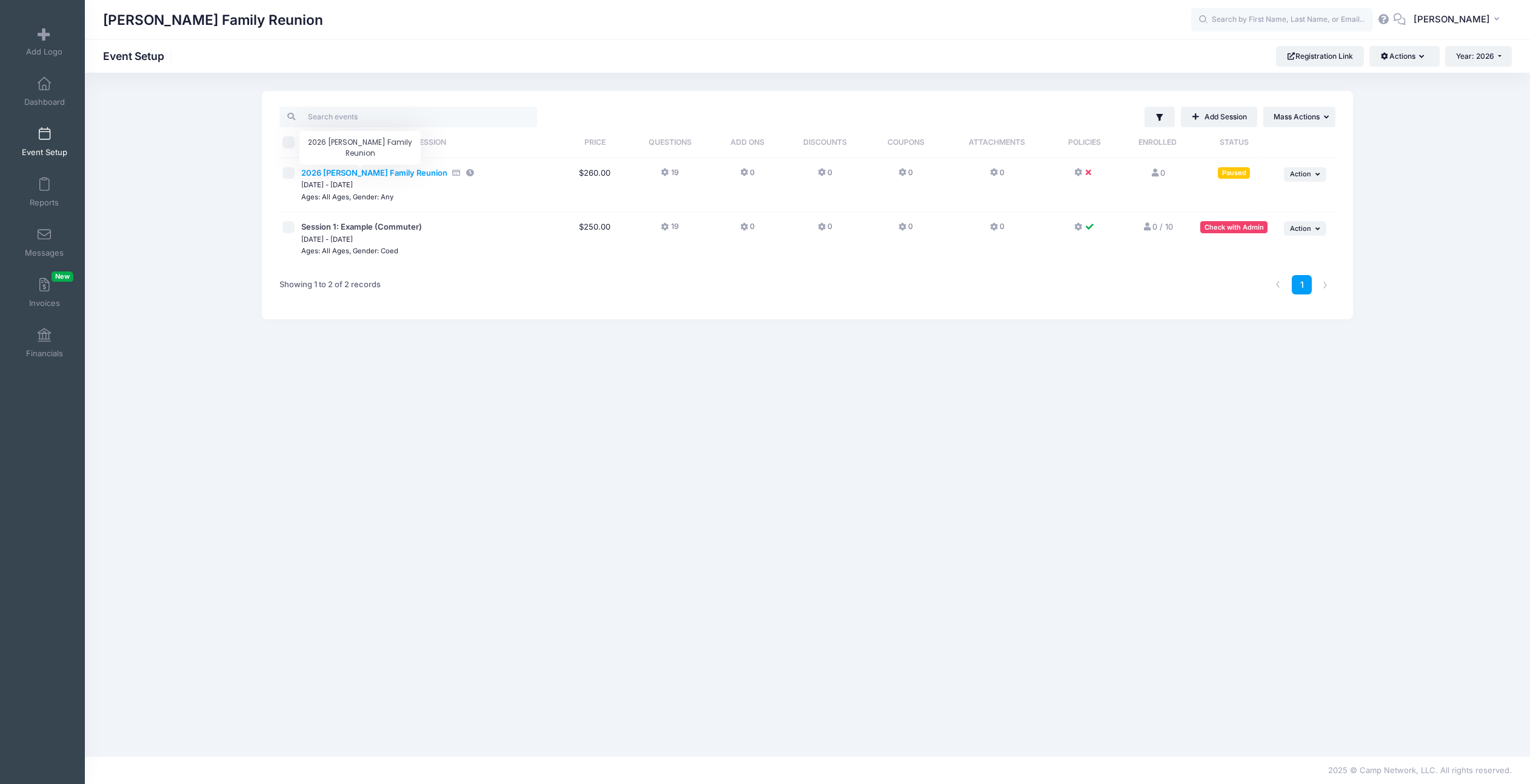
click at [402, 174] on span "2026 Baumann Family Reunion" at bounding box center [374, 173] width 146 height 10
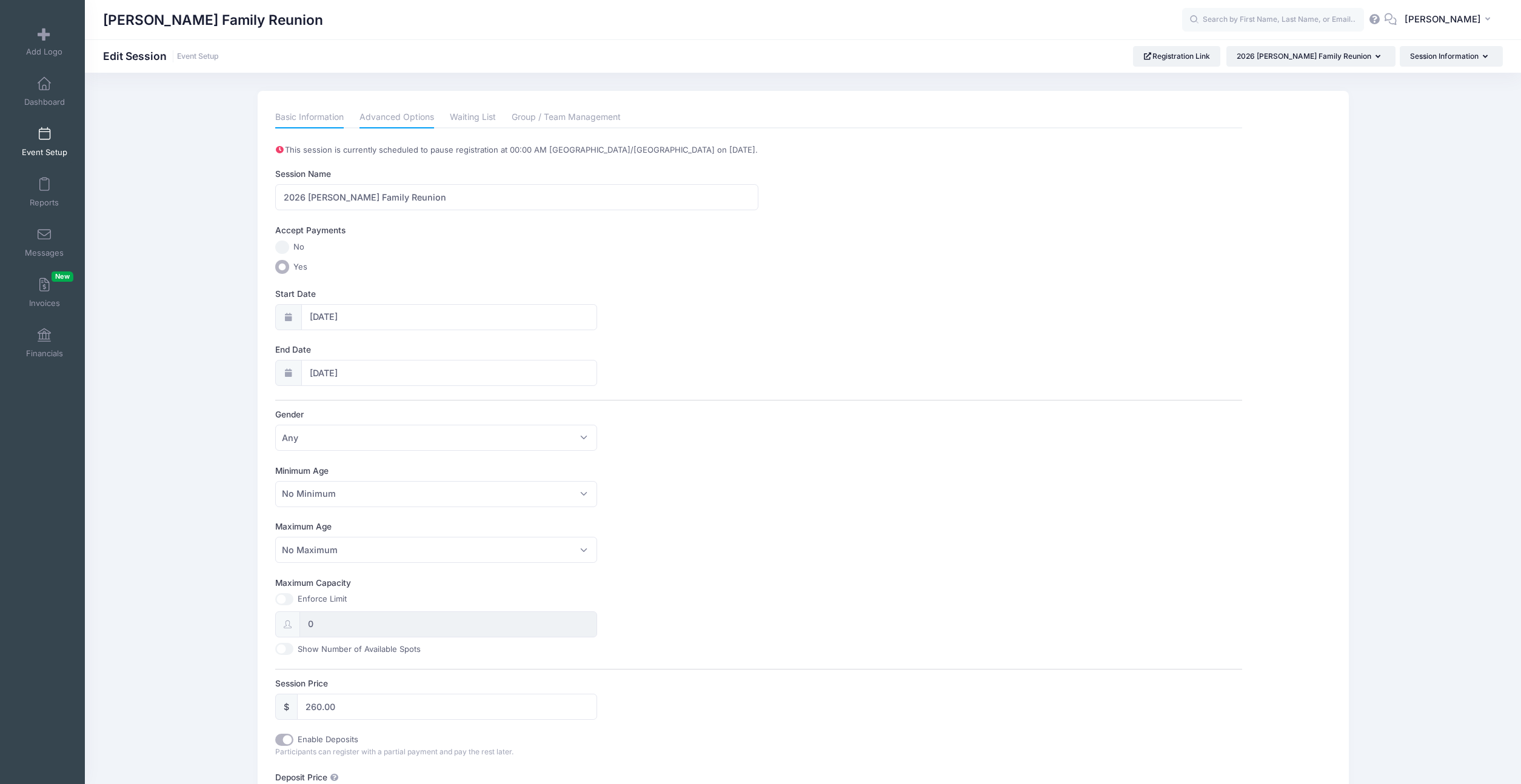
click at [401, 123] on link "Advanced Options" at bounding box center [396, 117] width 75 height 22
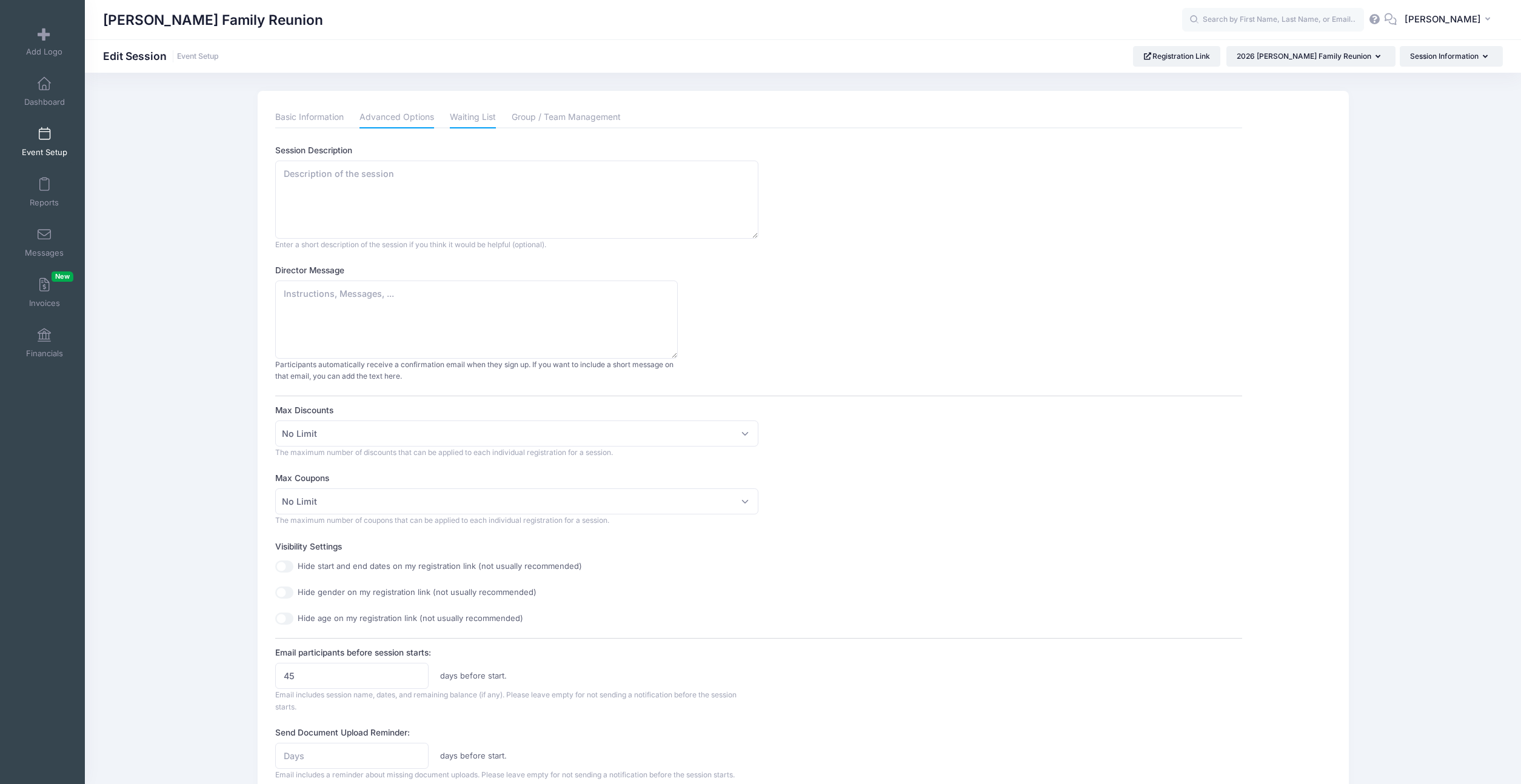
click at [471, 117] on link "Waiting List" at bounding box center [472, 117] width 46 height 22
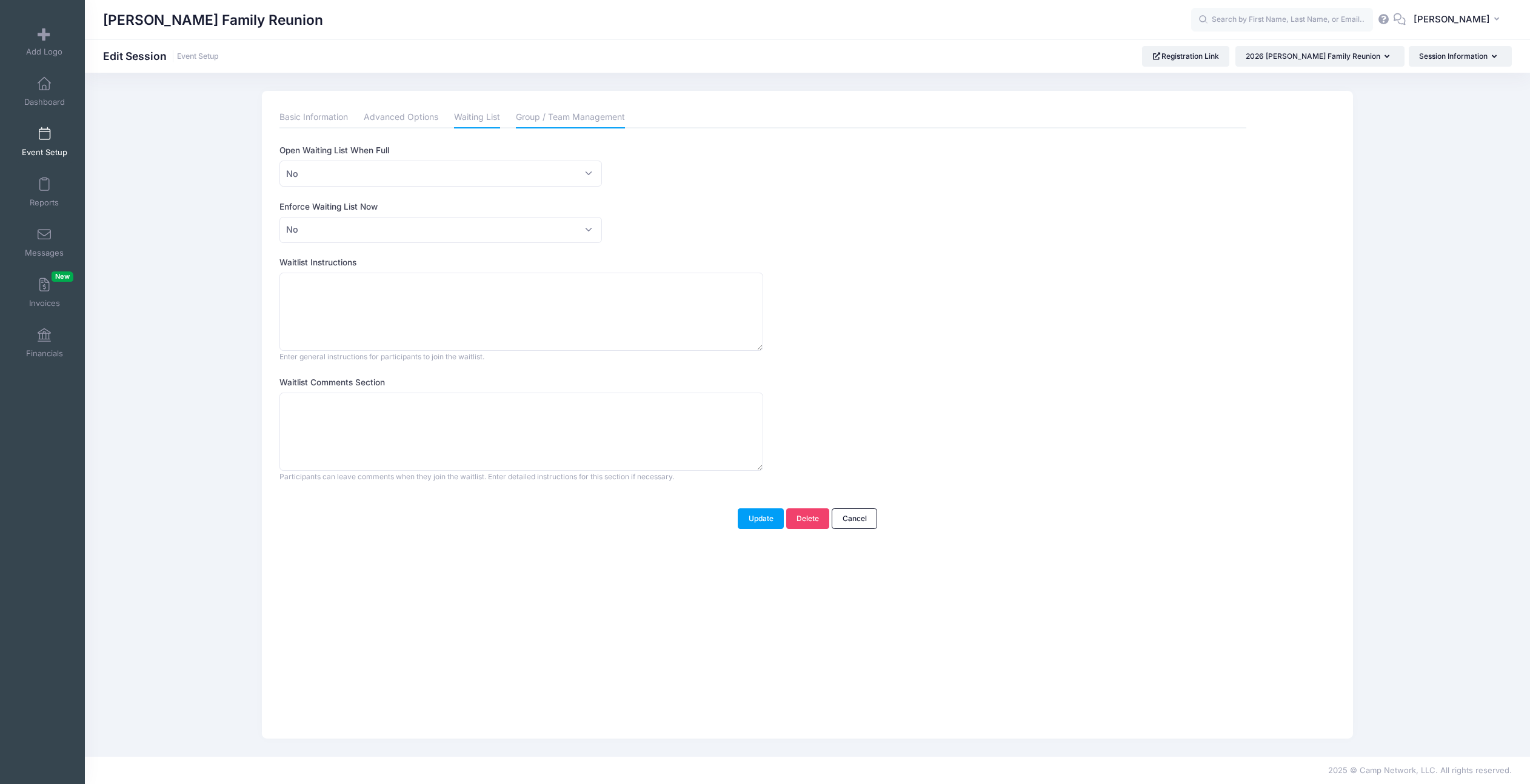
click at [578, 117] on link "Group / Team Management" at bounding box center [570, 117] width 109 height 22
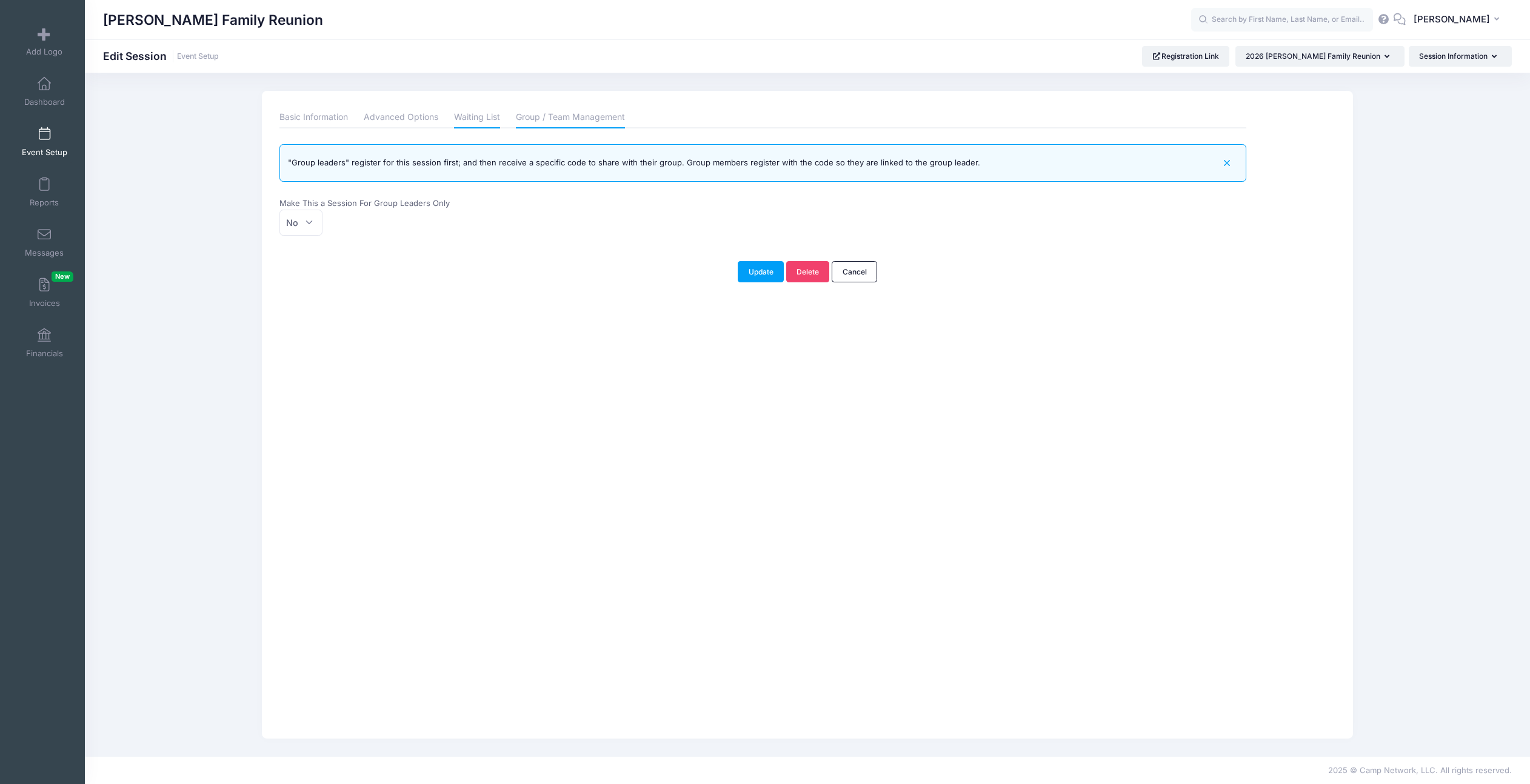
click at [469, 120] on link "Waiting List" at bounding box center [477, 117] width 46 height 22
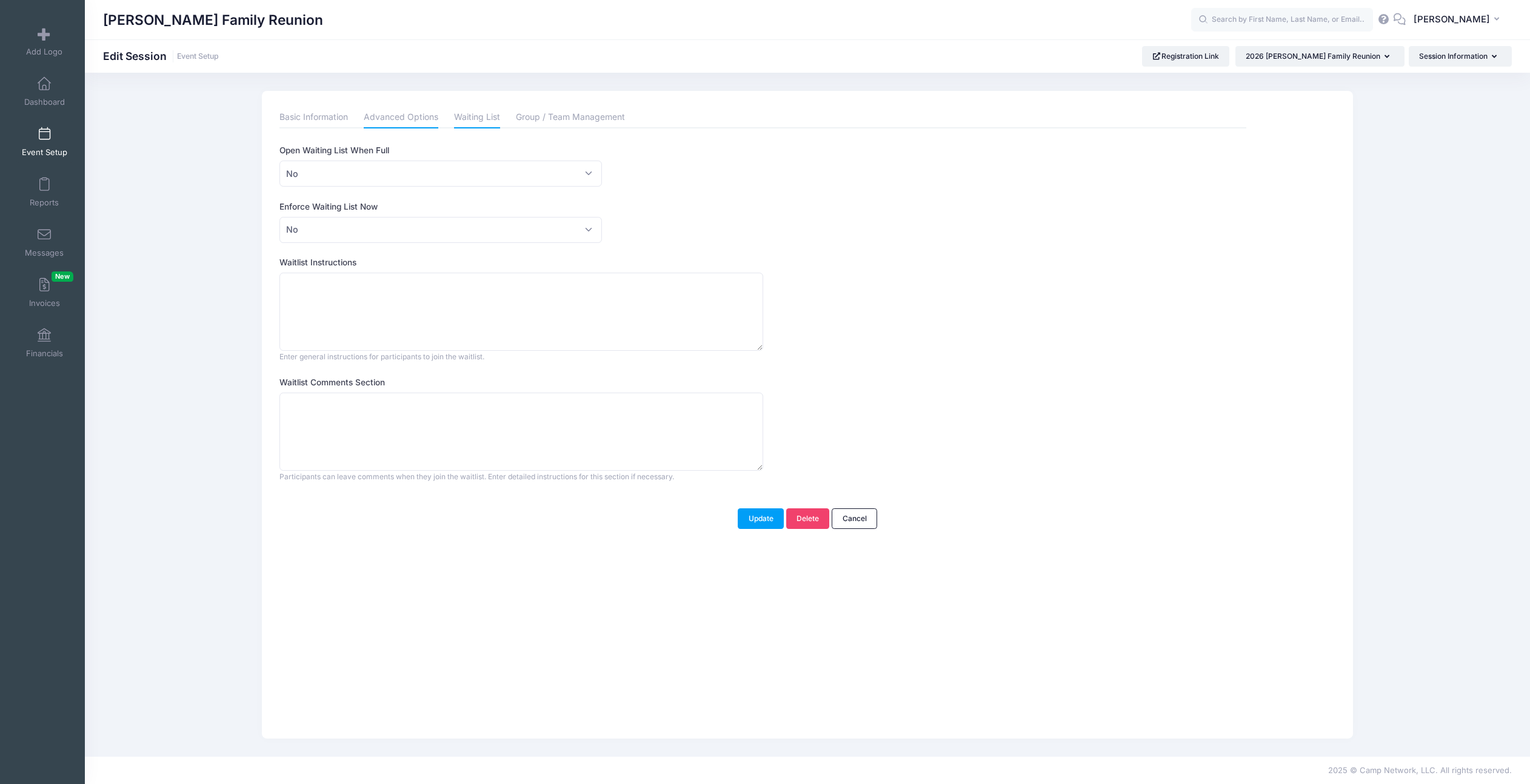
click at [391, 119] on link "Advanced Options" at bounding box center [401, 117] width 75 height 22
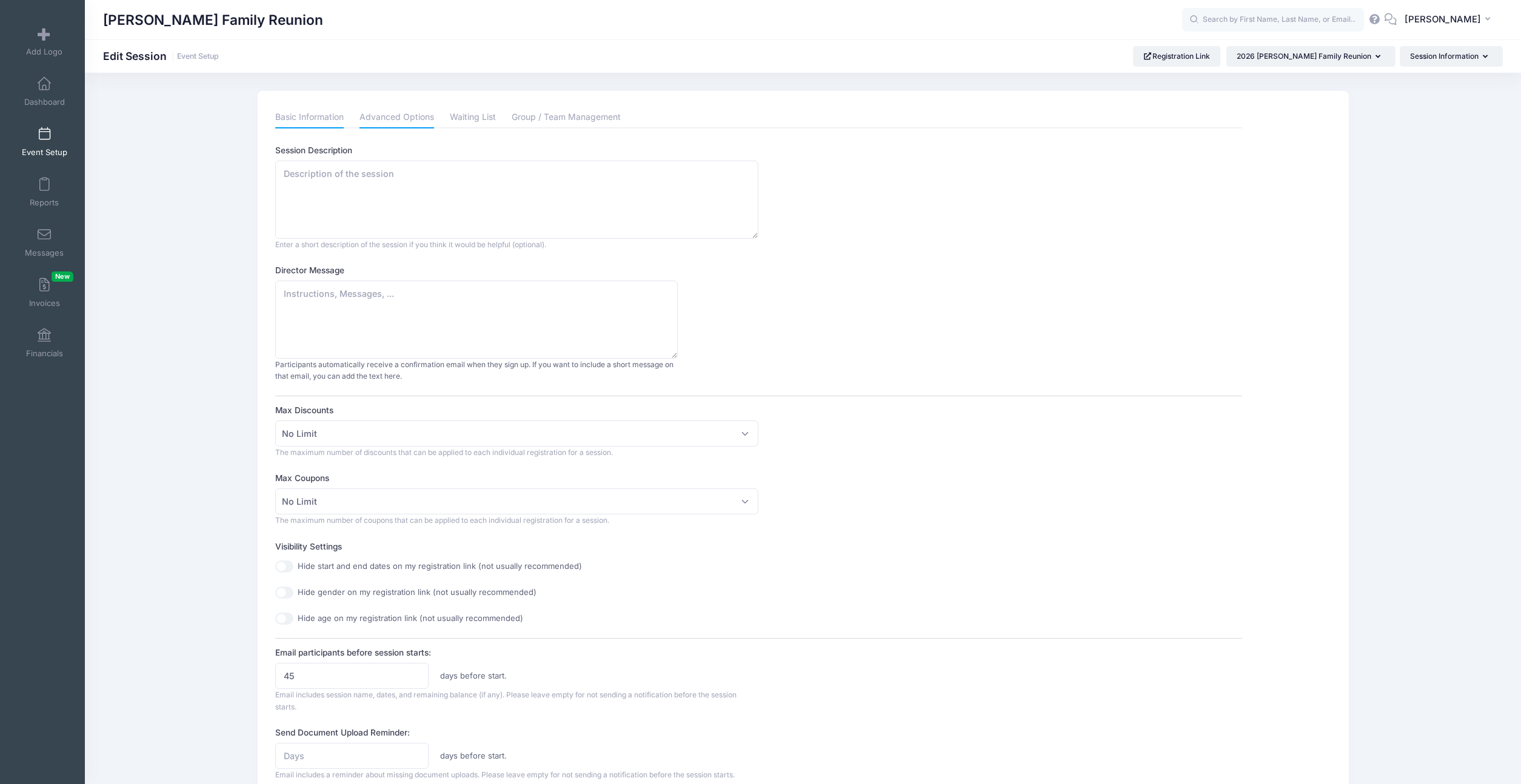
click at [324, 122] on link "Basic Information" at bounding box center [309, 117] width 69 height 22
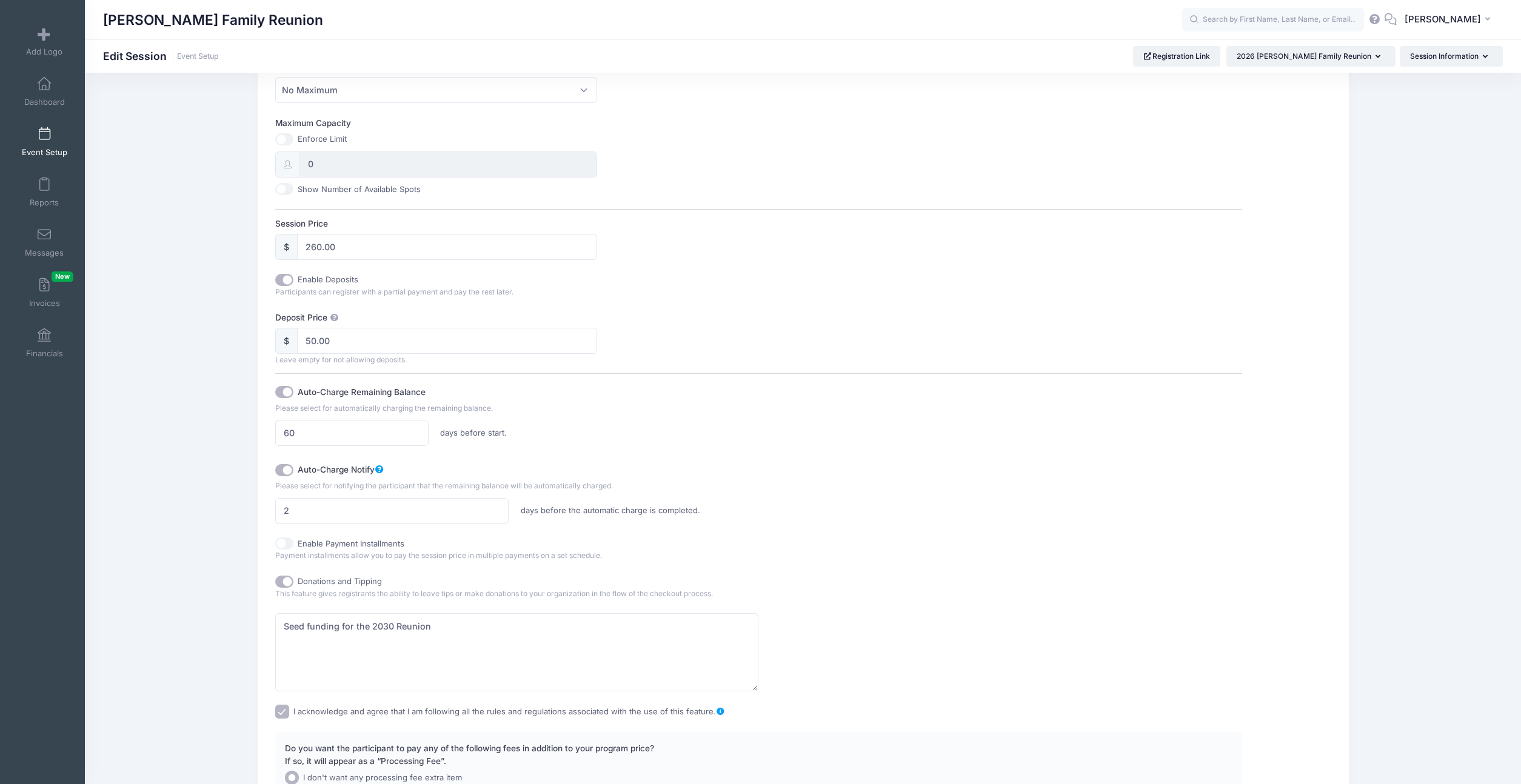
scroll to position [470, 0]
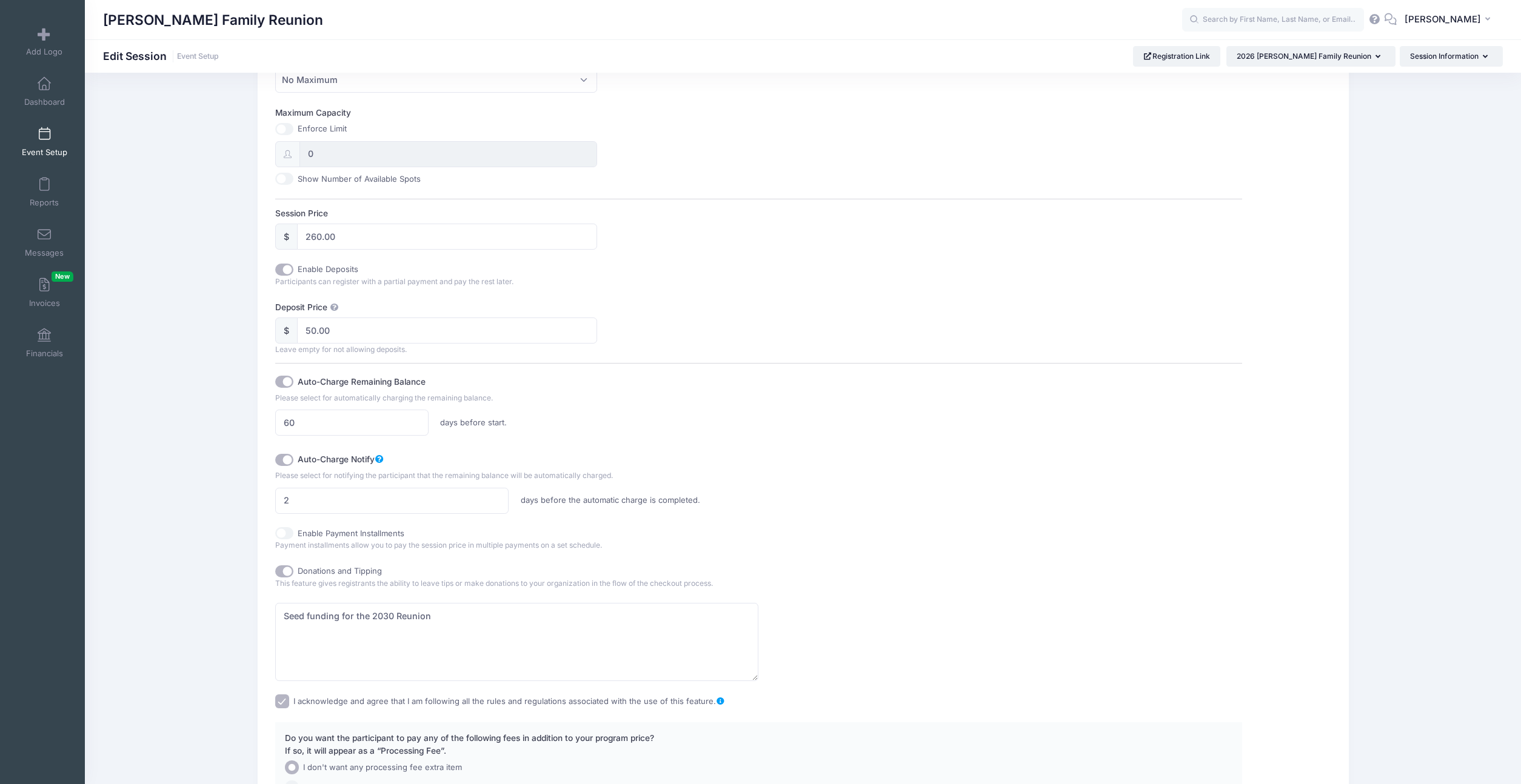
click at [1381, 20] on icon at bounding box center [1375, 19] width 14 height 8
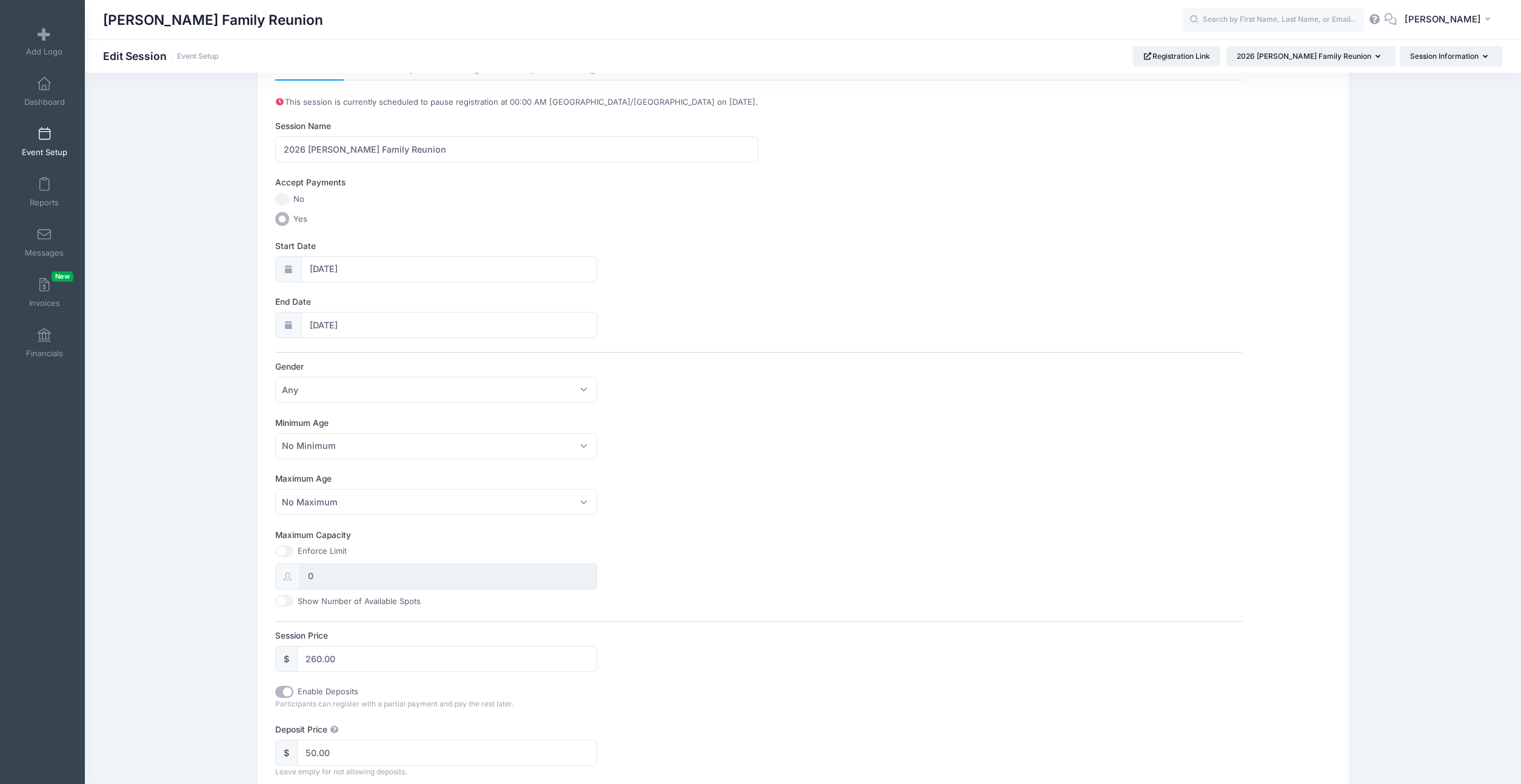
scroll to position [0, 0]
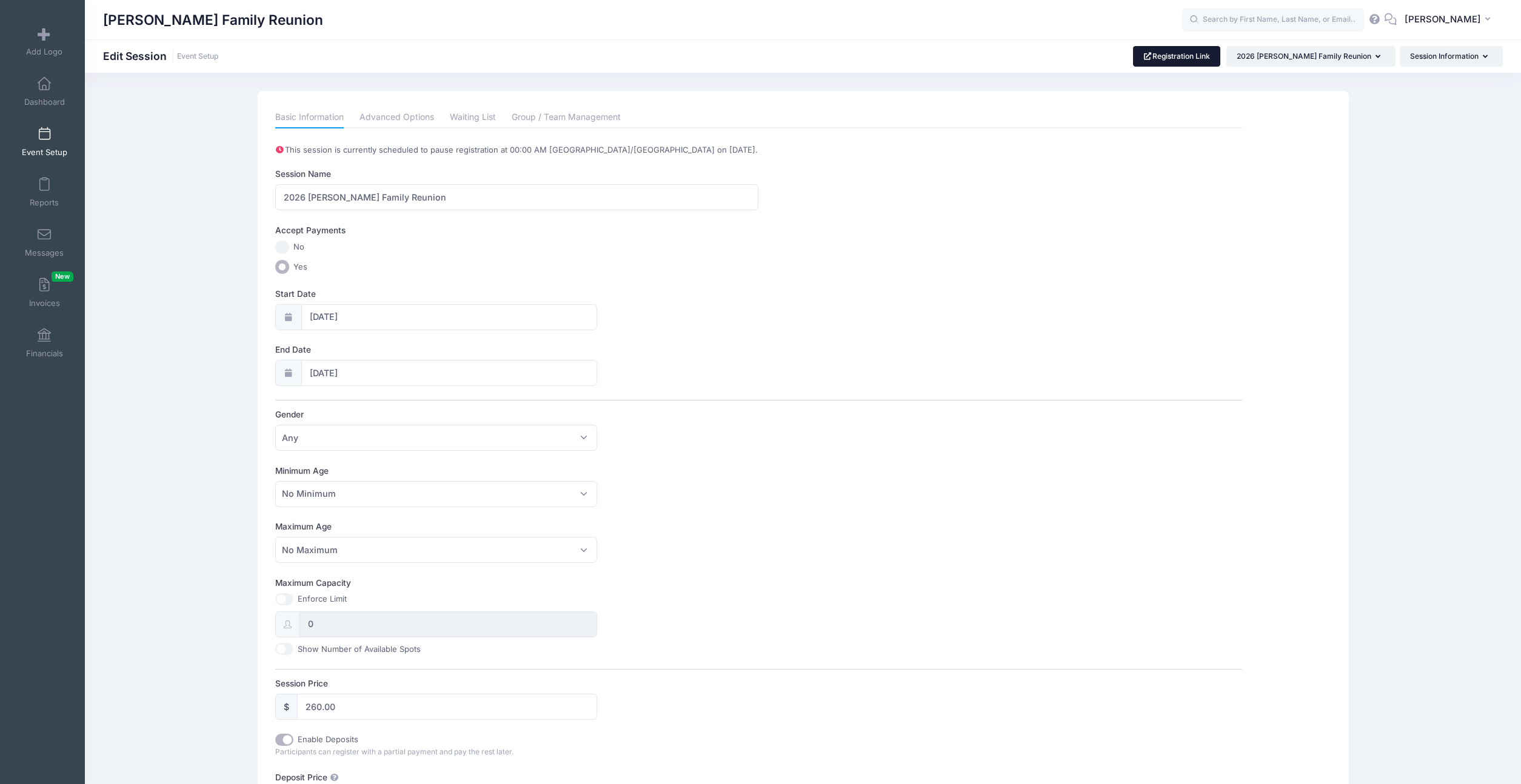
click at [1172, 65] on link "Registration Link" at bounding box center [1177, 56] width 88 height 20
click at [381, 117] on link "Advanced Options" at bounding box center [396, 117] width 75 height 22
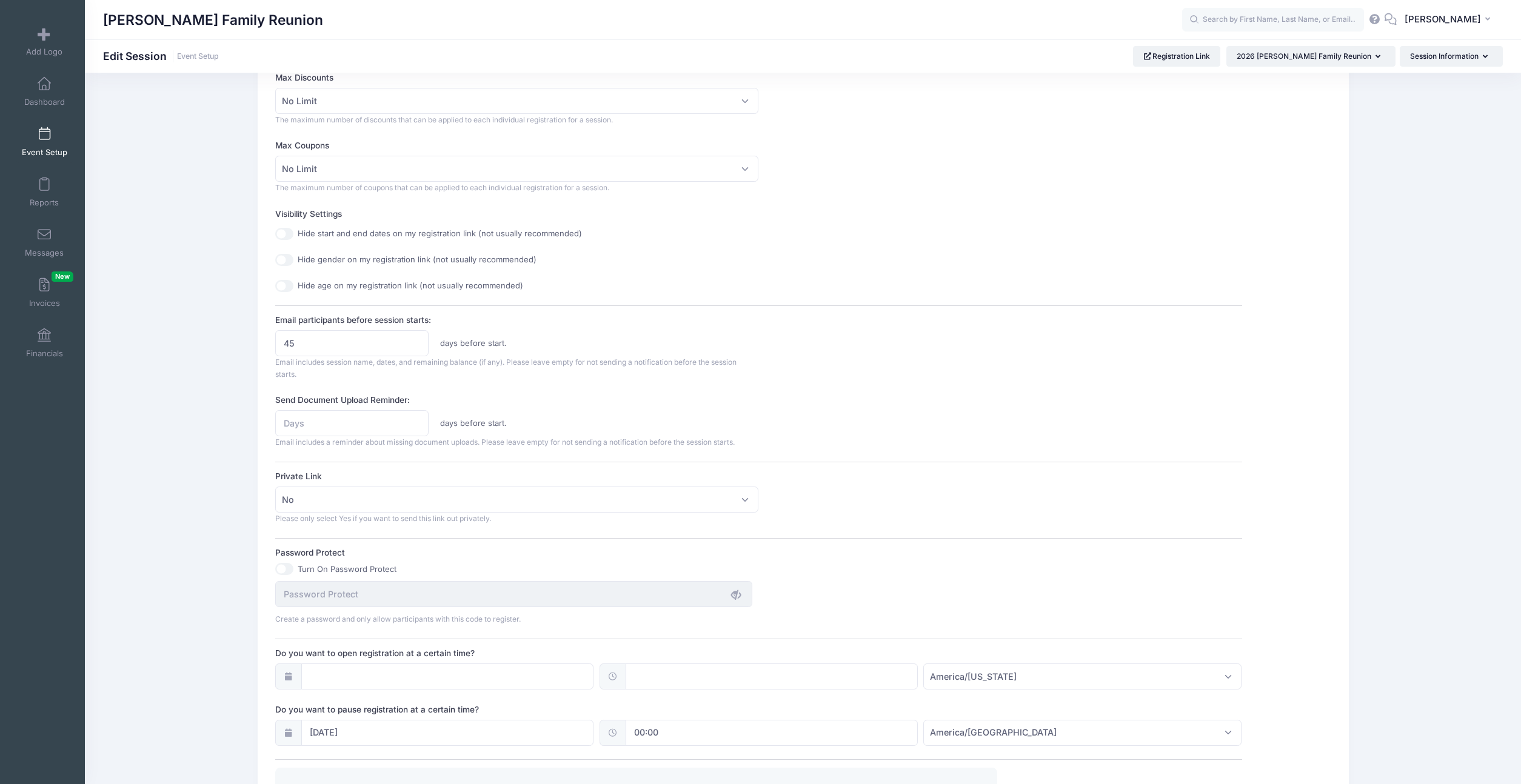
scroll to position [508, 0]
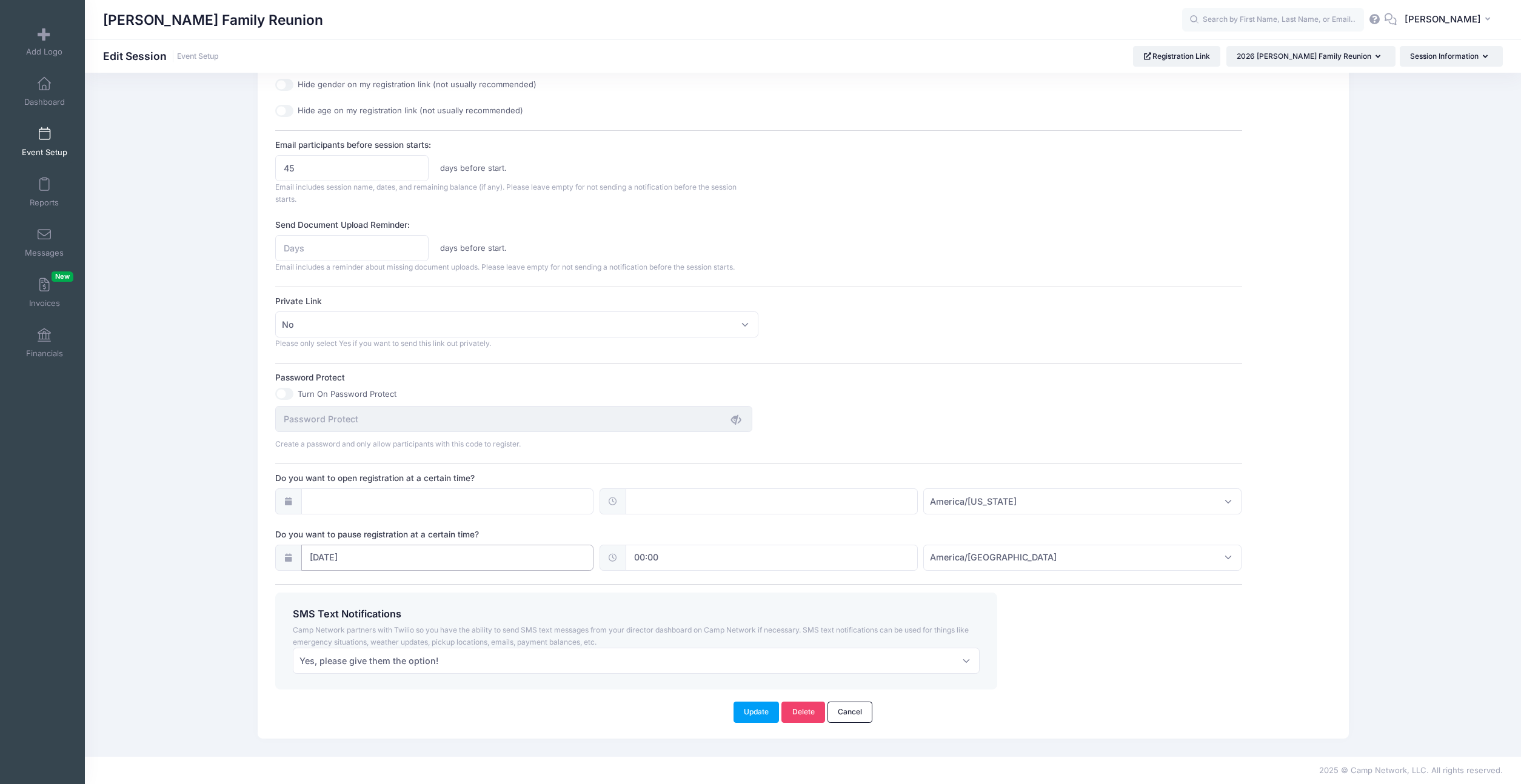
click at [454, 558] on input "07/01/2026" at bounding box center [447, 558] width 292 height 26
click at [385, 521] on button "button" at bounding box center [386, 530] width 170 height 26
click at [763, 564] on input "00:00" at bounding box center [771, 558] width 292 height 26
click at [709, 607] on span "button" at bounding box center [711, 609] width 11 height 9
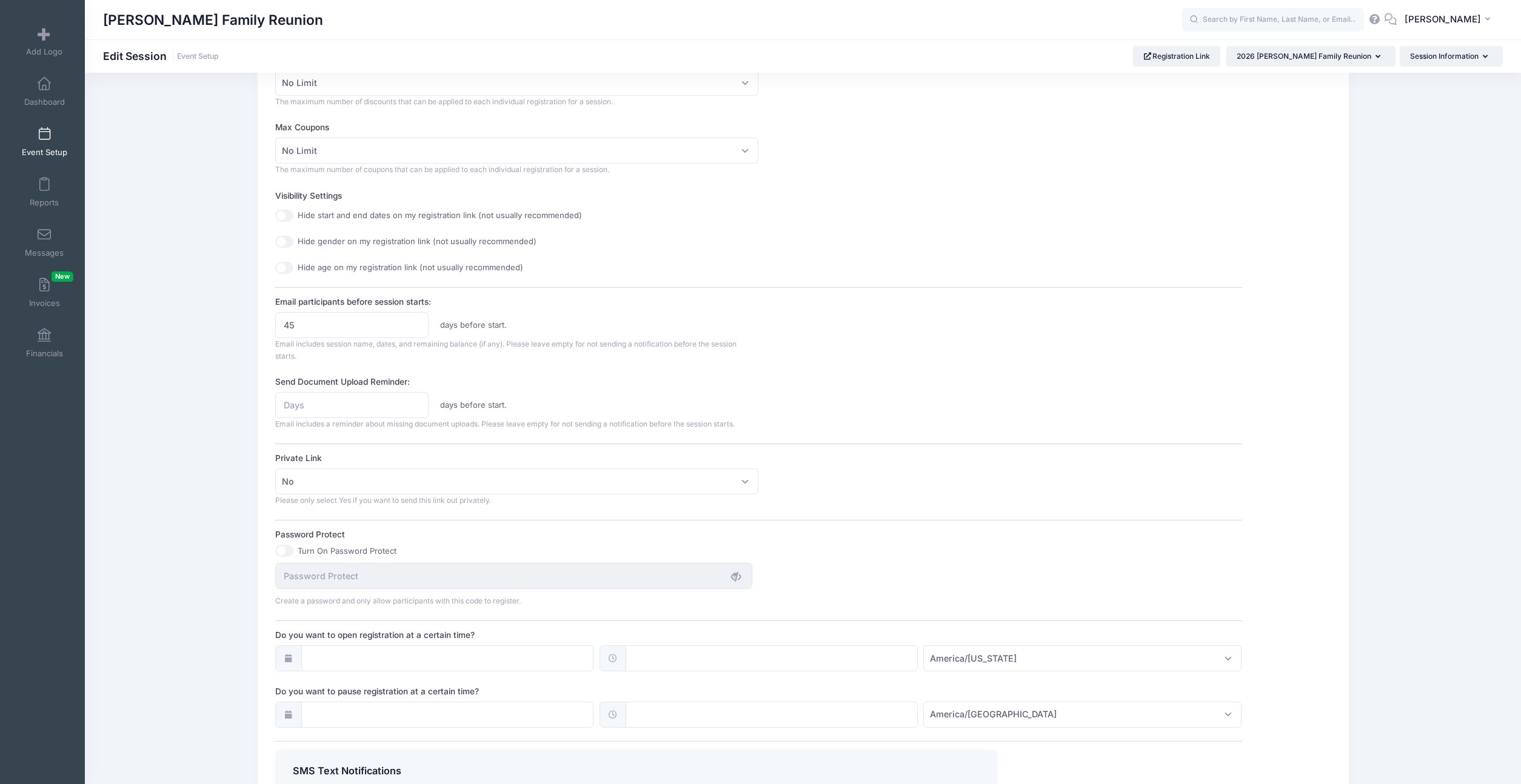
scroll to position [0, 0]
